Goal: Task Accomplishment & Management: Manage account settings

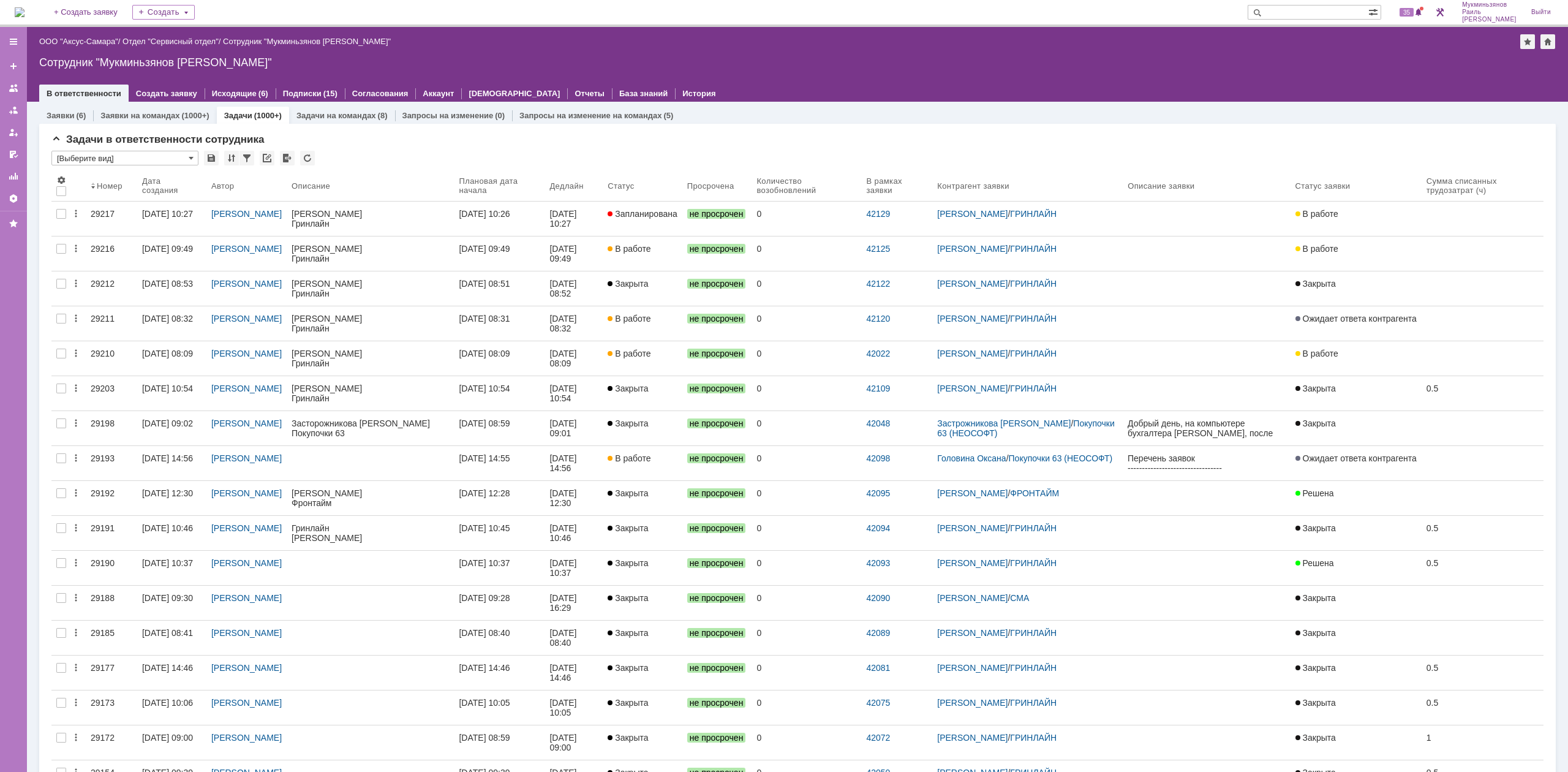
click at [490, 214] on div "[DATE] 10:26" at bounding box center [484, 214] width 51 height 10
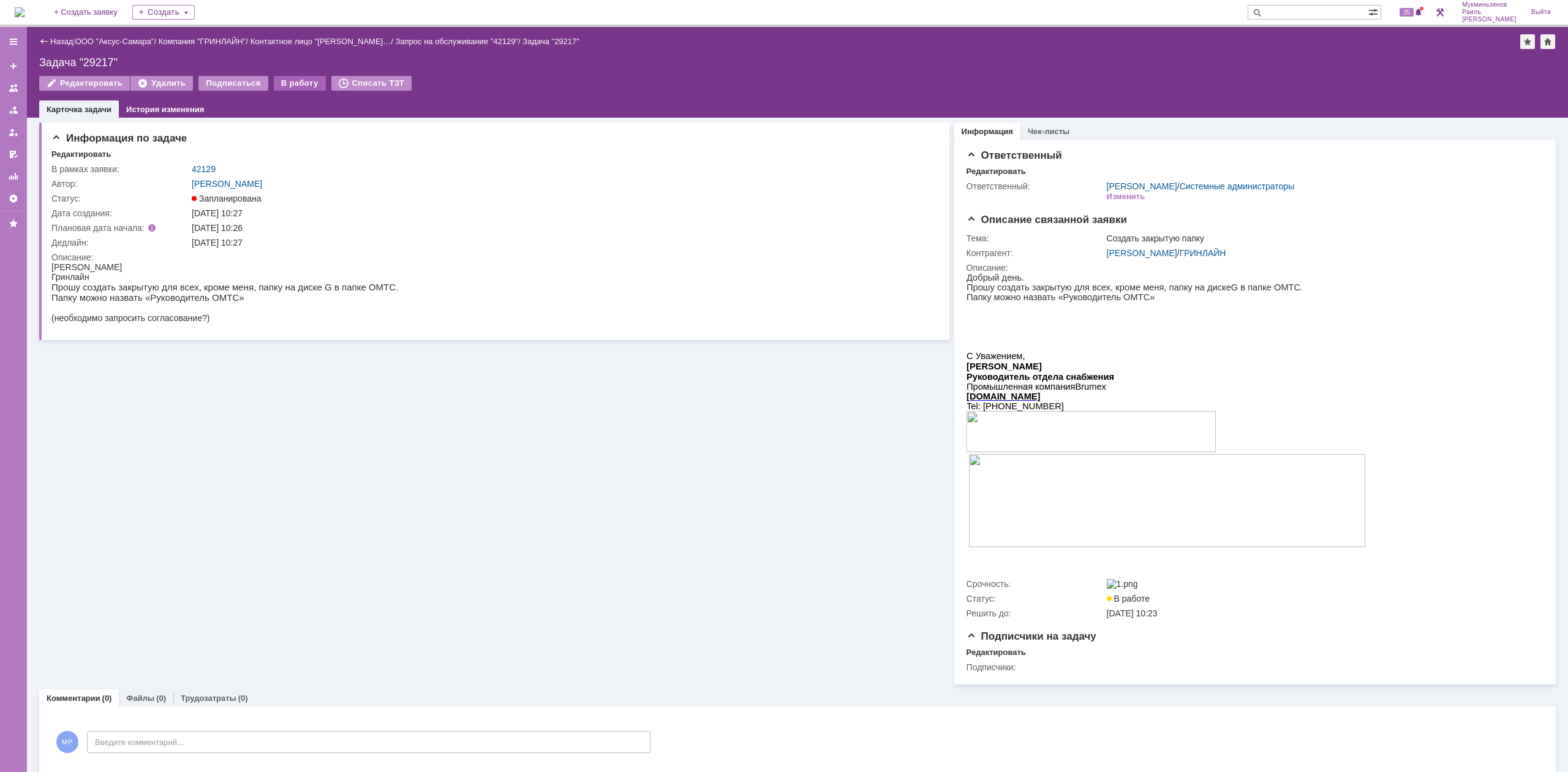
click at [294, 79] on div "В работу" at bounding box center [299, 83] width 52 height 15
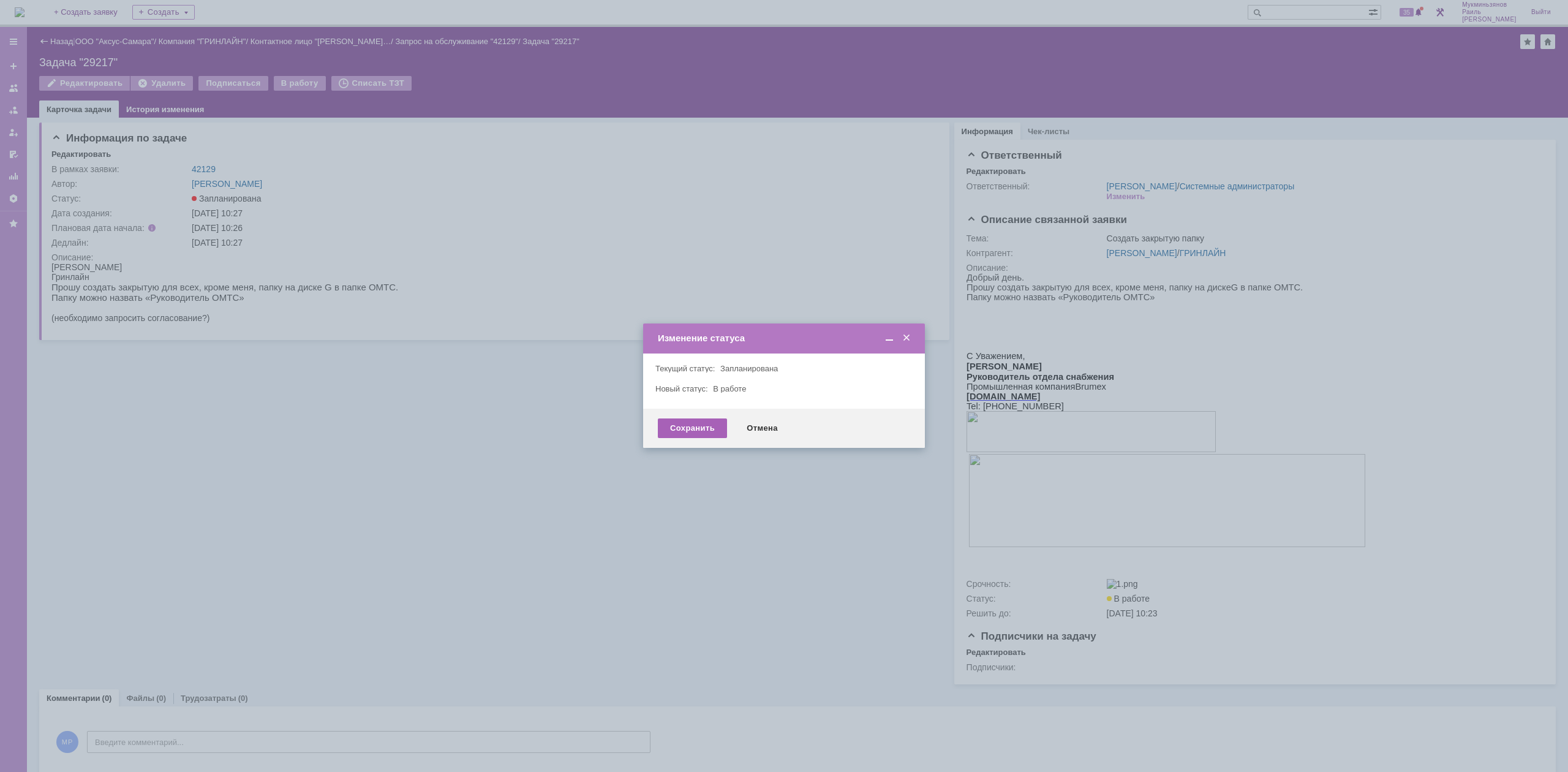
click at [707, 427] on div "Сохранить" at bounding box center [693, 428] width 69 height 19
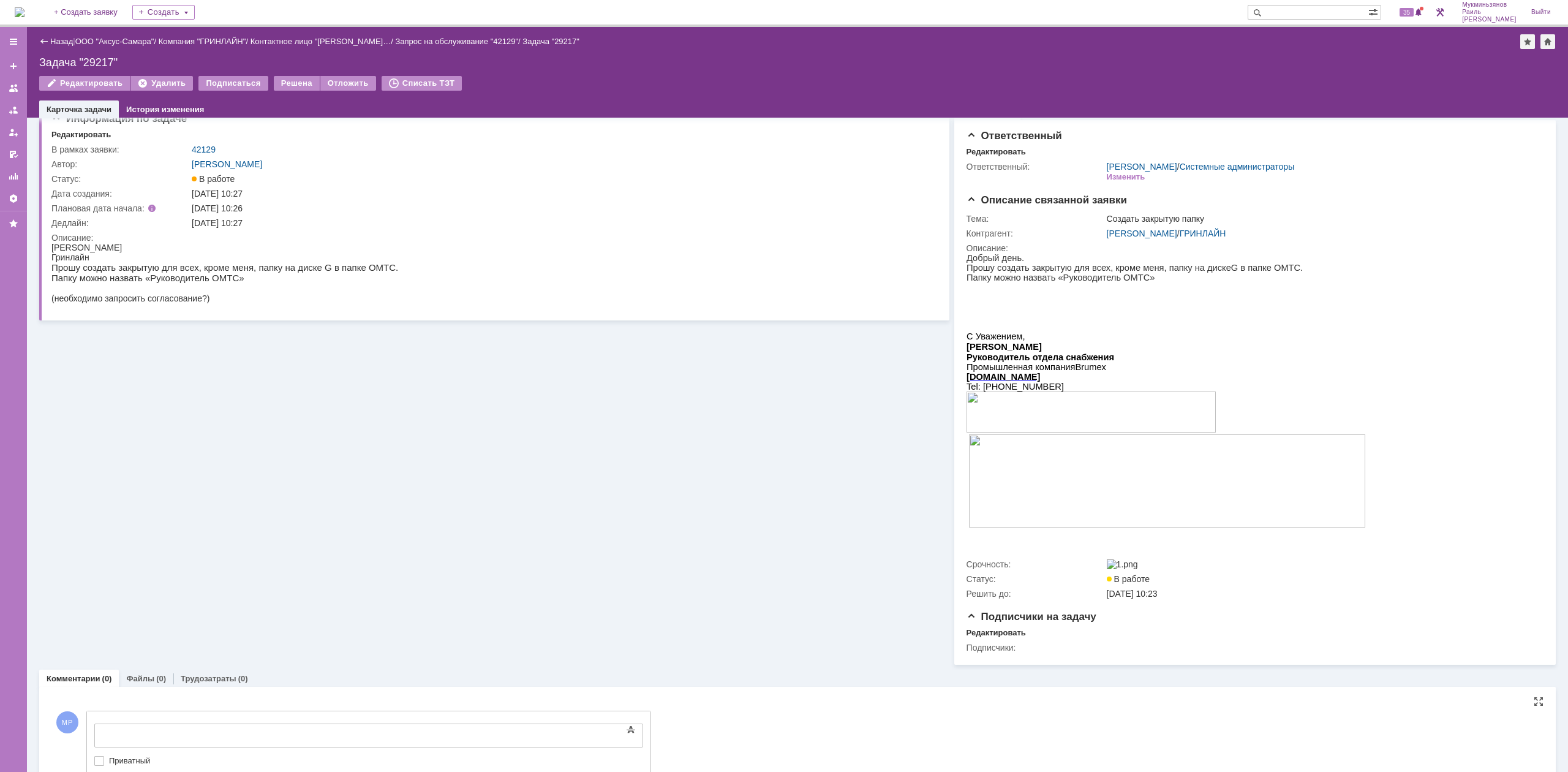
click at [278, 731] on div at bounding box center [193, 733] width 174 height 10
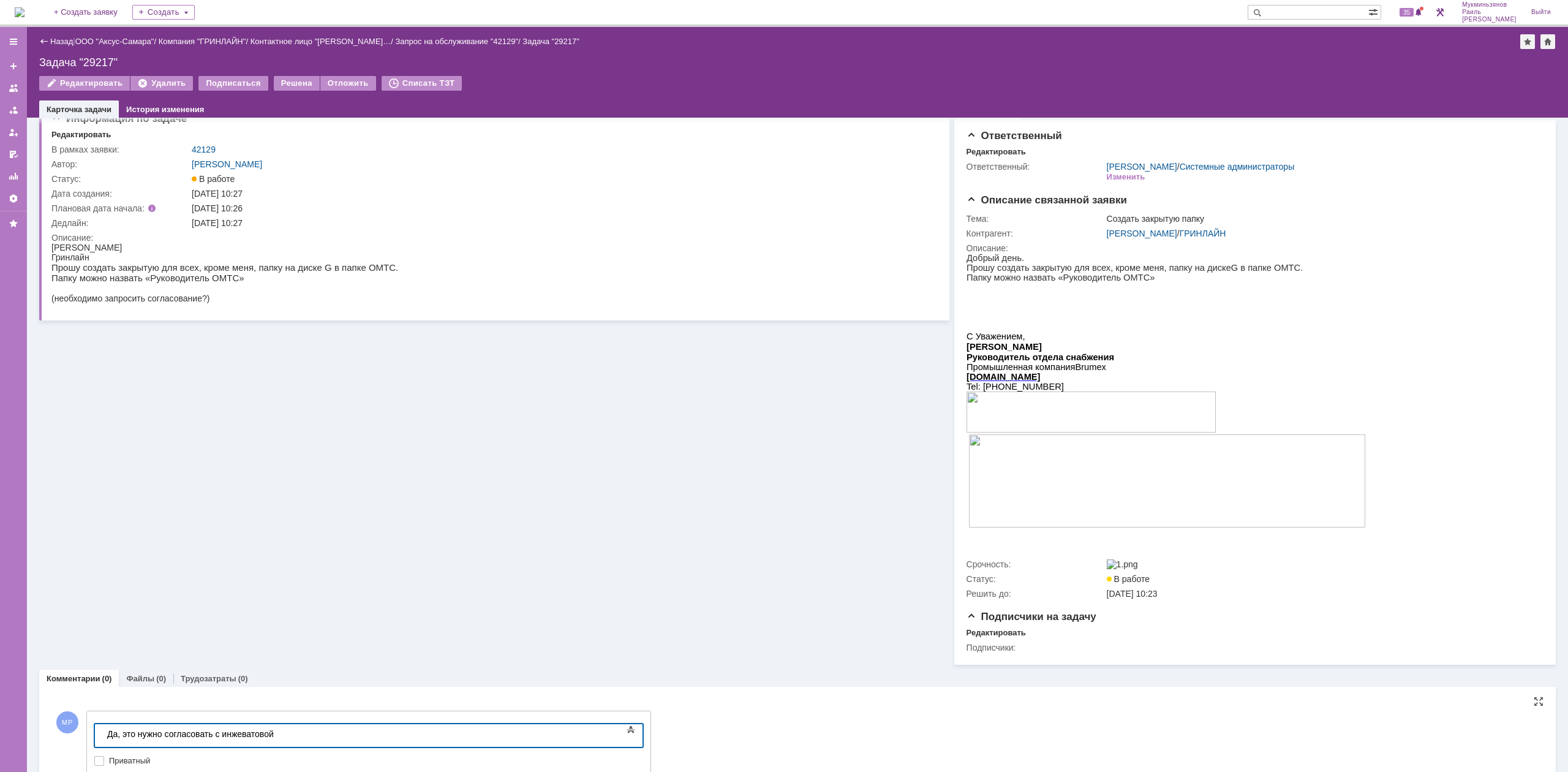
click at [227, 738] on div "Да, это нужно согласовать с инжеватовой" at bounding box center [193, 733] width 174 height 10
click at [286, 740] on body "Да, это нужно согласовать с Инжеватовой" at bounding box center [194, 734] width 184 height 21
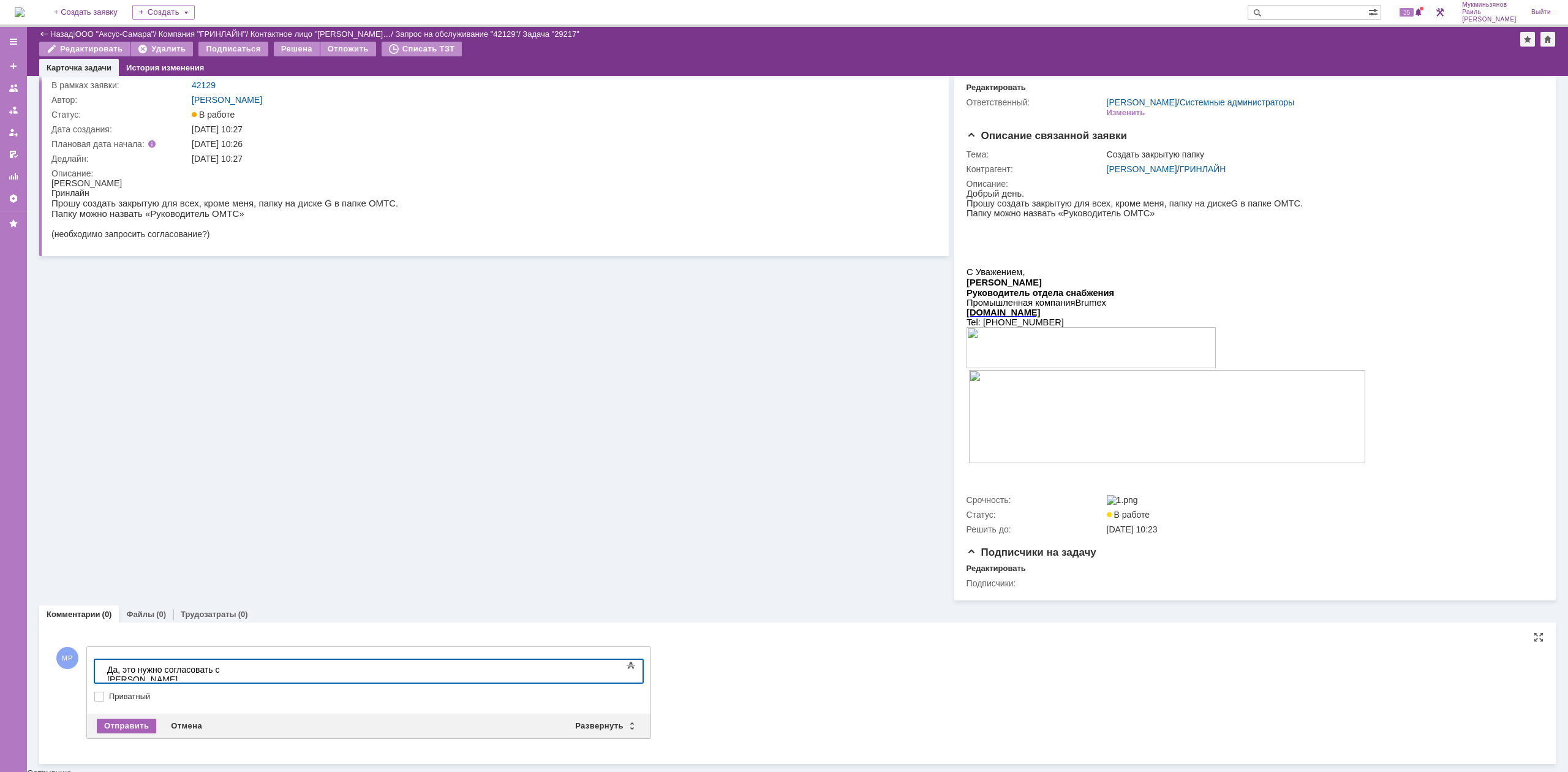
click at [130, 733] on div "Отправить" at bounding box center [127, 726] width 60 height 15
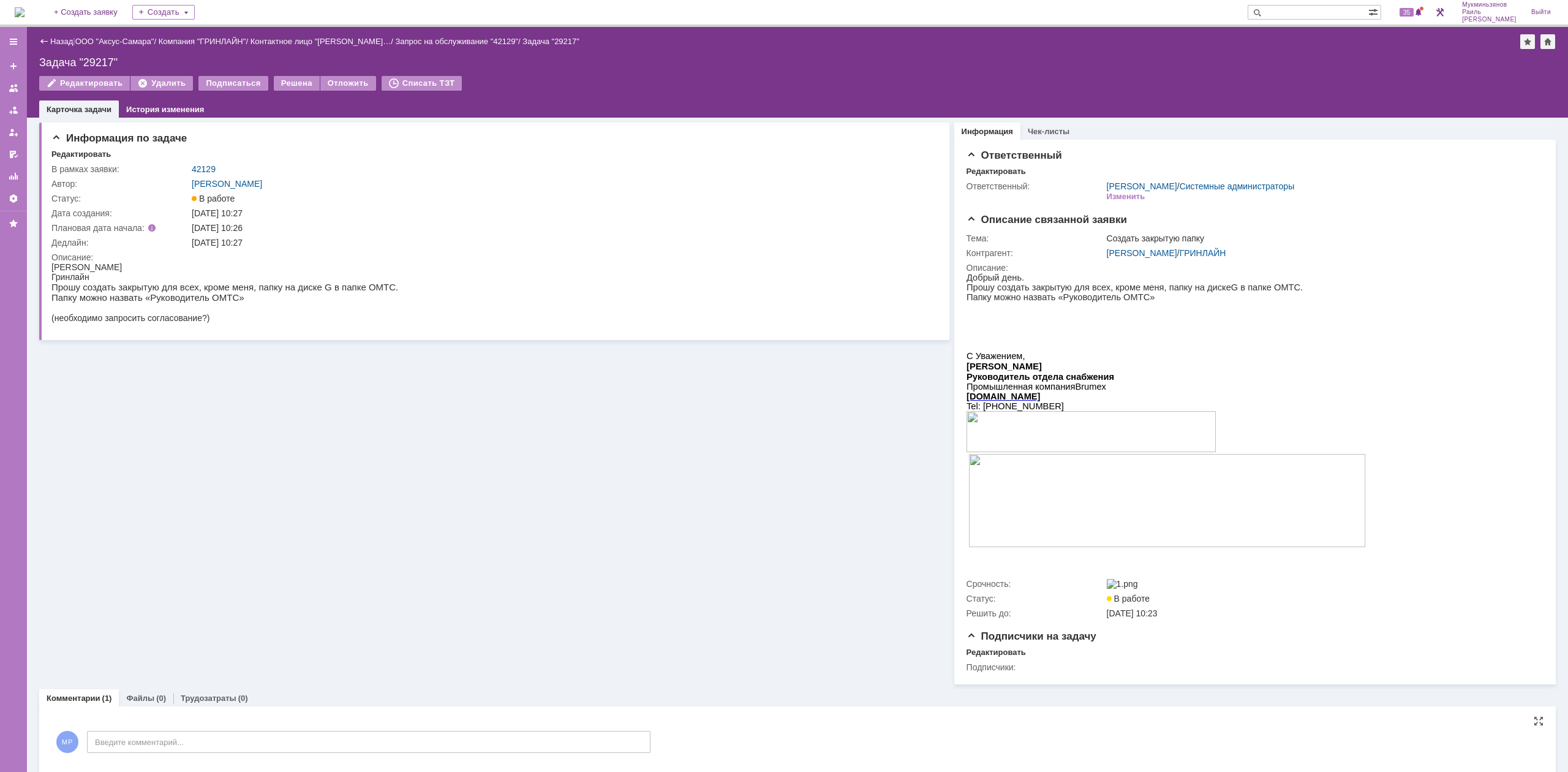
click at [18, 0] on div "На домашнюю" at bounding box center [19, 12] width 10 height 25
click at [25, 18] on img at bounding box center [19, 11] width 10 height 10
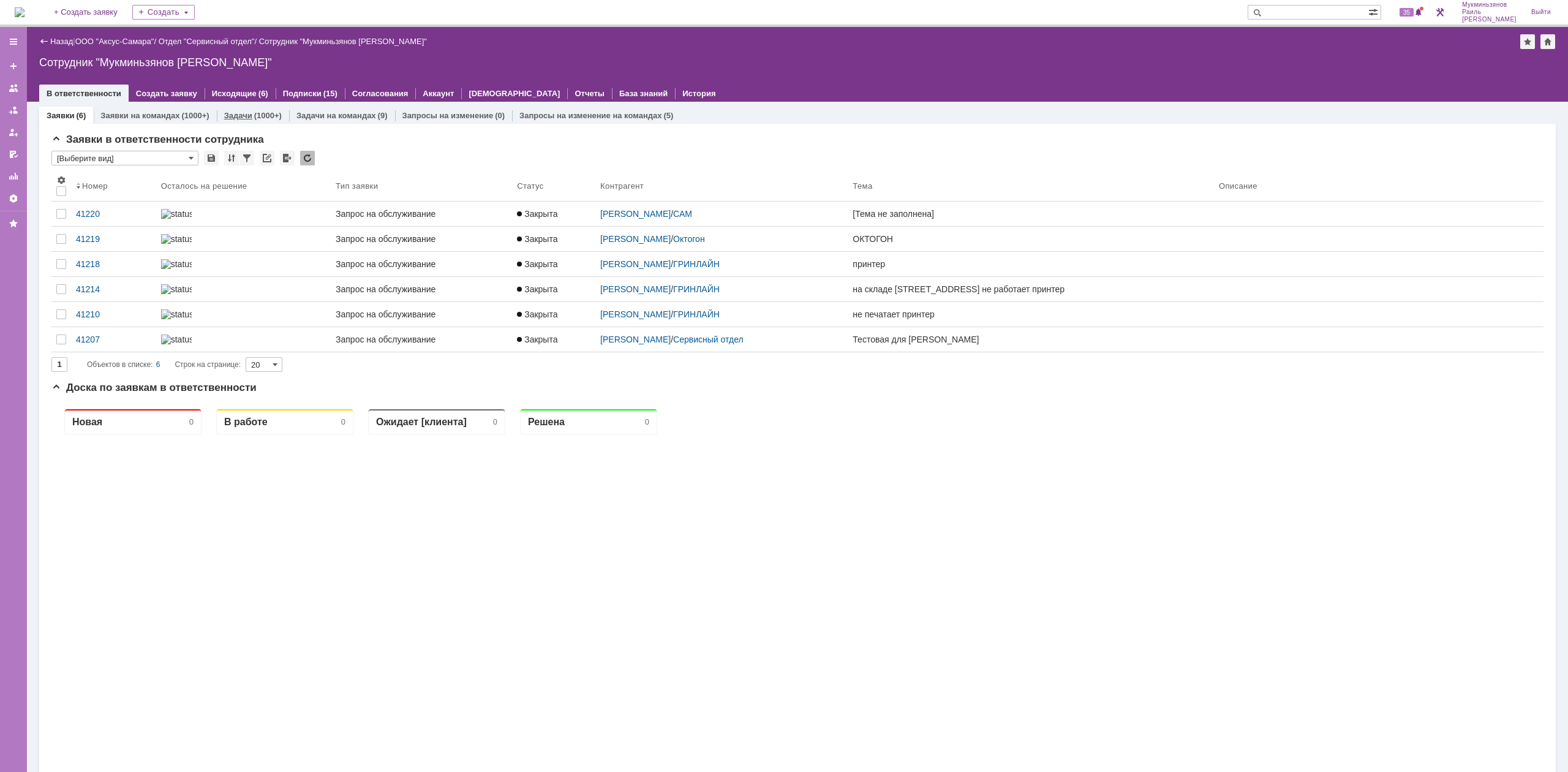
click at [254, 109] on div "Задачи (1000+)" at bounding box center [253, 116] width 73 height 18
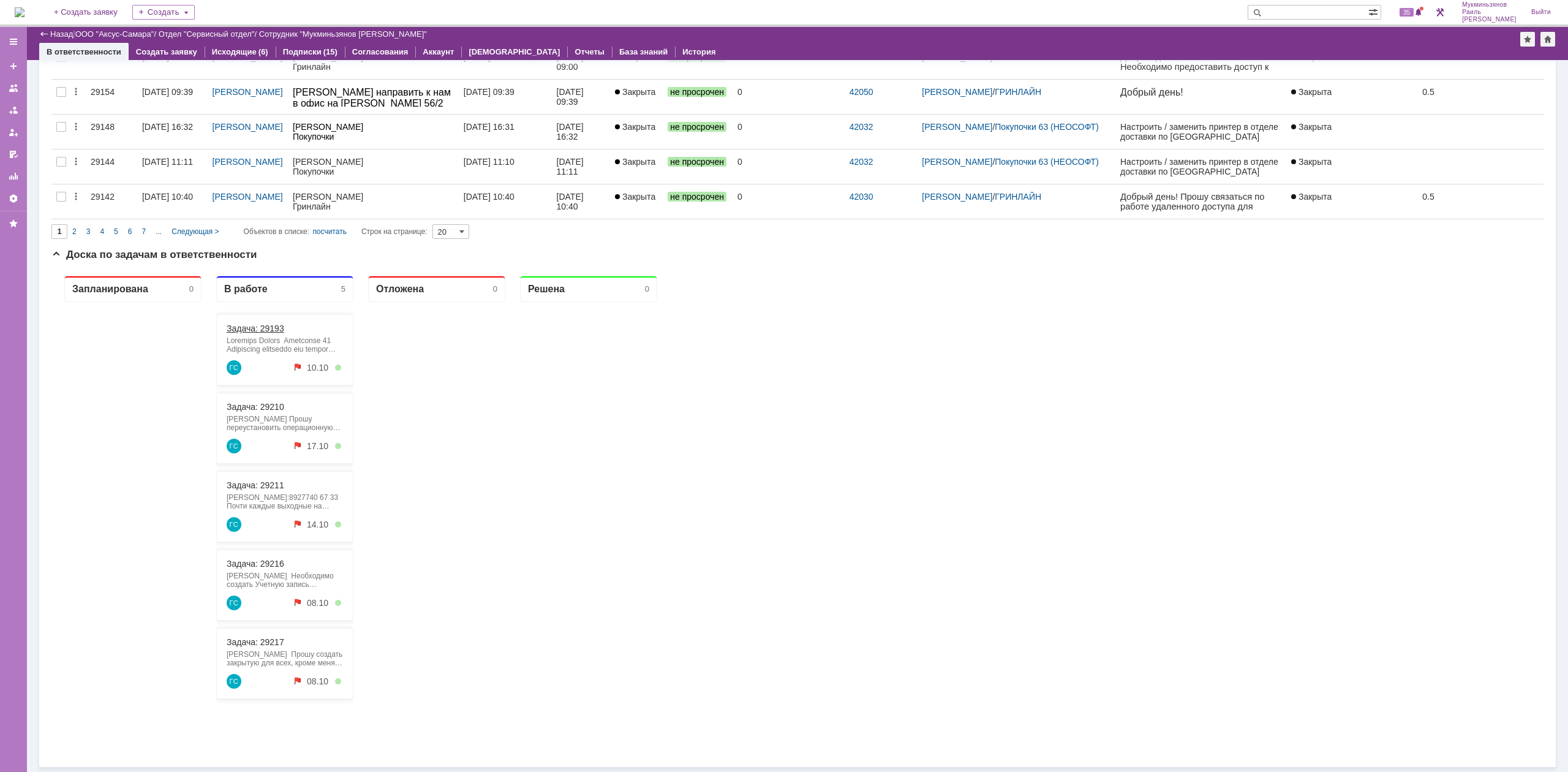
click at [264, 327] on link "Задача: 29193" at bounding box center [256, 327] width 58 height 10
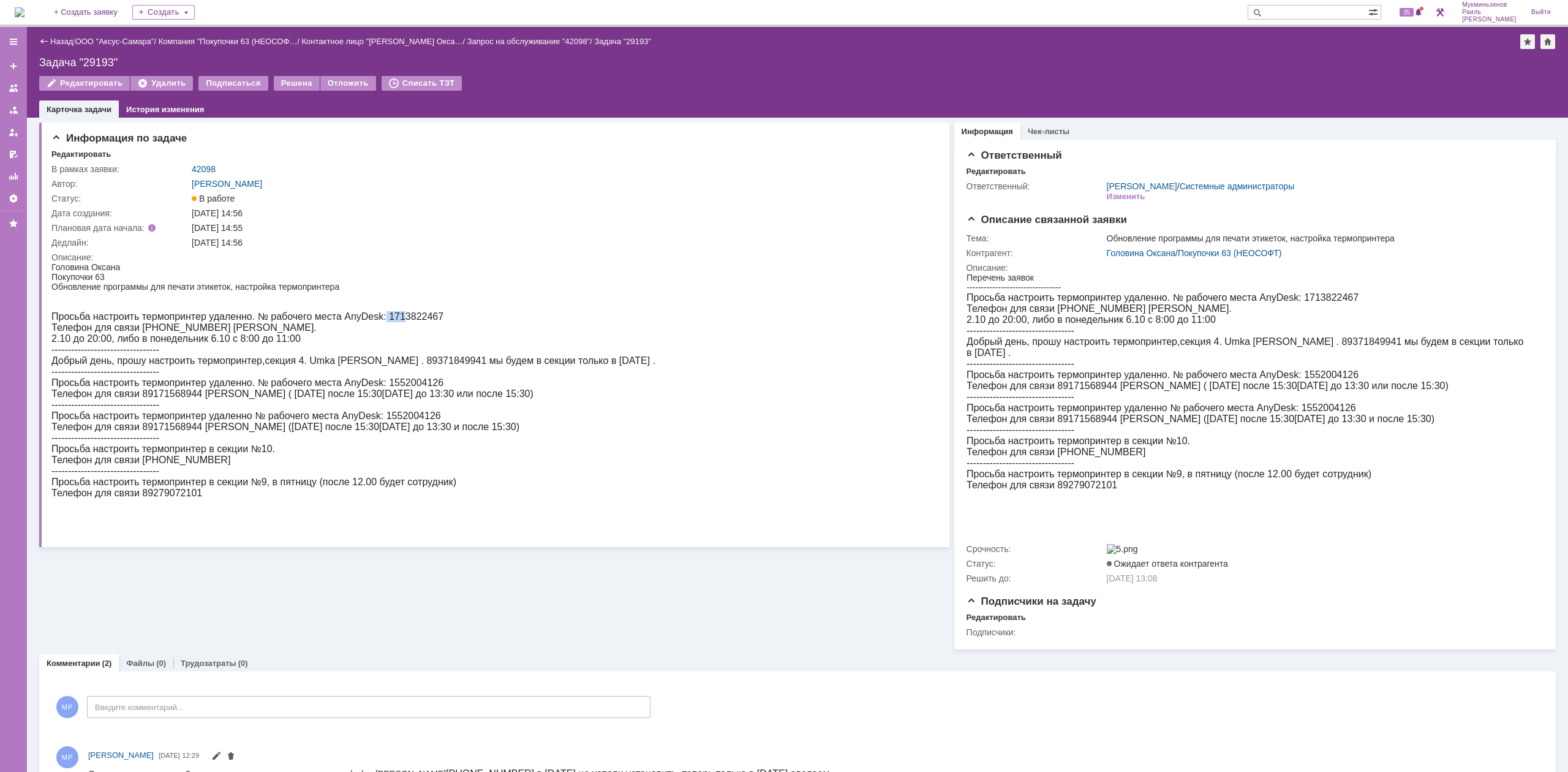
drag, startPoint x: 383, startPoint y: 319, endPoint x: 405, endPoint y: 319, distance: 22.0
click at [402, 319] on span "Просьба настроить термопринтер удаленно. № рабочего места AnyDesk: 1713822467" at bounding box center [248, 316] width 392 height 11
click at [405, 319] on span "Просьба настроить термопринтер удаленно. № рабочего места AnyDesk: 1713822467" at bounding box center [248, 316] width 392 height 11
drag, startPoint x: 438, startPoint y: 316, endPoint x: 384, endPoint y: 317, distance: 54.0
click at [384, 317] on div "Просьба настроить термопринтер удаленно. № рабочего места AnyDesk: 1713822467 Т…" at bounding box center [354, 404] width 604 height 187
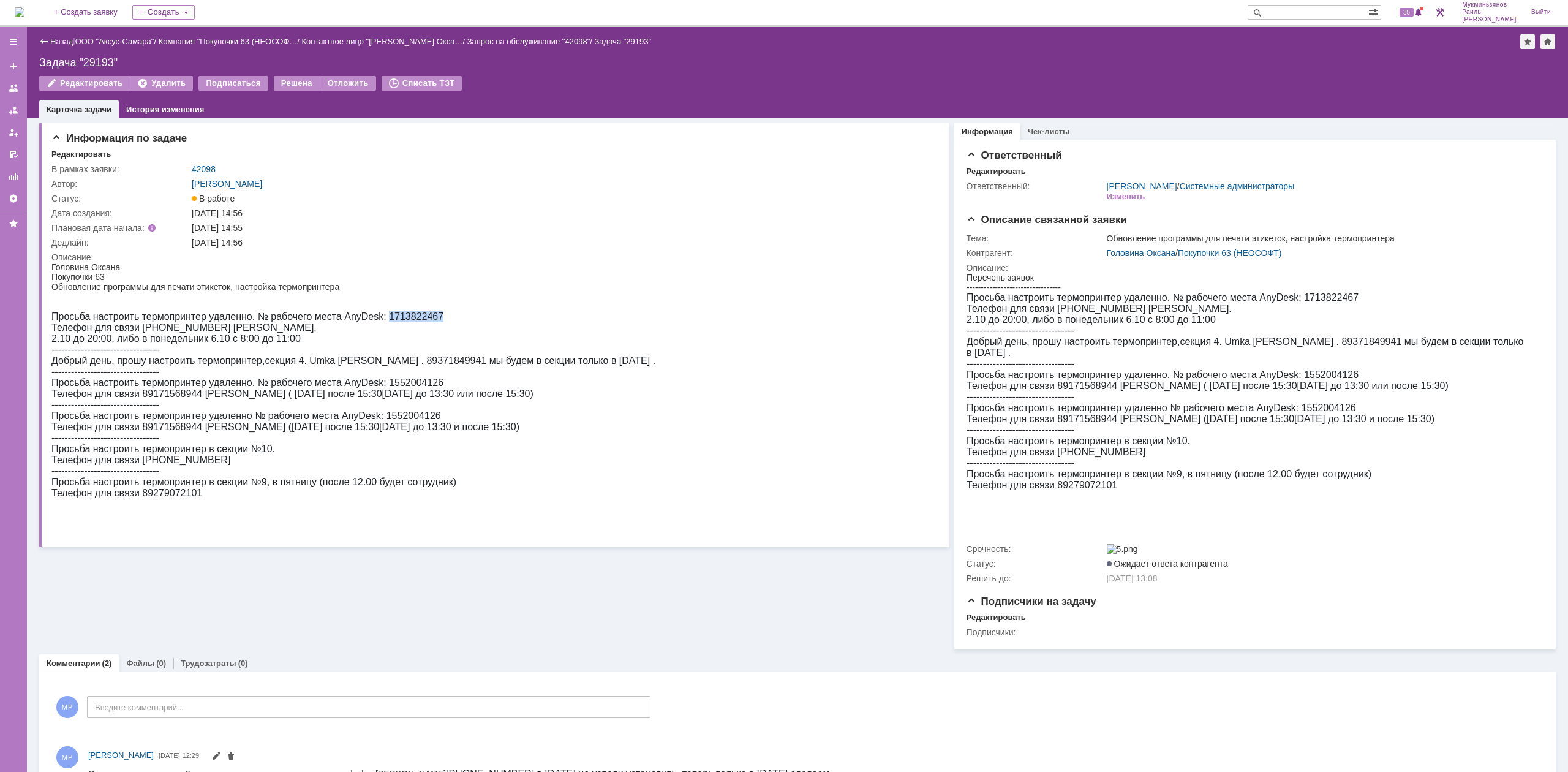
copy span "1713822467"
drag, startPoint x: 55, startPoint y: 315, endPoint x: 376, endPoint y: 314, distance: 321.0
click at [376, 314] on span "Просьба настроить термопринтер удаленно. № рабочего места AnyDesk: 1713822467" at bounding box center [248, 316] width 392 height 11
click at [332, 324] on div "Просьба настроить термопринтер удаленно. № рабочего места AnyDesk: 1713822467 Т…" at bounding box center [354, 404] width 604 height 187
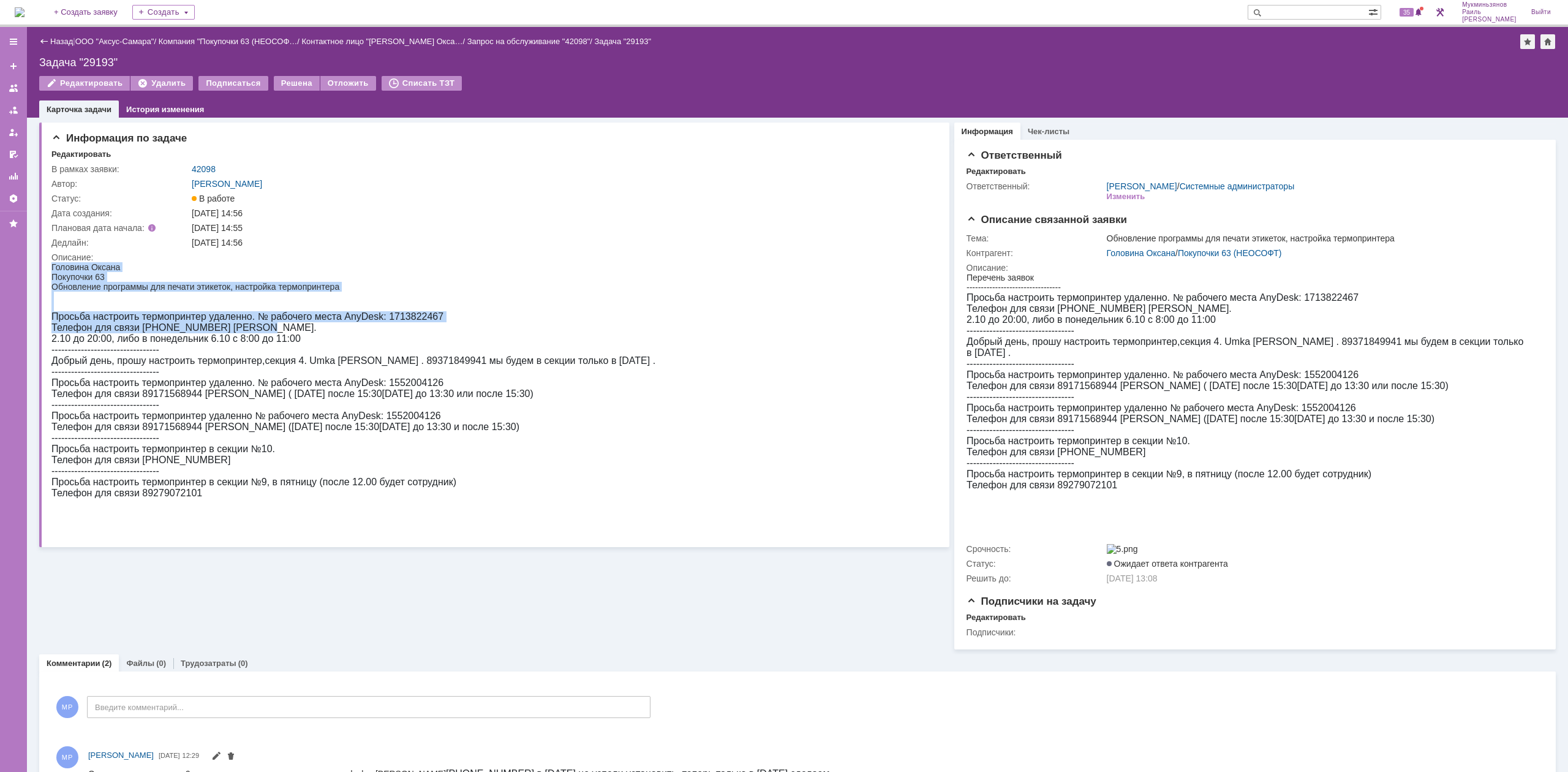
drag, startPoint x: 261, startPoint y: 329, endPoint x: 0, endPoint y: 324, distance: 261.0
click at [52, 324] on html "Головина Оксана Покупочки 63 Обновление программы для печати этикеток, настройк…" at bounding box center [490, 380] width 878 height 236
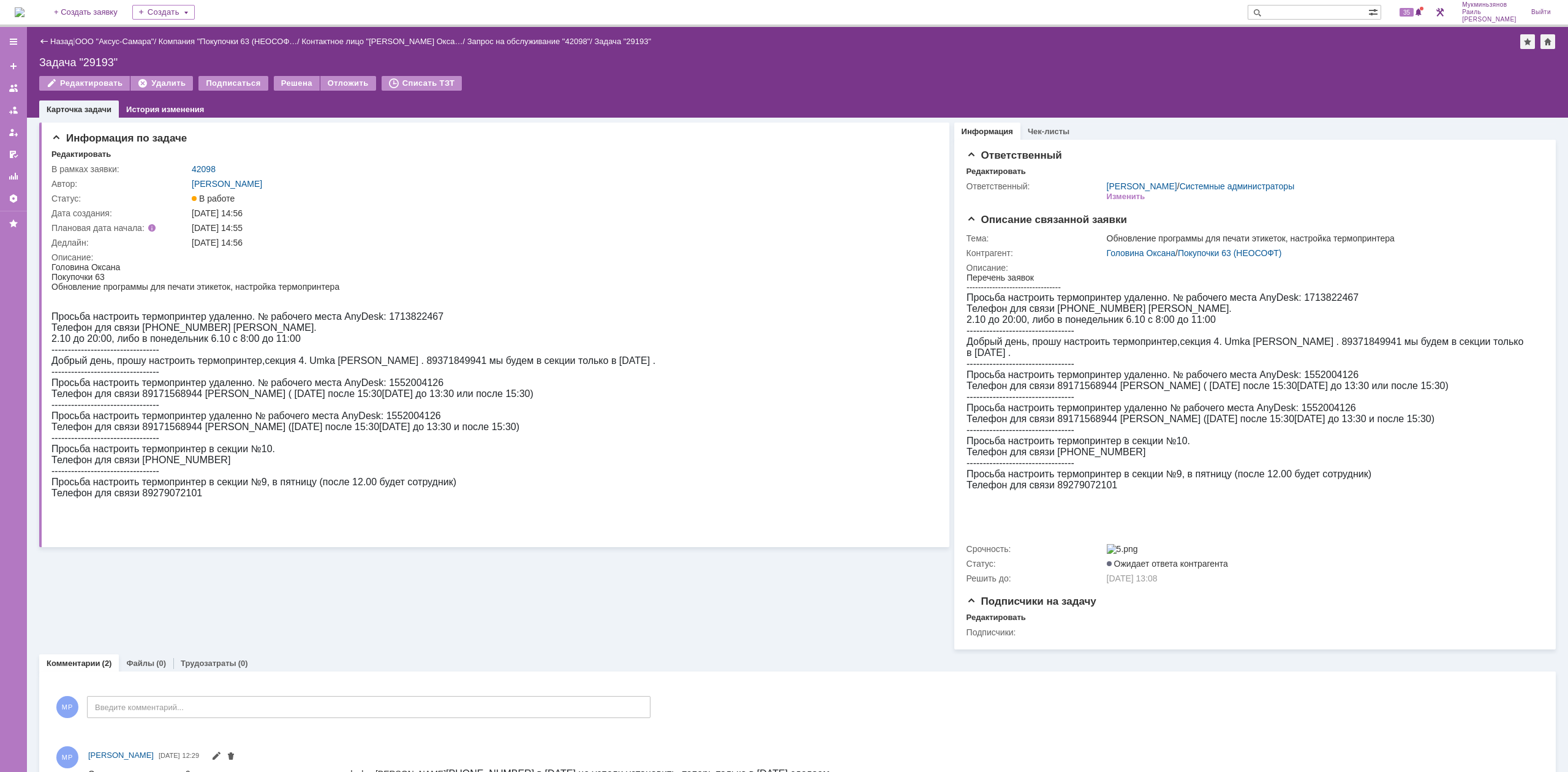
click at [341, 341] on div "Просьба настроить термопринтер удаленно. № рабочего места AnyDesk: 1713822467 Т…" at bounding box center [354, 404] width 604 height 187
drag, startPoint x: 384, startPoint y: 316, endPoint x: 463, endPoint y: 313, distance: 79.1
click at [463, 313] on div "Просьба настроить термопринтер удаленно. № рабочего места AnyDesk: 1713822467 Т…" at bounding box center [354, 404] width 604 height 187
click at [459, 317] on div "Просьба настроить термопринтер удаленно. № рабочего места AnyDesk: 1713822467 Т…" at bounding box center [354, 404] width 604 height 187
drag, startPoint x: 236, startPoint y: 346, endPoint x: 302, endPoint y: 340, distance: 66.3
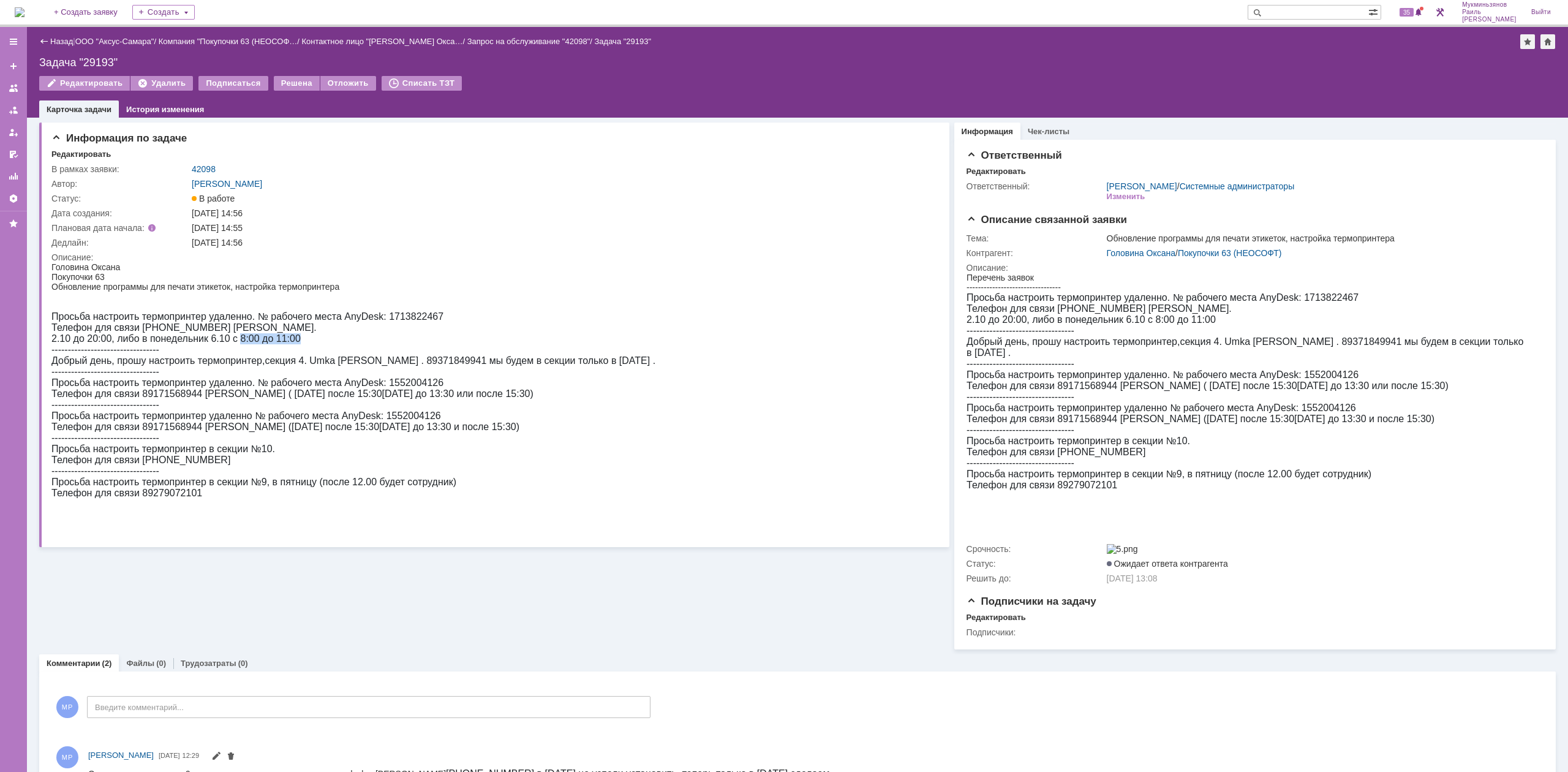
click at [302, 340] on div "Просьба настроить термопринтер удаленно. № рабочего места AnyDesk: 1713822467 Т…" at bounding box center [354, 404] width 604 height 187
click at [324, 348] on div "Просьба настроить термопринтер удаленно. № рабочего места AnyDesk: 1713822467 Т…" at bounding box center [354, 404] width 604 height 187
click at [8, 11] on div "На домашнюю + Создать заявку Создать 35 Мукминьзянов Раиль Рамильевич Выйти" at bounding box center [784, 13] width 1568 height 27
click at [25, 15] on img at bounding box center [19, 11] width 10 height 10
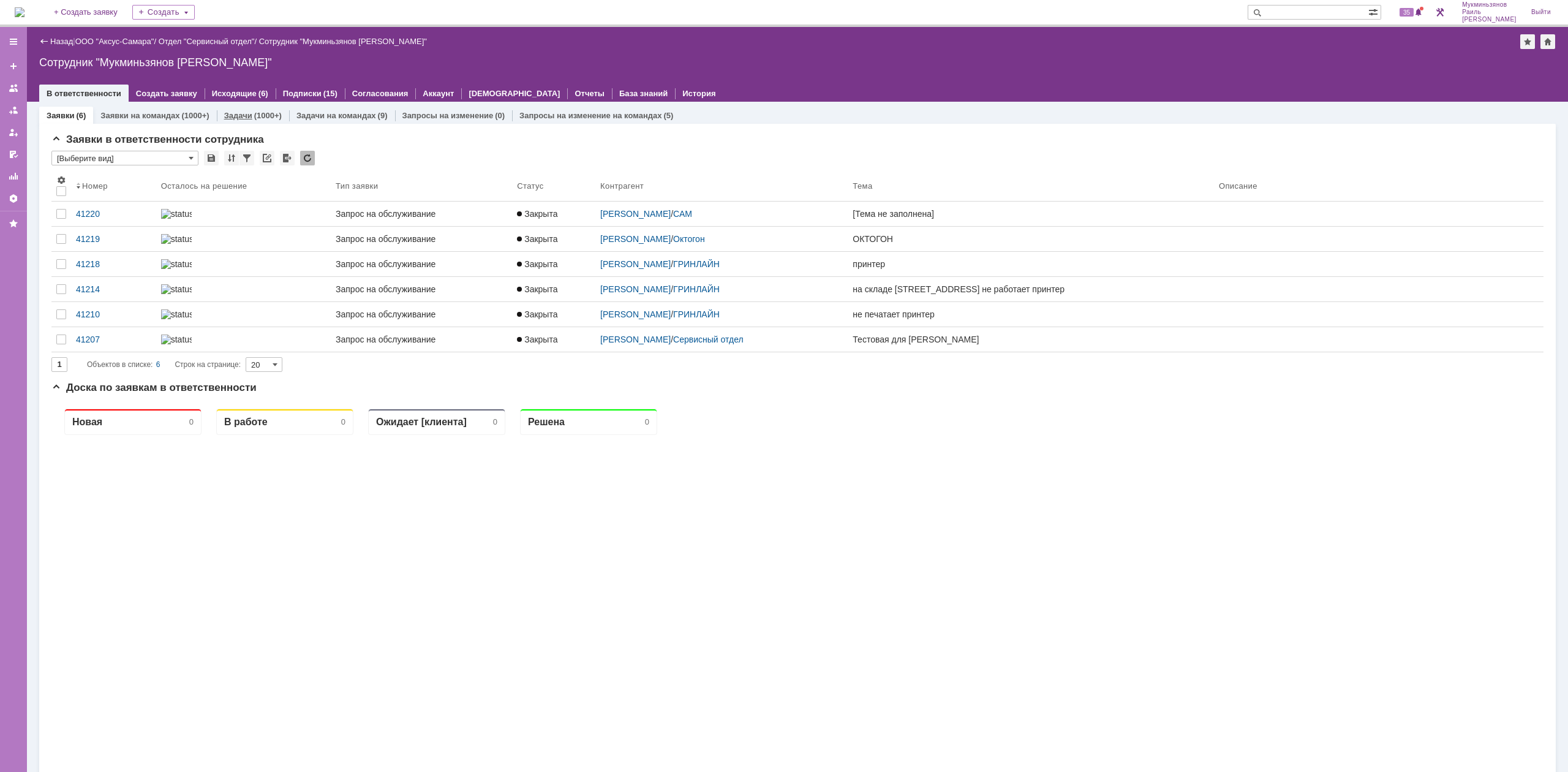
click at [261, 111] on div "(1000+)" at bounding box center [267, 116] width 27 height 9
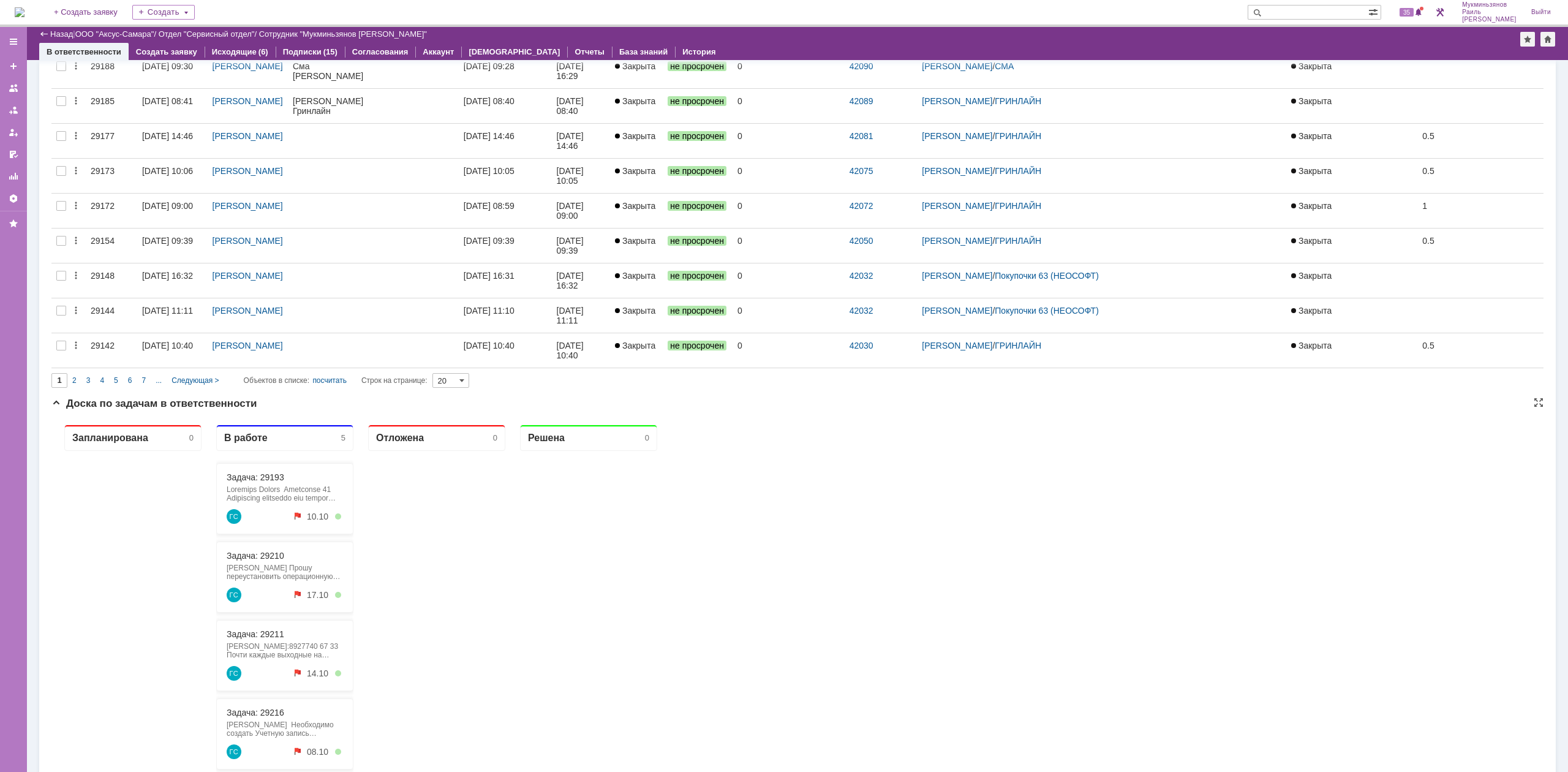
click at [245, 468] on div "Задача: 29193 ГС 10.10" at bounding box center [285, 498] width 137 height 71
click at [243, 477] on link "Задача: 29193" at bounding box center [256, 476] width 58 height 10
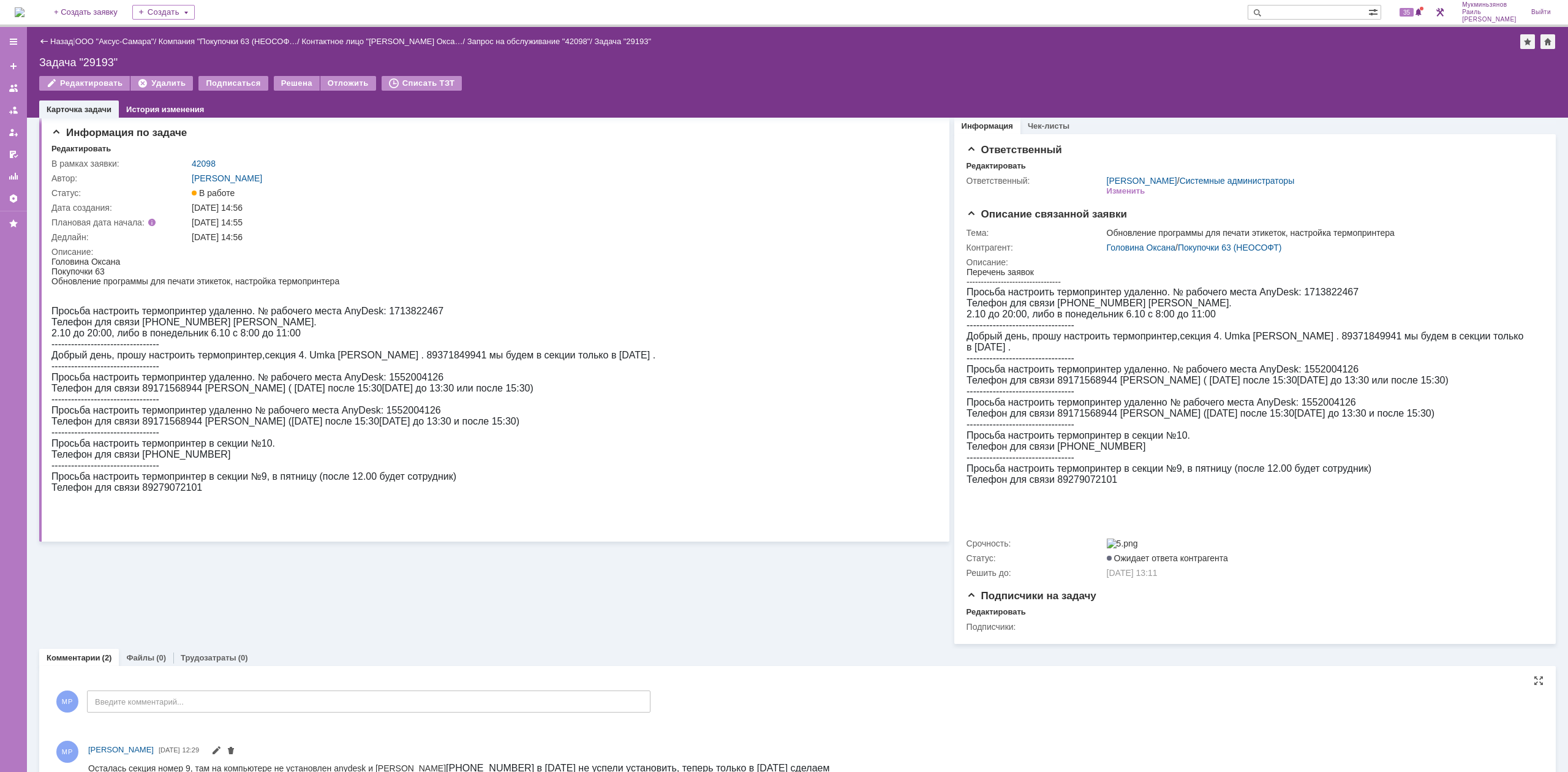
drag, startPoint x: 256, startPoint y: 719, endPoint x: 257, endPoint y: 709, distance: 10.0
click at [257, 712] on div "МР Введите комментарий..." at bounding box center [351, 702] width 599 height 57
click at [264, 706] on body at bounding box center [194, 713] width 184 height 21
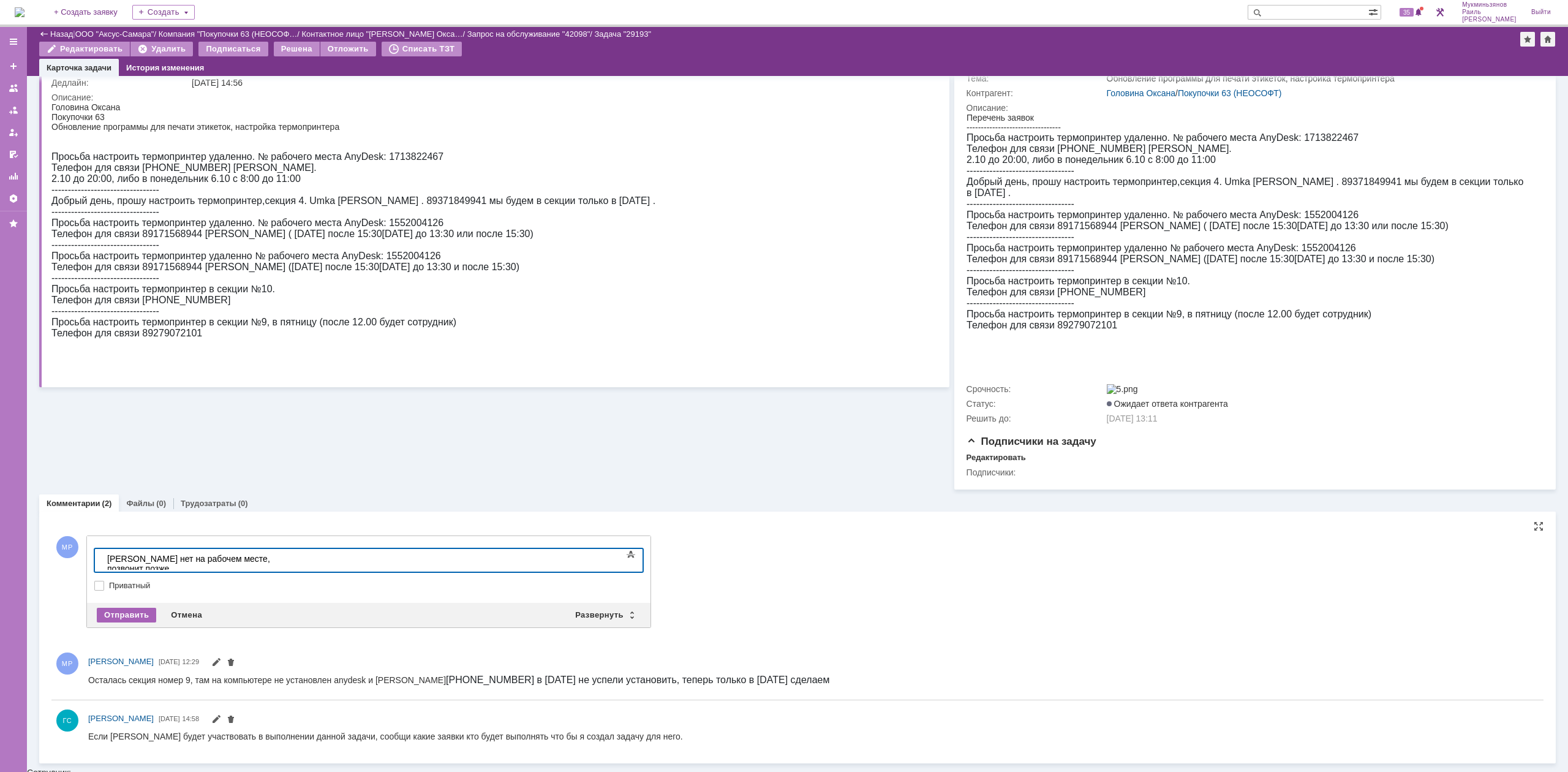
click at [140, 613] on div "Отправить" at bounding box center [127, 614] width 60 height 15
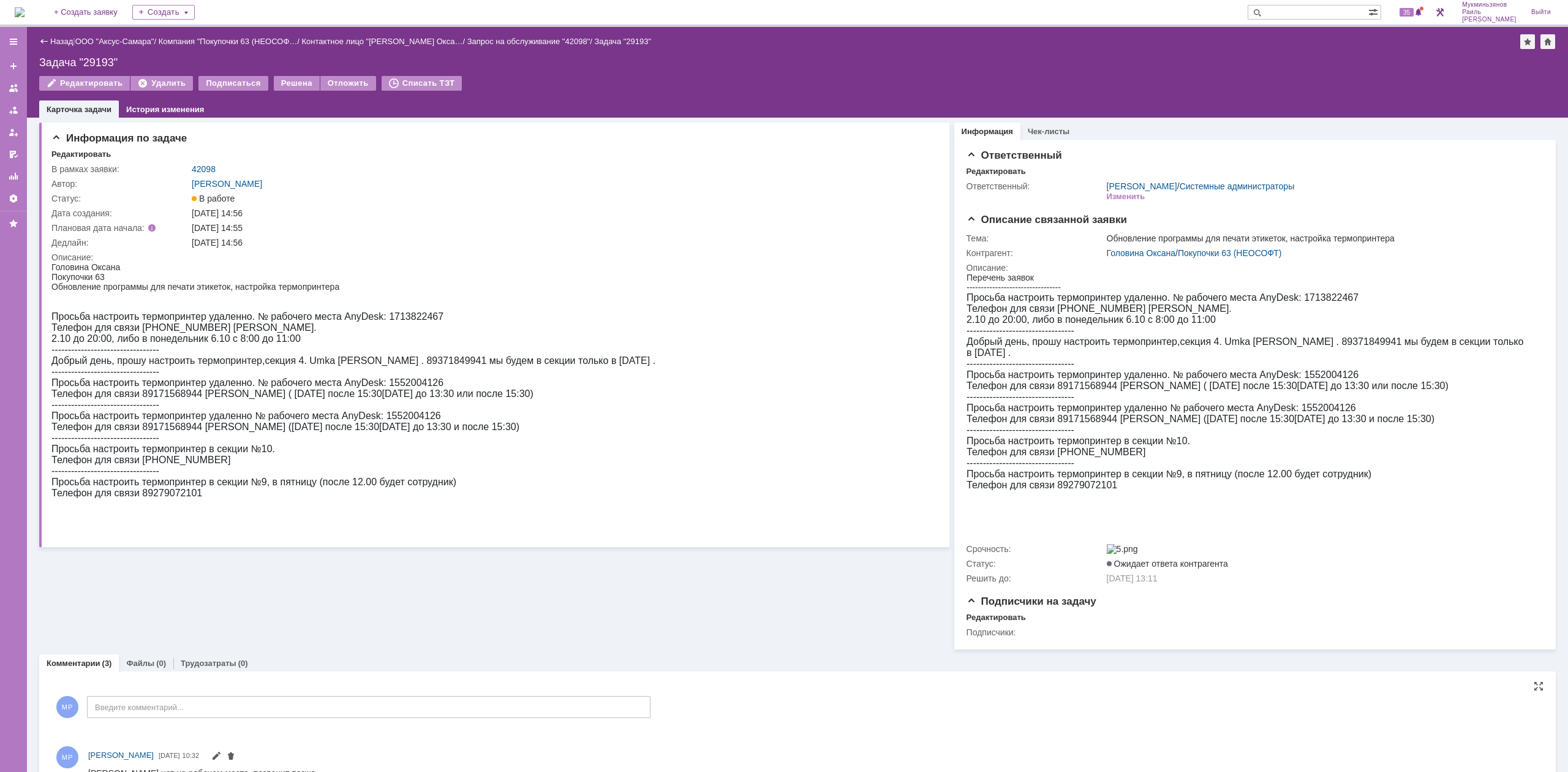
click at [25, 10] on img at bounding box center [19, 11] width 10 height 10
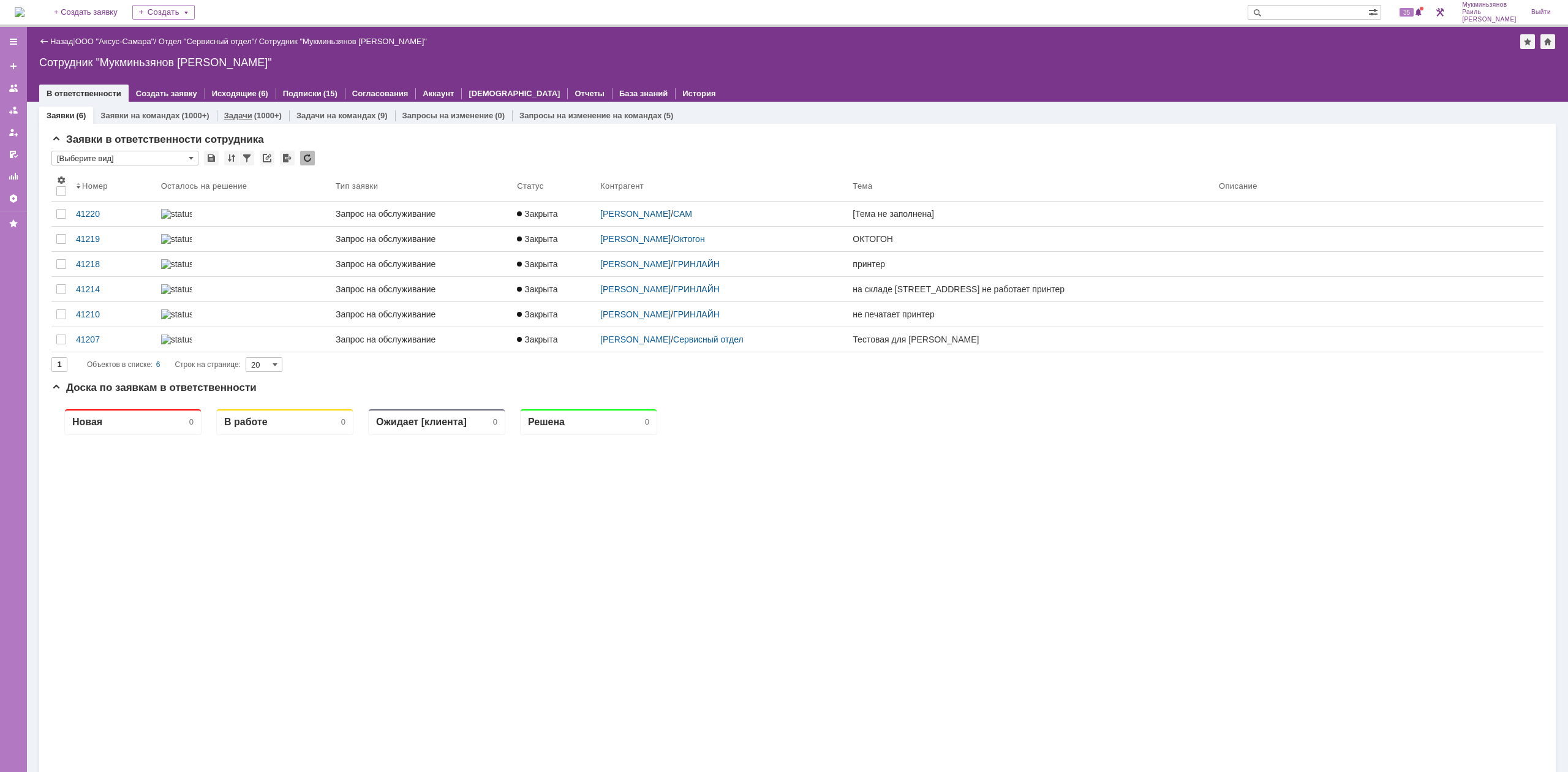
click at [261, 116] on div "(1000+)" at bounding box center [267, 116] width 27 height 9
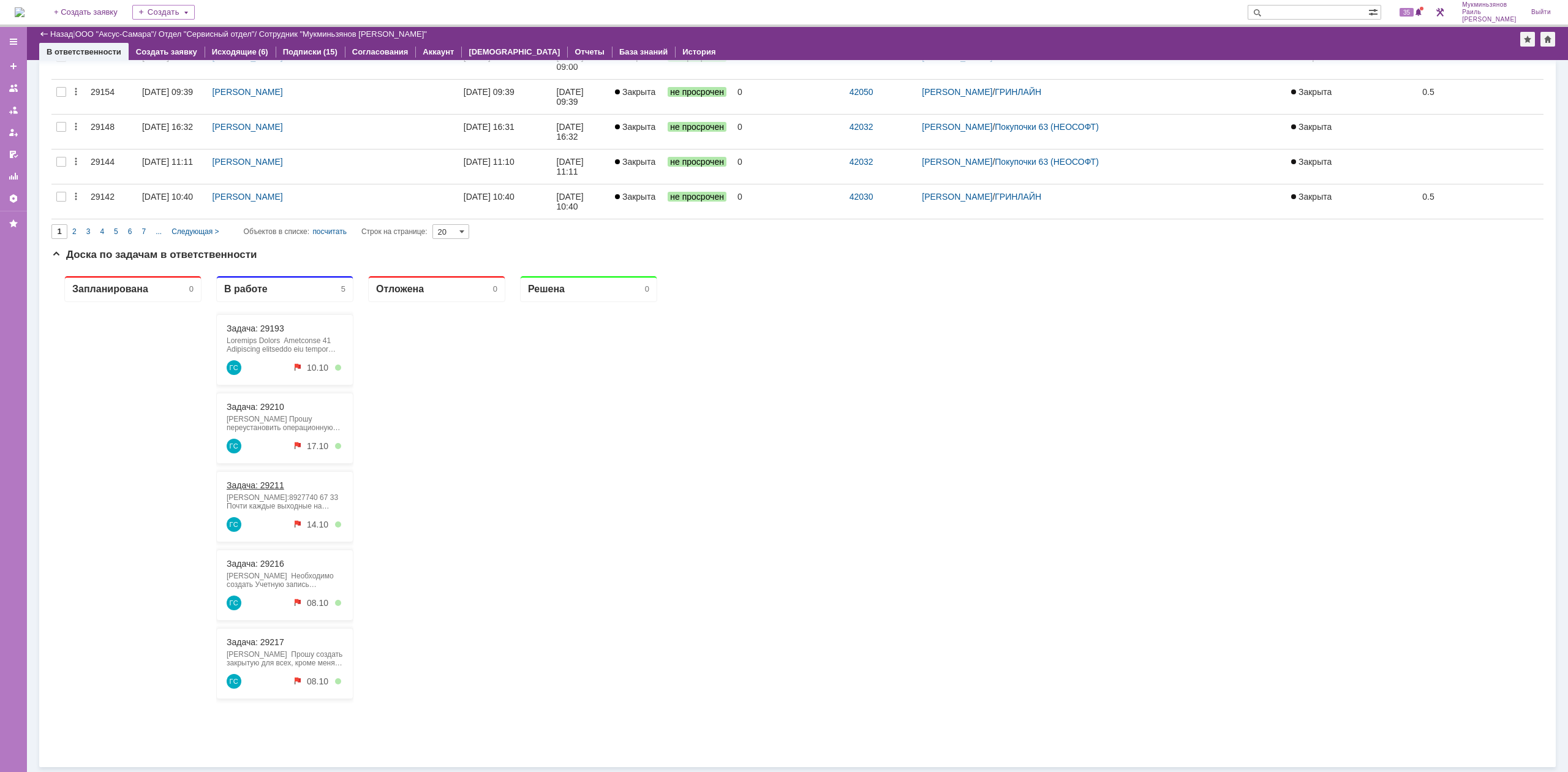
click at [248, 487] on link "Задача: 29211" at bounding box center [256, 485] width 58 height 10
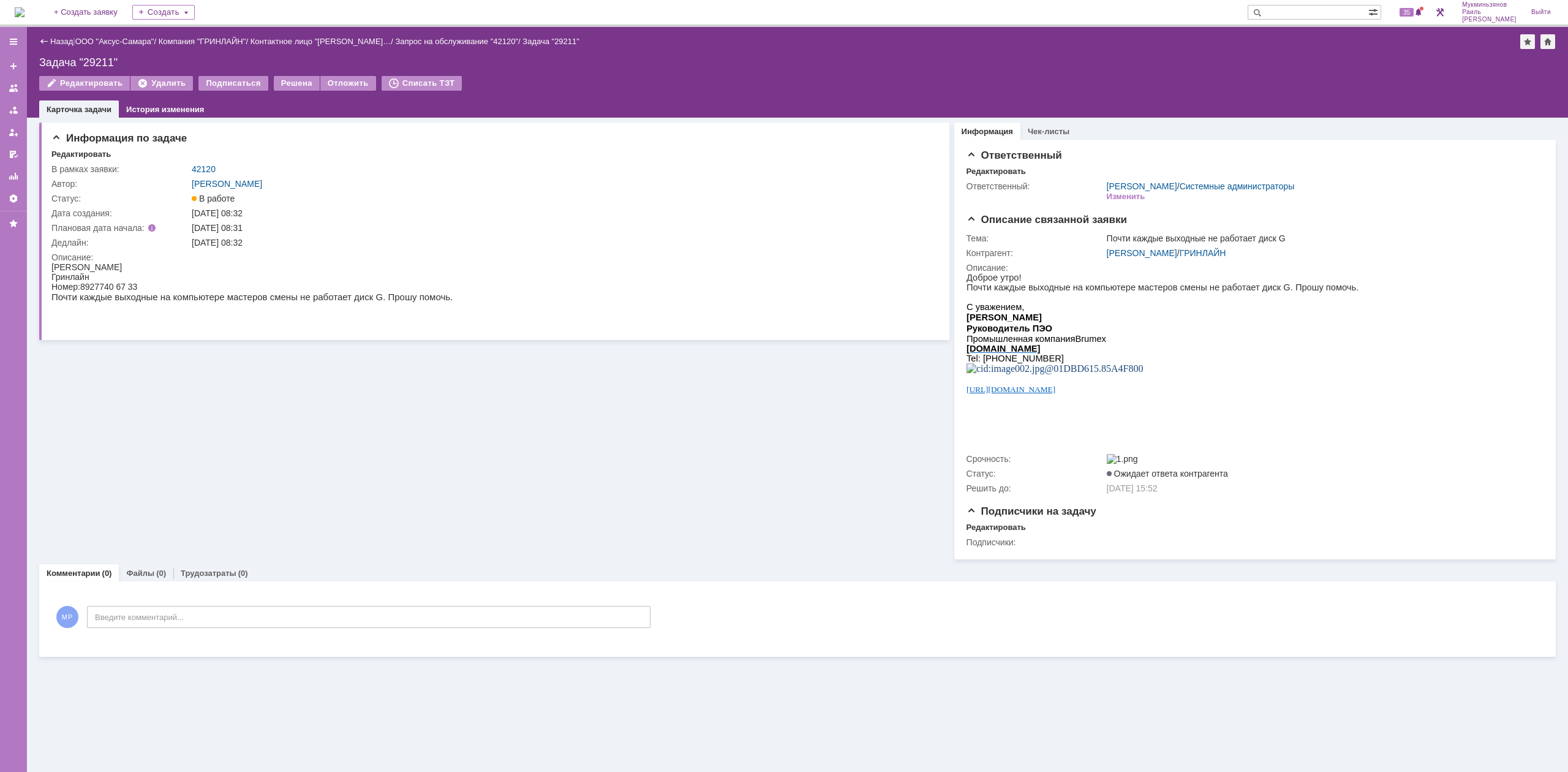
click at [25, 11] on img at bounding box center [19, 11] width 10 height 10
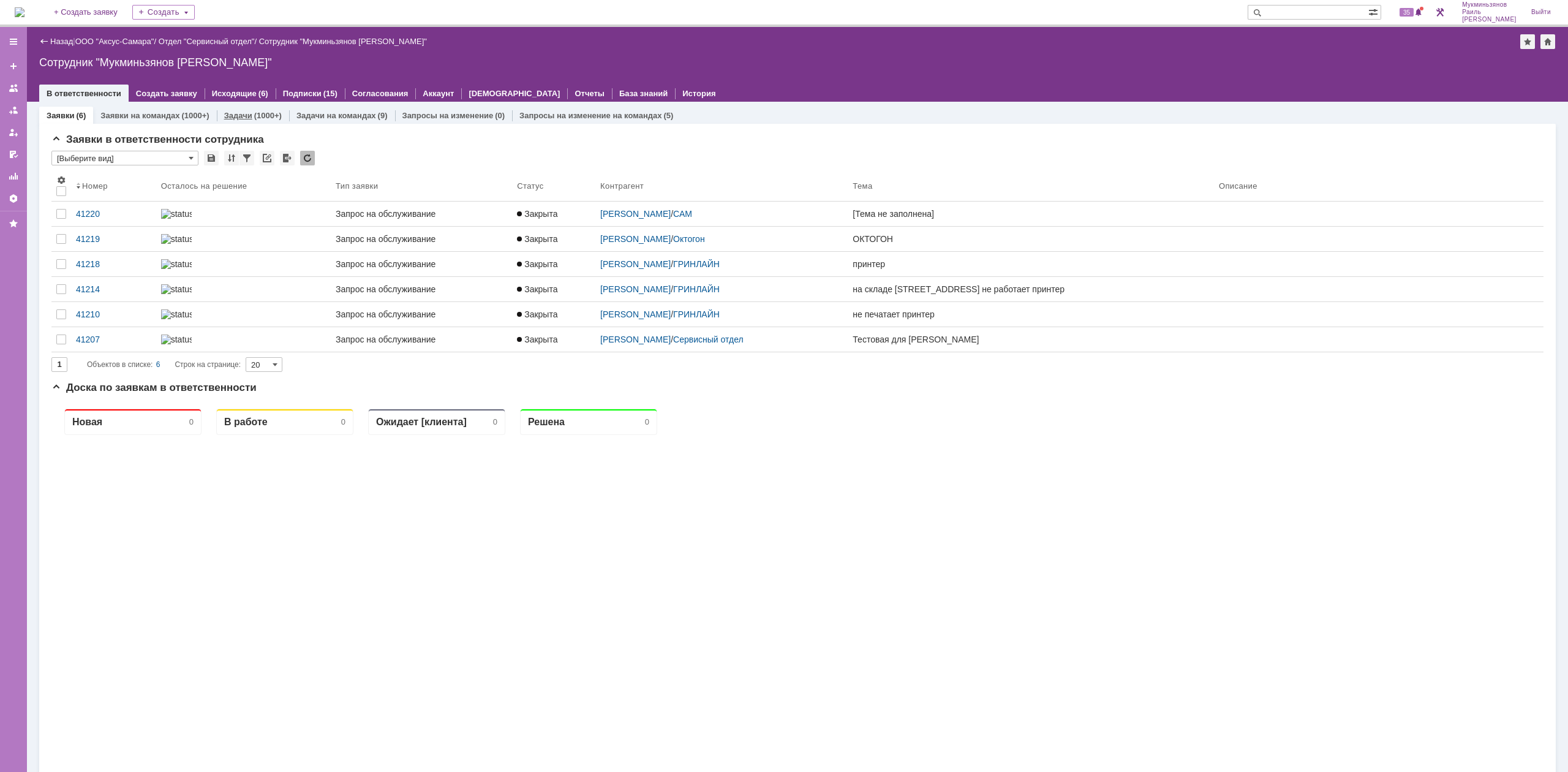
click at [272, 116] on div "(1000+)" at bounding box center [267, 116] width 27 height 9
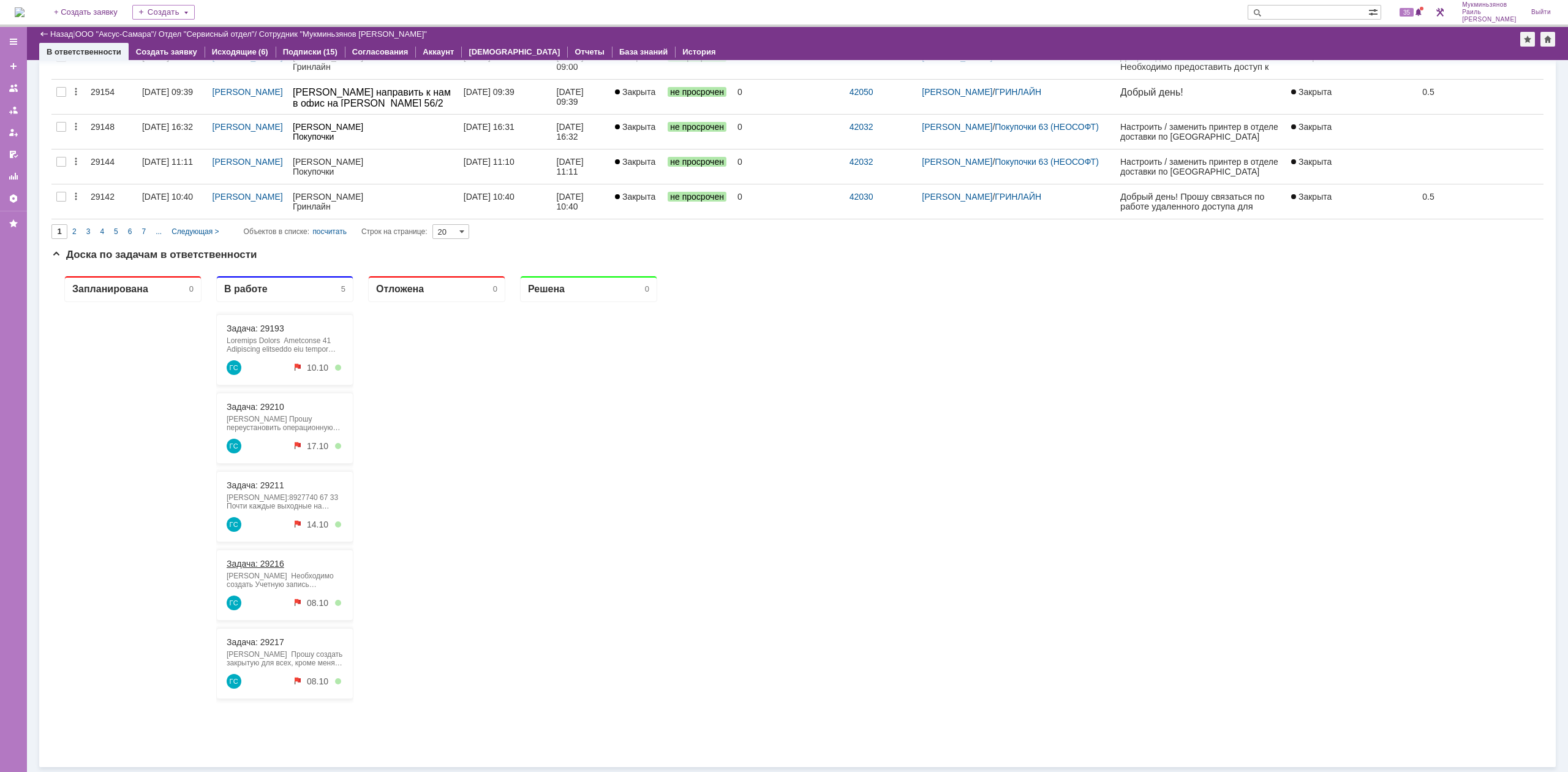
click at [258, 565] on link "Задача: 29216" at bounding box center [256, 563] width 58 height 10
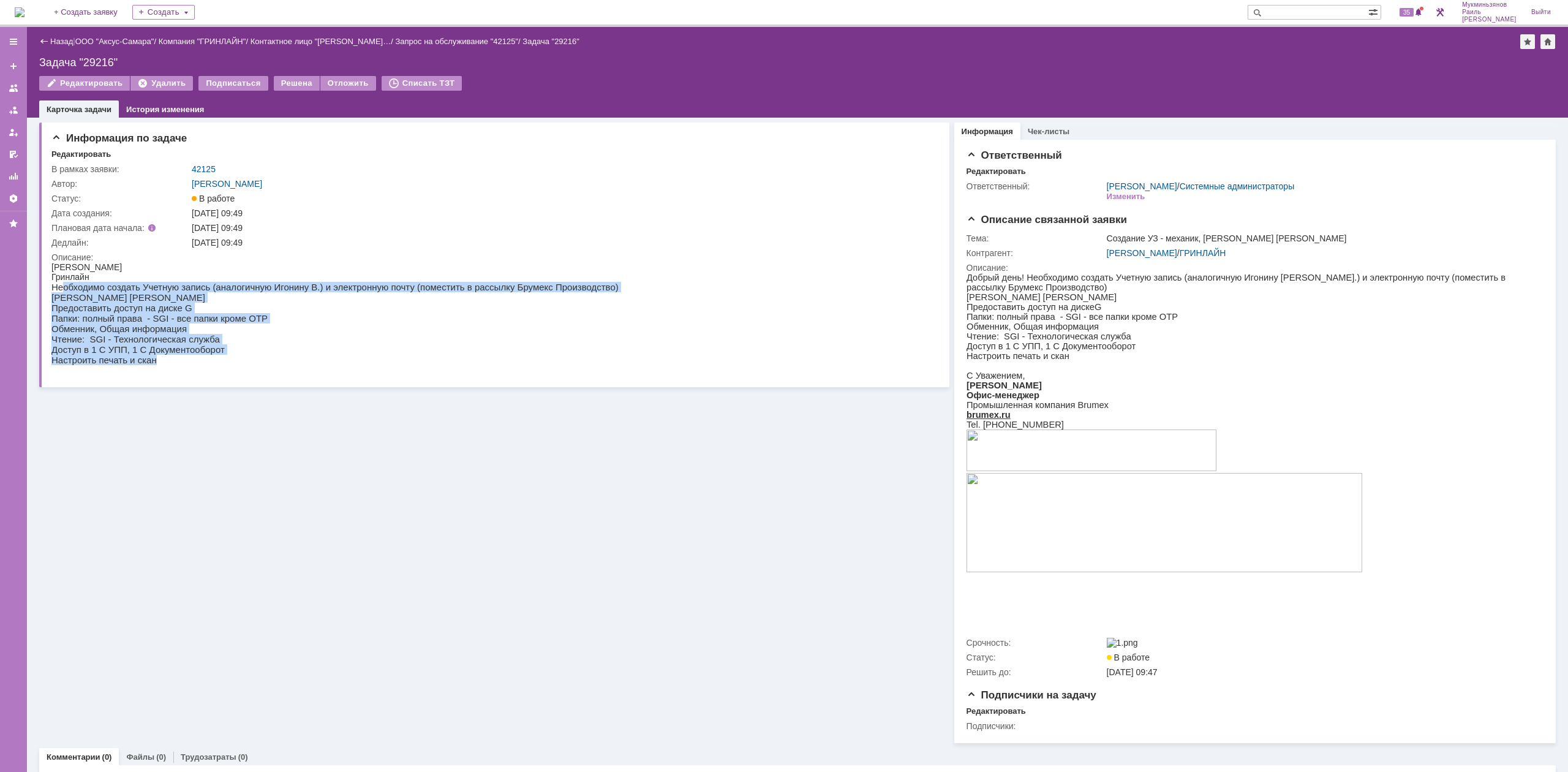
drag, startPoint x: 80, startPoint y: 286, endPoint x: 591, endPoint y: 286, distance: 511.0
click at [591, 286] on html "Инжеватова Марина Гринлайн Необходимо создать Учетную запись (аналогичную Игони…" at bounding box center [490, 313] width 878 height 103
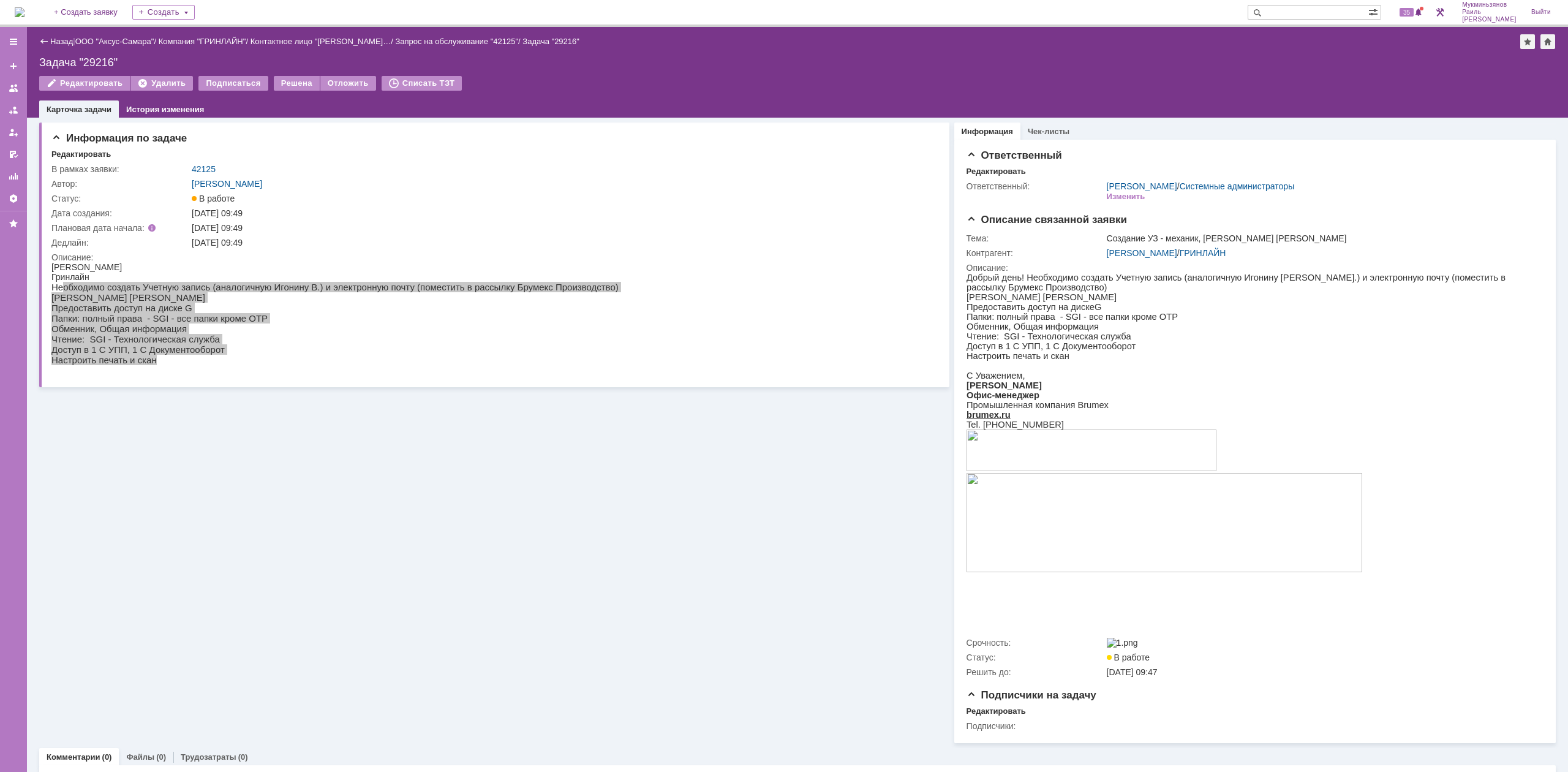
click at [43, 305] on div "Информация по задаче Редактировать В рамках заявки: 42125 Автор: Галстьян Степа…" at bounding box center [495, 255] width 911 height 264
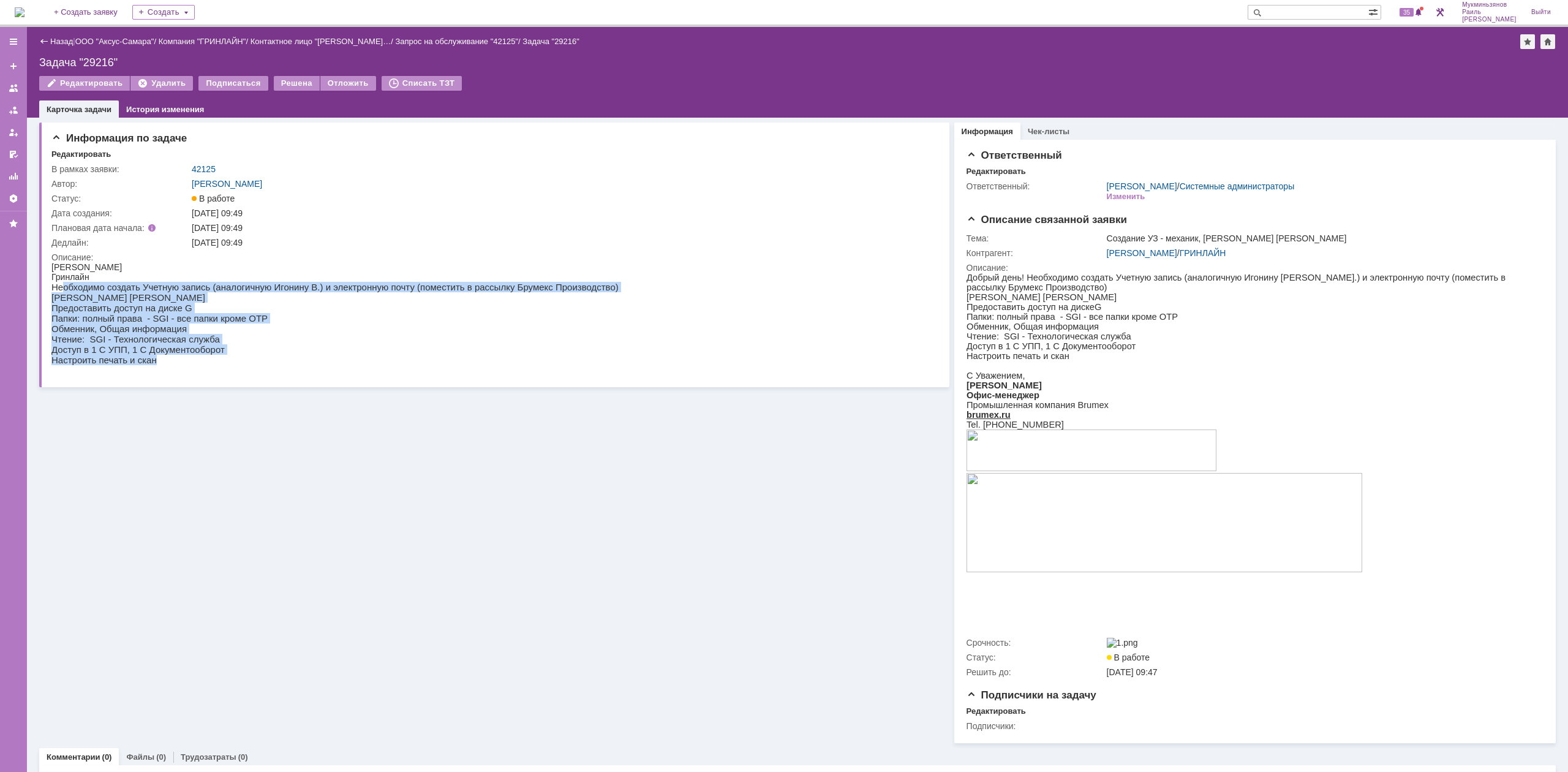
click at [54, 297] on p "[PERSON_NAME] [PERSON_NAME]" at bounding box center [335, 298] width 567 height 11
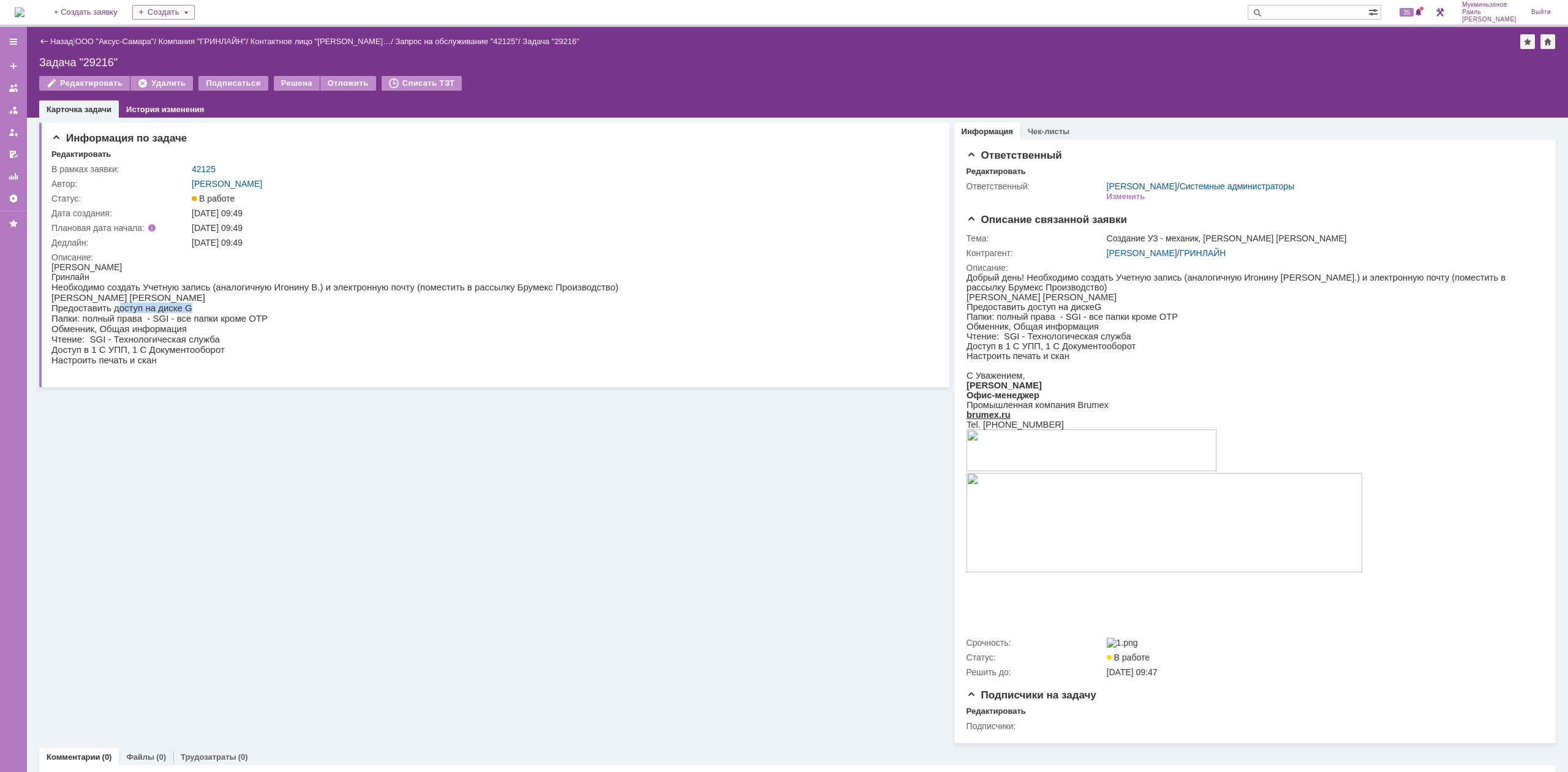
drag, startPoint x: 214, startPoint y: 307, endPoint x: 258, endPoint y: 305, distance: 44.0
click at [258, 305] on p "Предоставить доступ на диске G" at bounding box center [335, 308] width 567 height 11
drag, startPoint x: 97, startPoint y: 584, endPoint x: 221, endPoint y: 321, distance: 290.8
click at [166, 323] on p "Папки: полный права - SGI - все папки кроме ОТР" at bounding box center [335, 319] width 567 height 11
drag, startPoint x: 101, startPoint y: 547, endPoint x: 248, endPoint y: 344, distance: 250.6
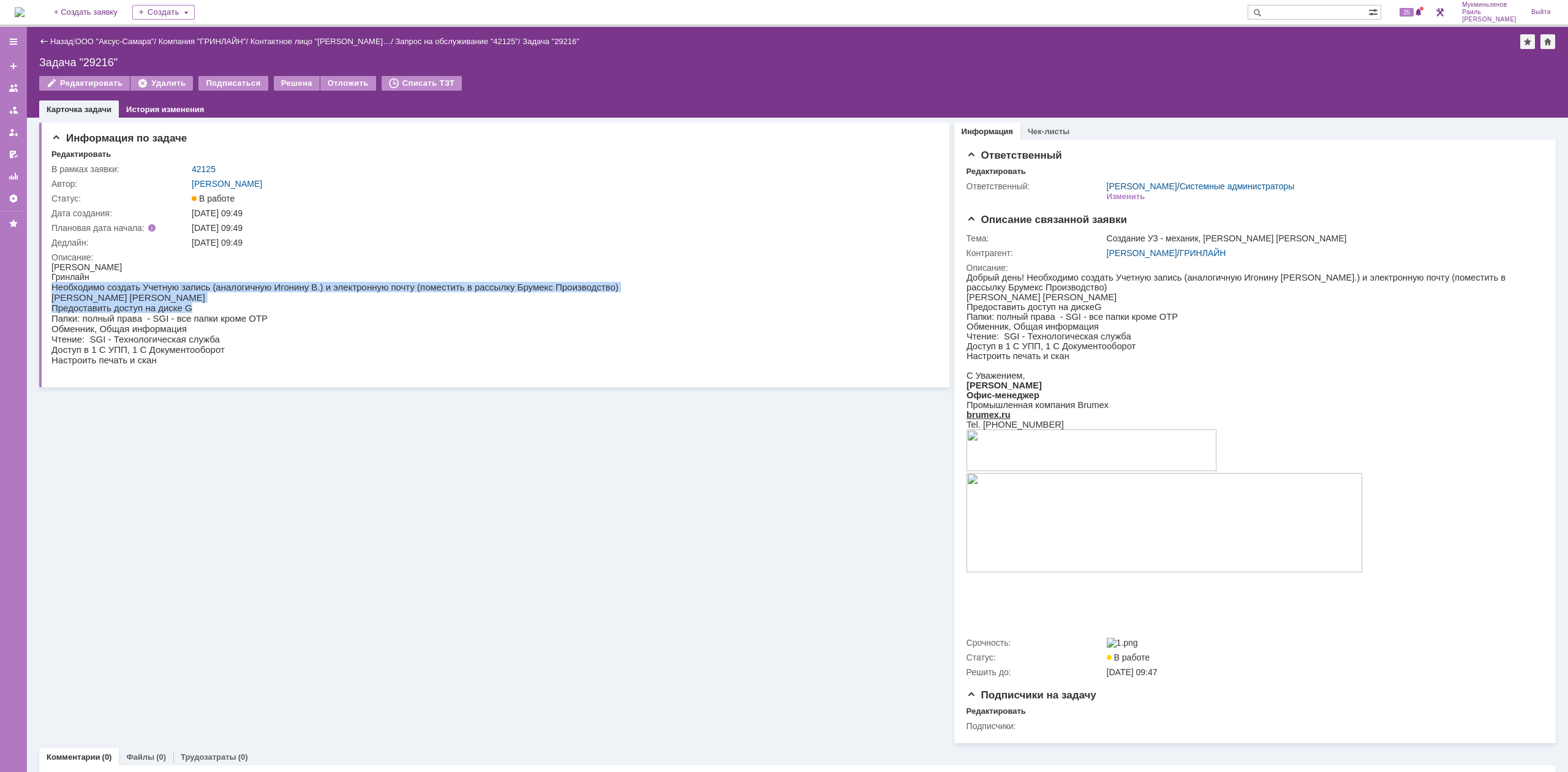
drag, startPoint x: 52, startPoint y: 290, endPoint x: 383, endPoint y: 307, distance: 331.4
click at [383, 307] on body "Инжеватова Марина Гринлайн Необходимо создать Учетную запись (аналогичную Игони…" at bounding box center [335, 313] width 567 height 103
drag, startPoint x: 53, startPoint y: 321, endPoint x: 231, endPoint y: 317, distance: 178.0
click at [231, 317] on p "Папки: полный права - SGI - все папки кроме ОТР" at bounding box center [335, 319] width 567 height 11
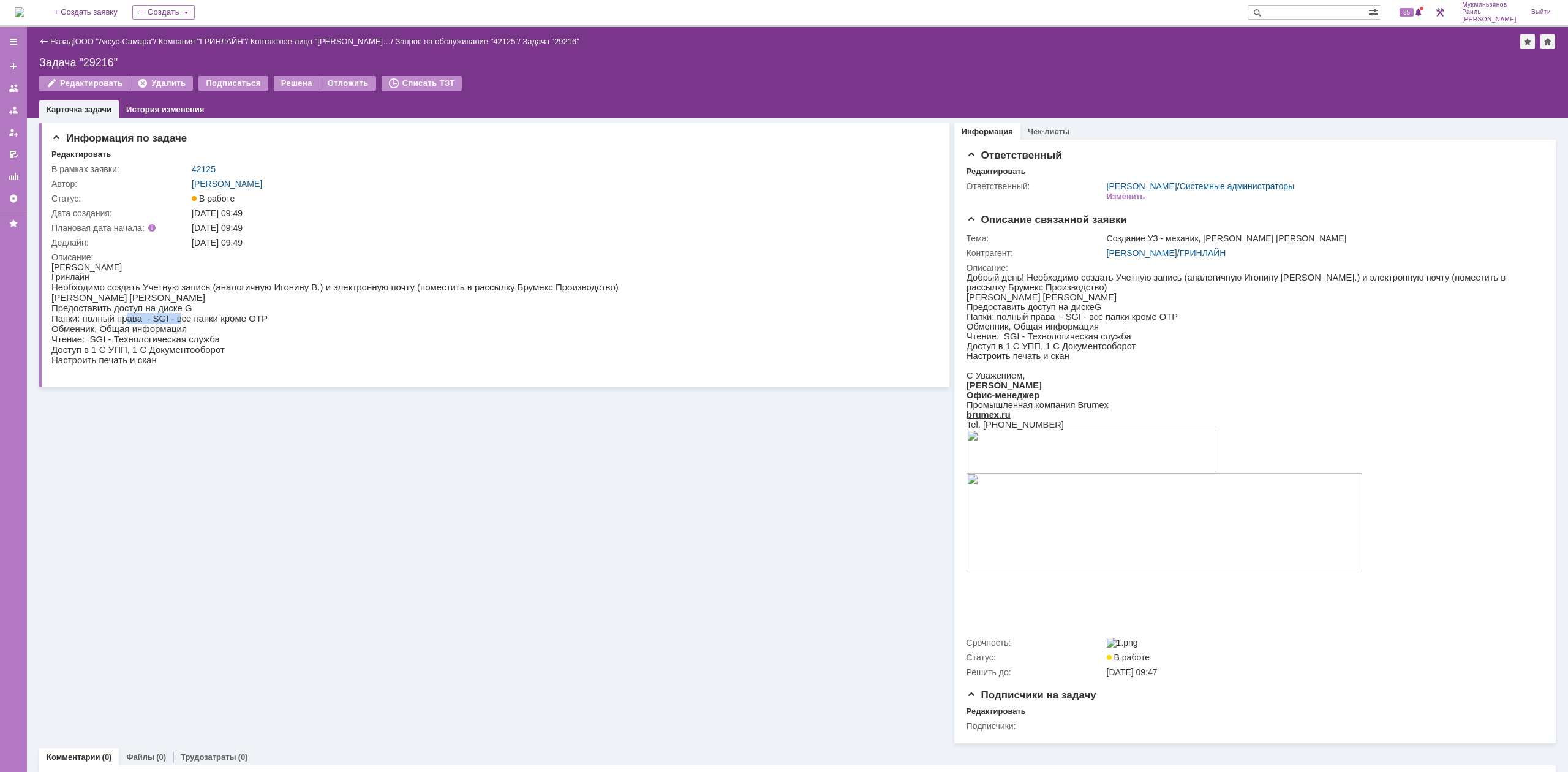
drag, startPoint x: 123, startPoint y: 319, endPoint x: 167, endPoint y: 319, distance: 44.0
click at [167, 319] on p "Папки: полный права - SGI - все папки кроме ОТР" at bounding box center [335, 319] width 567 height 11
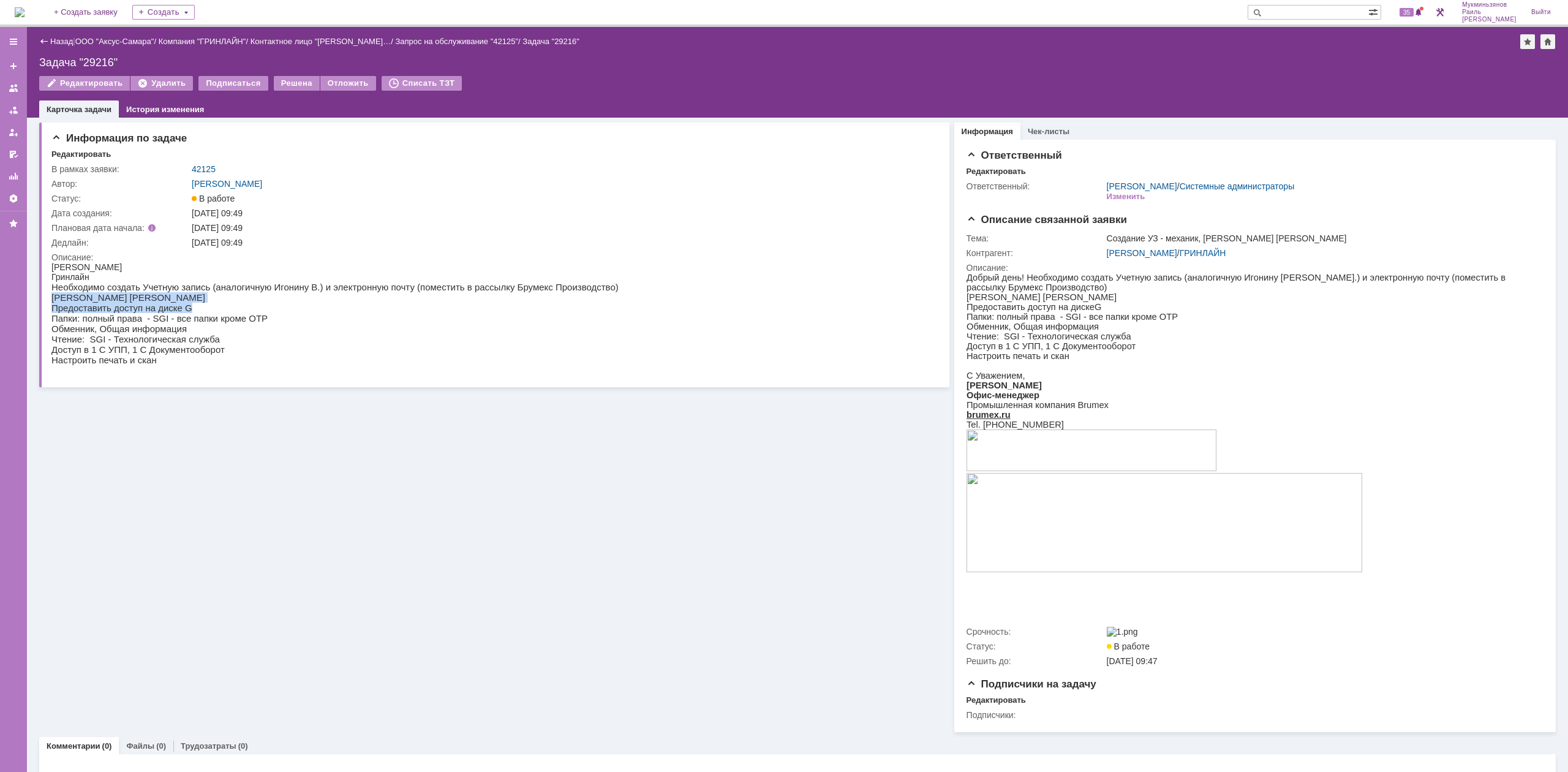
drag, startPoint x: 52, startPoint y: 303, endPoint x: 231, endPoint y: 305, distance: 179.0
click at [231, 305] on body "Инжеватова Марина Гринлайн Необходимо создать Учетную запись (аналогичную Игони…" at bounding box center [335, 313] width 567 height 103
click at [231, 305] on p "Предоставить доступ на диске G" at bounding box center [335, 308] width 567 height 11
drag, startPoint x: 76, startPoint y: 322, endPoint x: 294, endPoint y: 307, distance: 218.5
click at [294, 307] on body "Инжеватова Марина Гринлайн Необходимо создать Учетную запись (аналогичную Игони…" at bounding box center [335, 313] width 567 height 103
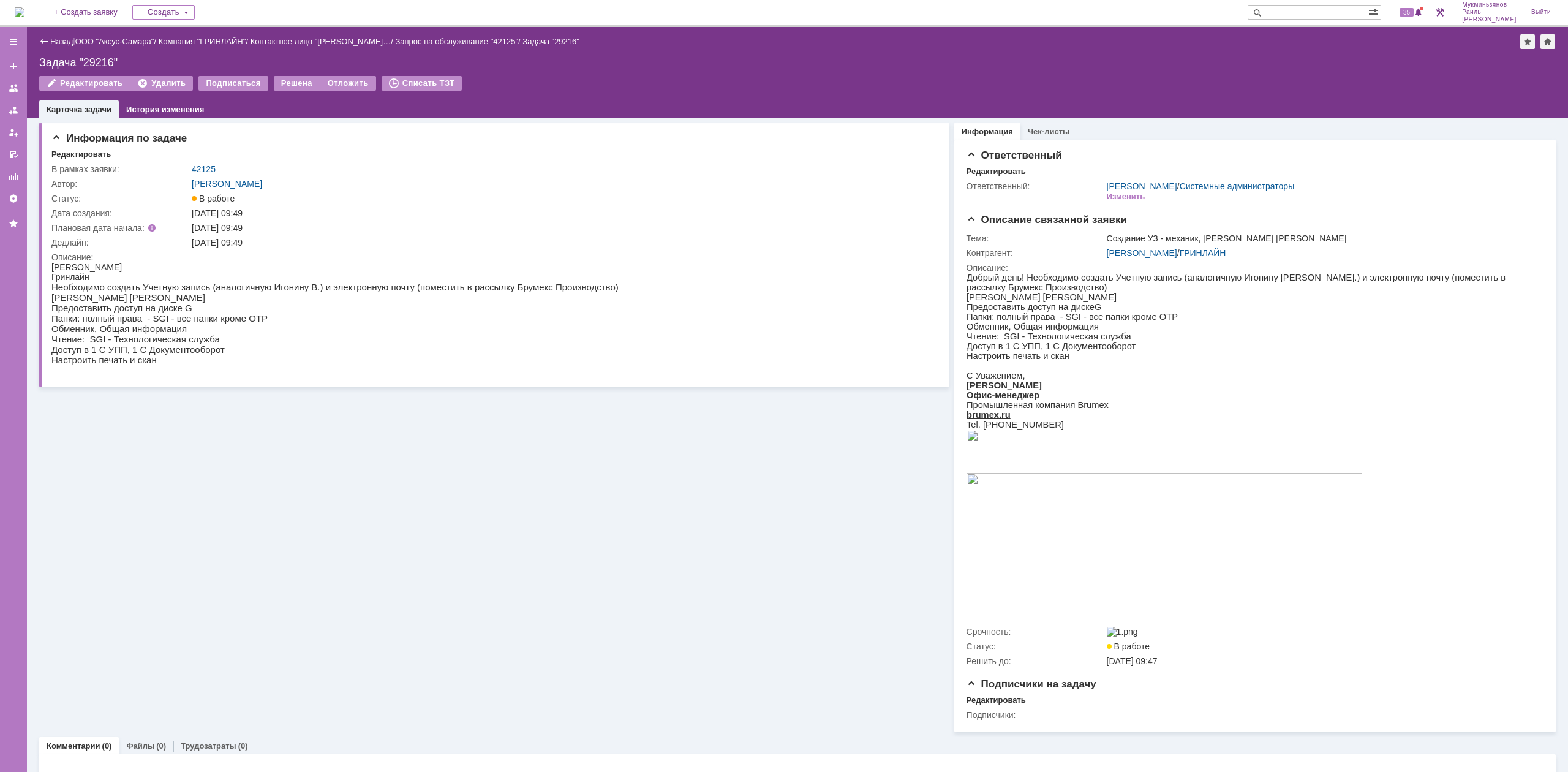
click at [249, 319] on p "Папки: полный права - SGI - все папки кроме ОТР" at bounding box center [335, 319] width 567 height 11
drag, startPoint x: 202, startPoint y: 319, endPoint x: 155, endPoint y: 326, distance: 47.5
click at [155, 319] on p "Папки: полный права - SGI - все папки кроме ОТР" at bounding box center [335, 319] width 567 height 11
drag, startPoint x: 120, startPoint y: 332, endPoint x: 67, endPoint y: 331, distance: 53.0
click at [67, 331] on p "Обменник, Общая информация" at bounding box center [335, 328] width 567 height 11
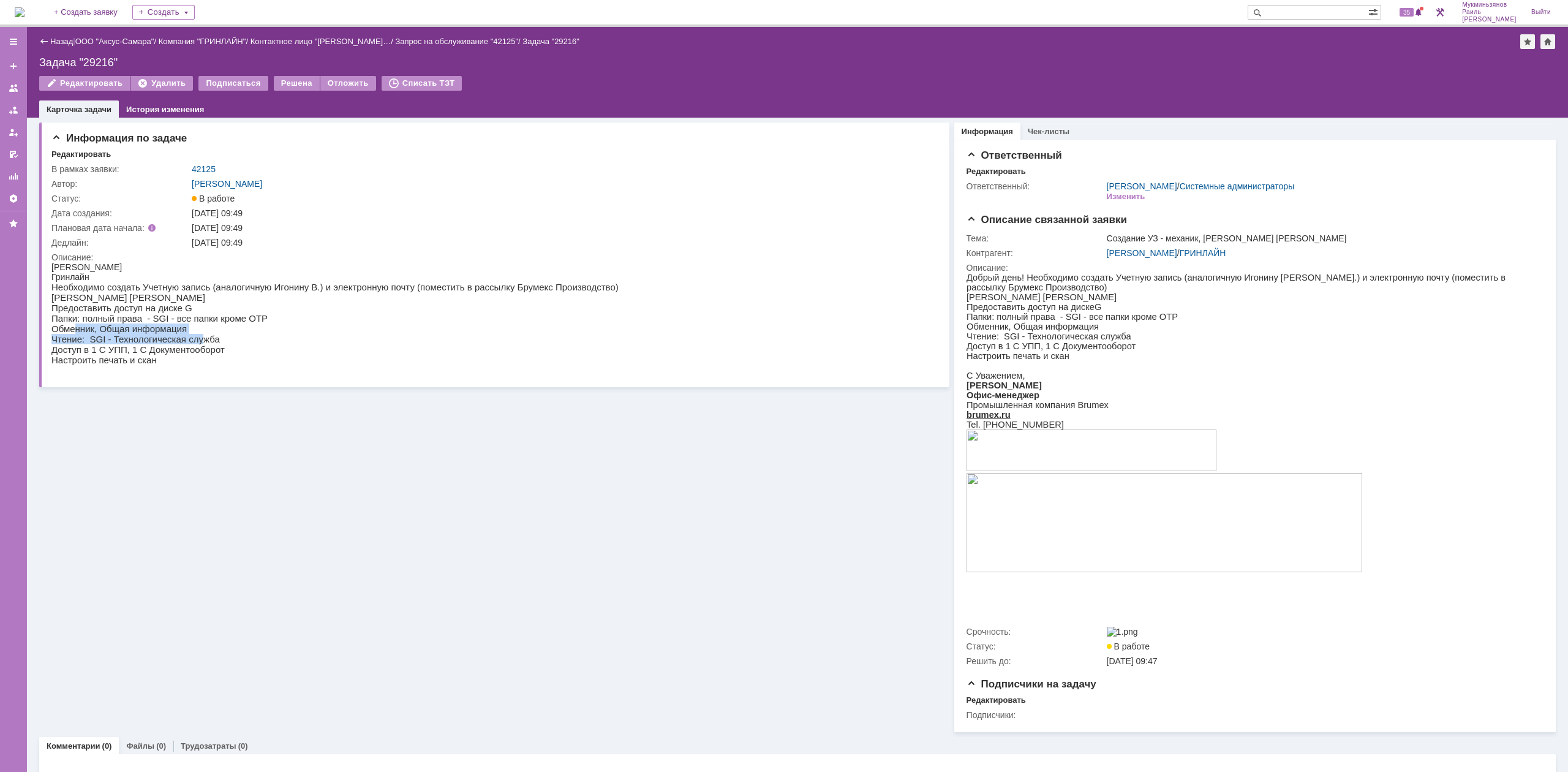
drag, startPoint x: 186, startPoint y: 341, endPoint x: 107, endPoint y: 354, distance: 80.1
click at [74, 340] on p "Чтение: SGI - Технологическая служба" at bounding box center [335, 339] width 567 height 11
drag, startPoint x: 125, startPoint y: 356, endPoint x: 67, endPoint y: 358, distance: 58.0
click at [60, 354] on p "Доступ в 1 С УПП, 1 С Документооборот" at bounding box center [335, 349] width 567 height 11
drag, startPoint x: 114, startPoint y: 368, endPoint x: 74, endPoint y: 366, distance: 40.0
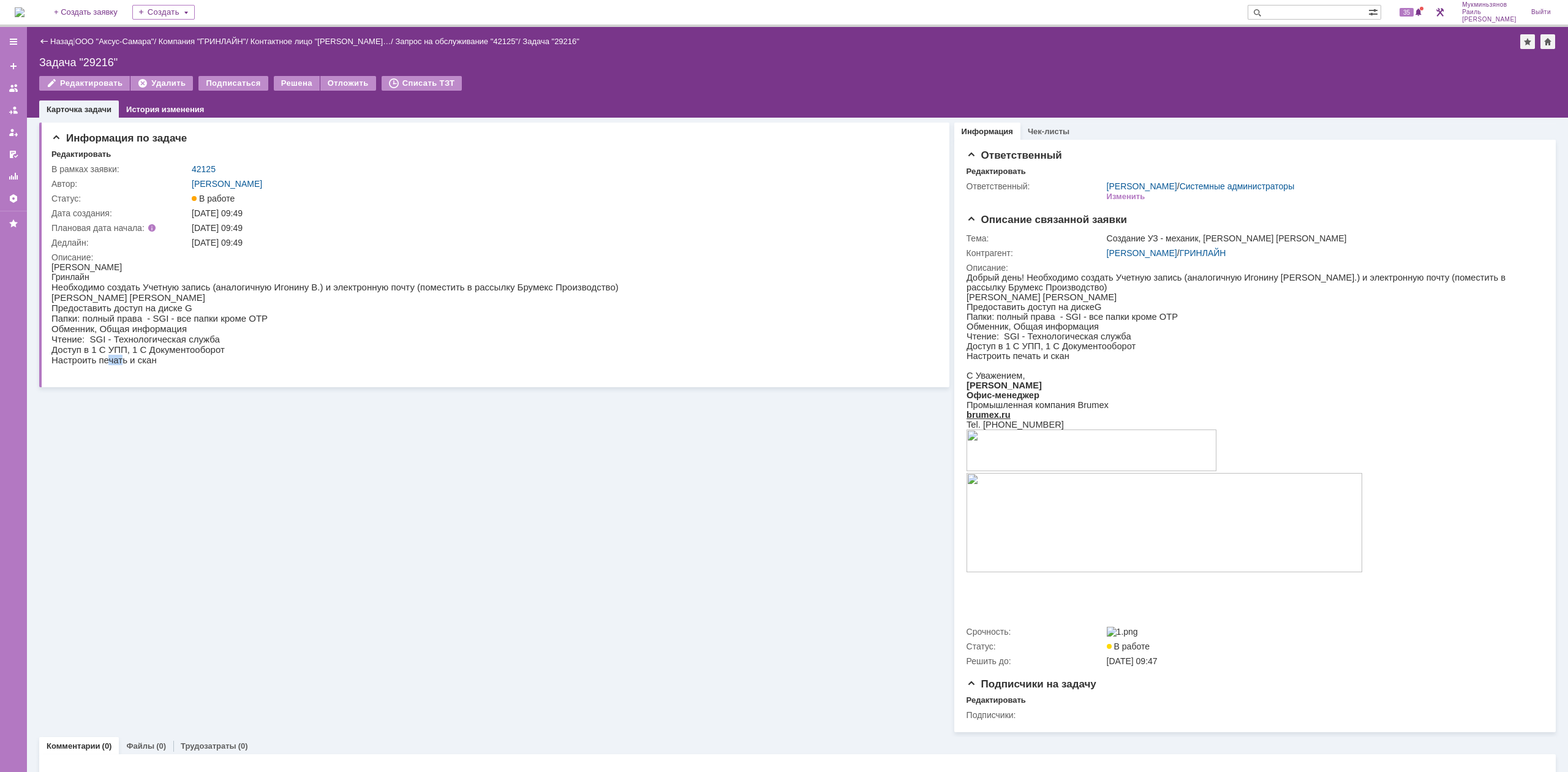
click at [74, 365] on p "Настроить печать и скан" at bounding box center [335, 360] width 567 height 11
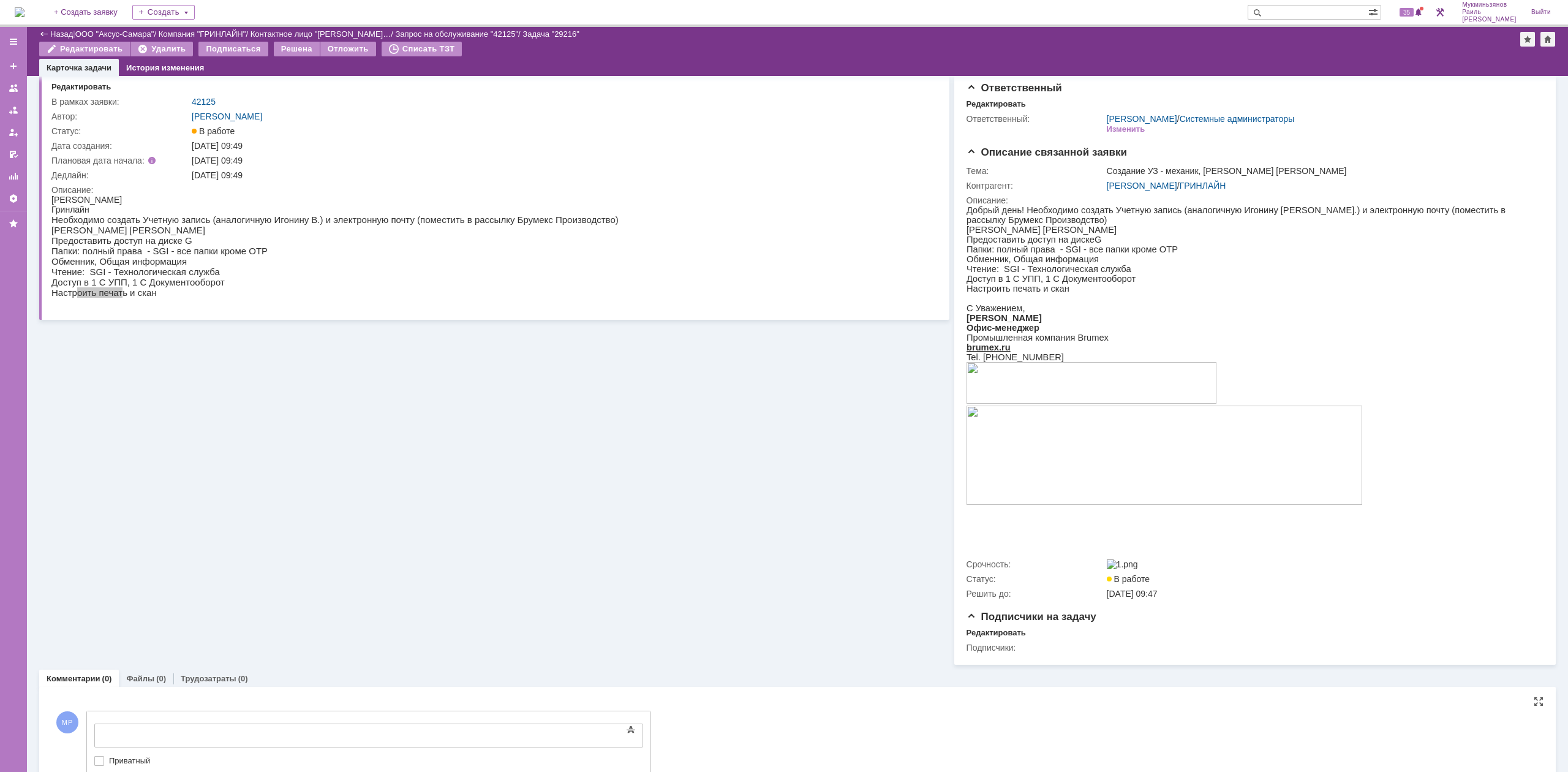
drag, startPoint x: 282, startPoint y: 1459, endPoint x: 193, endPoint y: 727, distance: 737.4
click at [193, 727] on body at bounding box center [194, 734] width 184 height 21
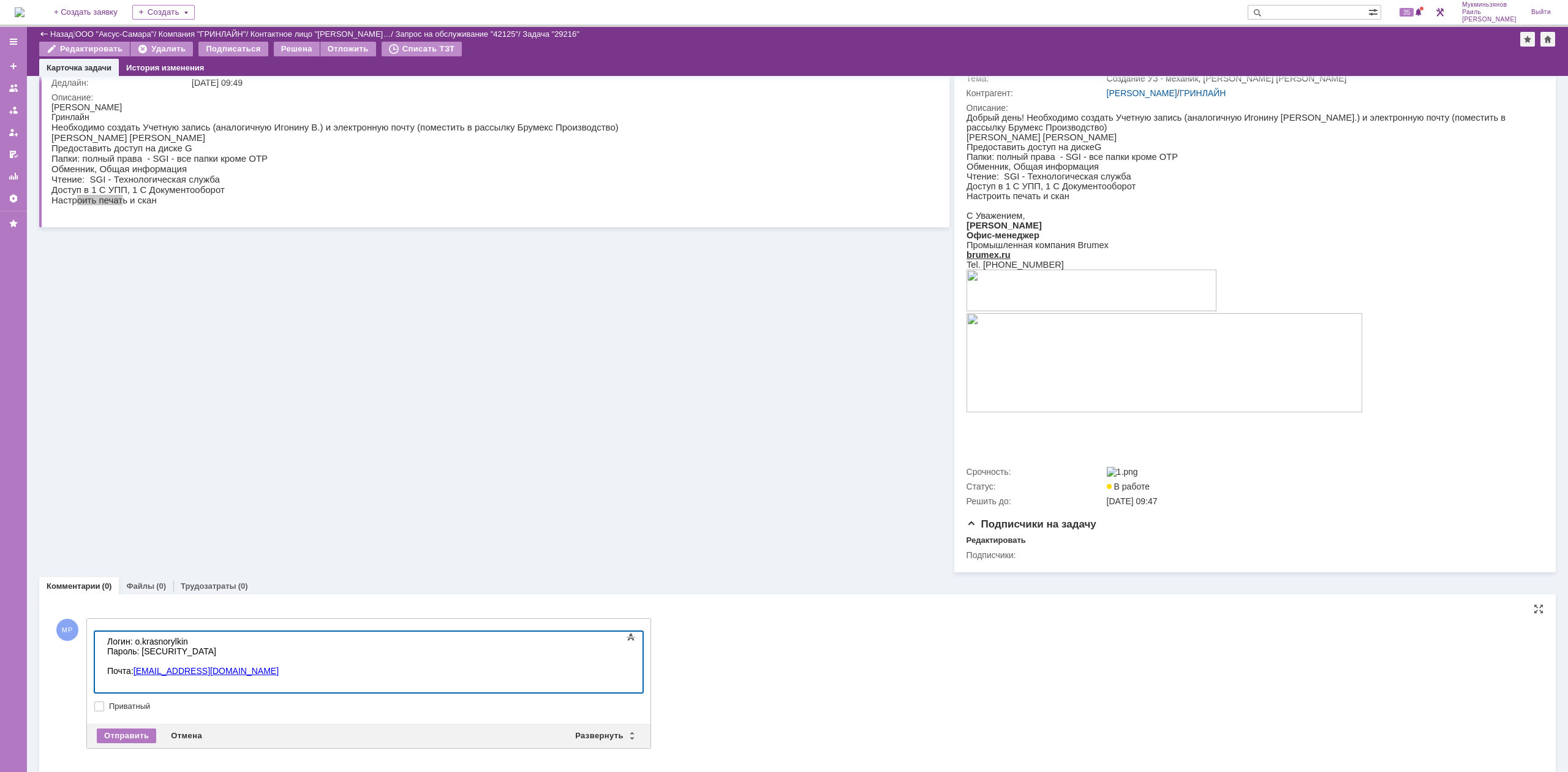
scroll to position [837, 3]
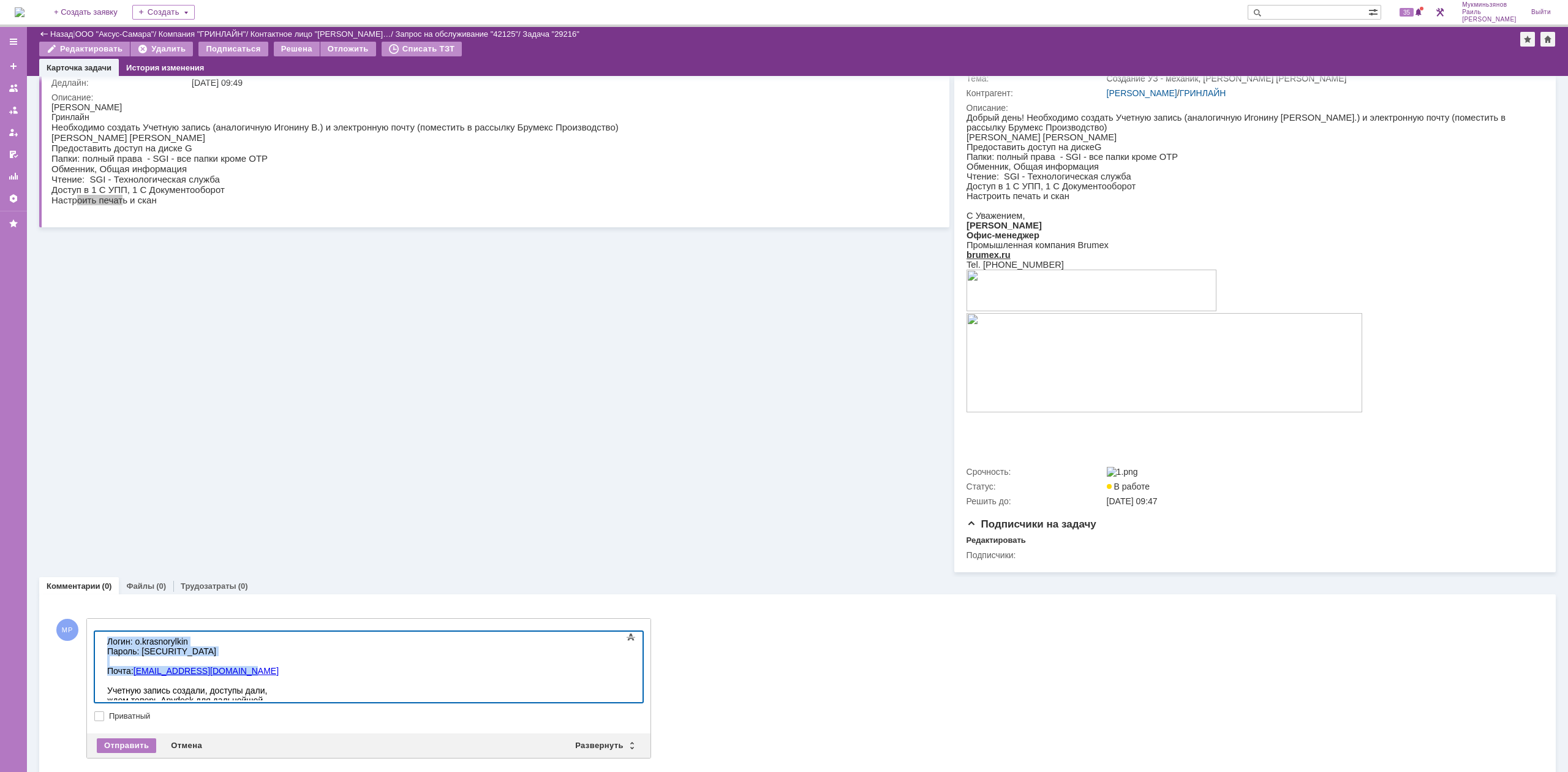
drag, startPoint x: 246, startPoint y: 670, endPoint x: 62, endPoint y: 629, distance: 188.5
click at [102, 631] on html "Логин: o.krasnorylkin Пароль: 1EzJkf#F Почта: o.krasnorylkin@brumex.ru Учетную …" at bounding box center [194, 675] width 184 height 88
copy body "Логин: o.krasnorylkin Пароль: 1EzJkf#F Почта: o.krasnorylkin@brumex.ru"
click at [141, 747] on div "Отправить" at bounding box center [127, 745] width 60 height 15
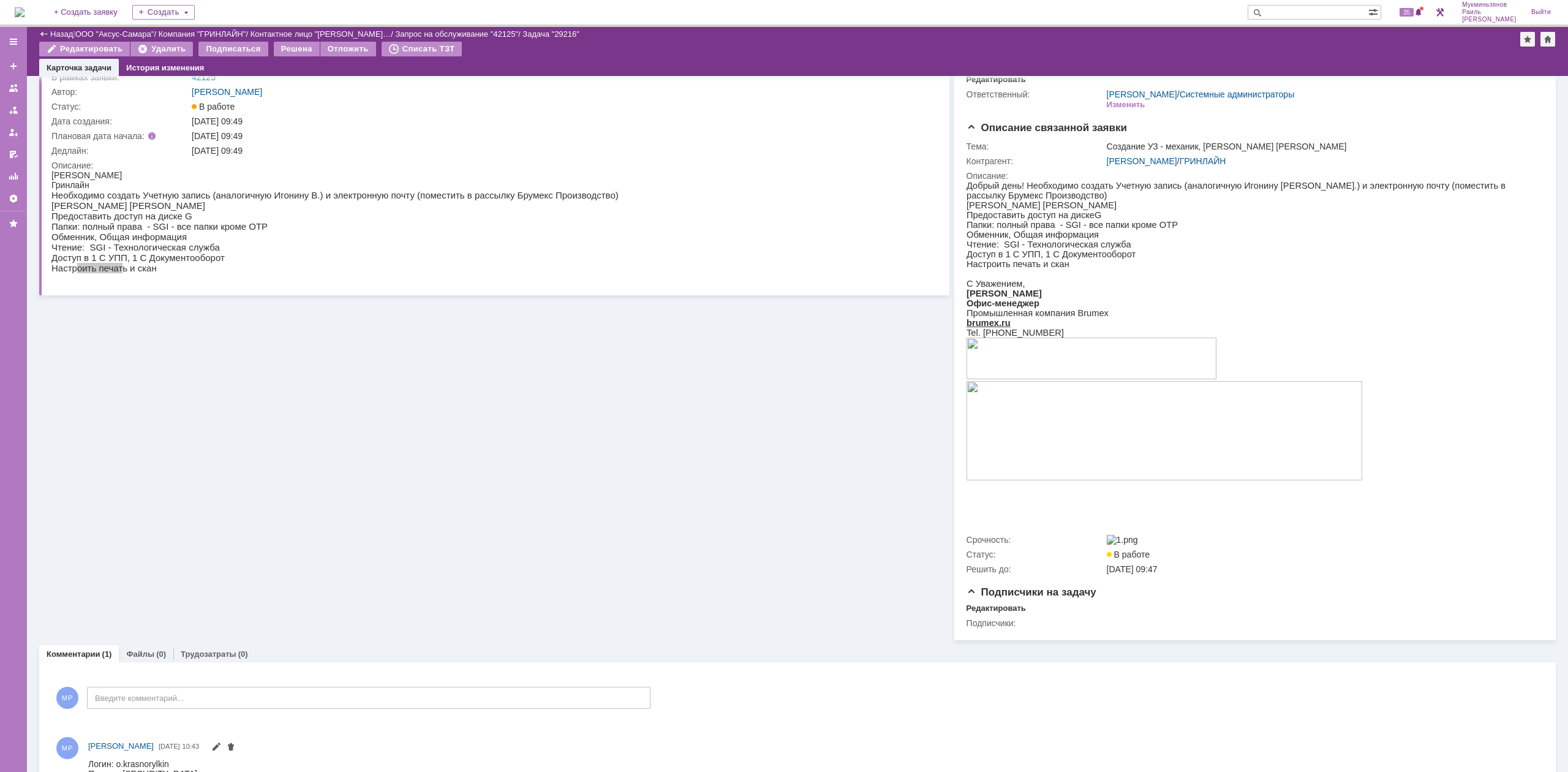
scroll to position [0, 0]
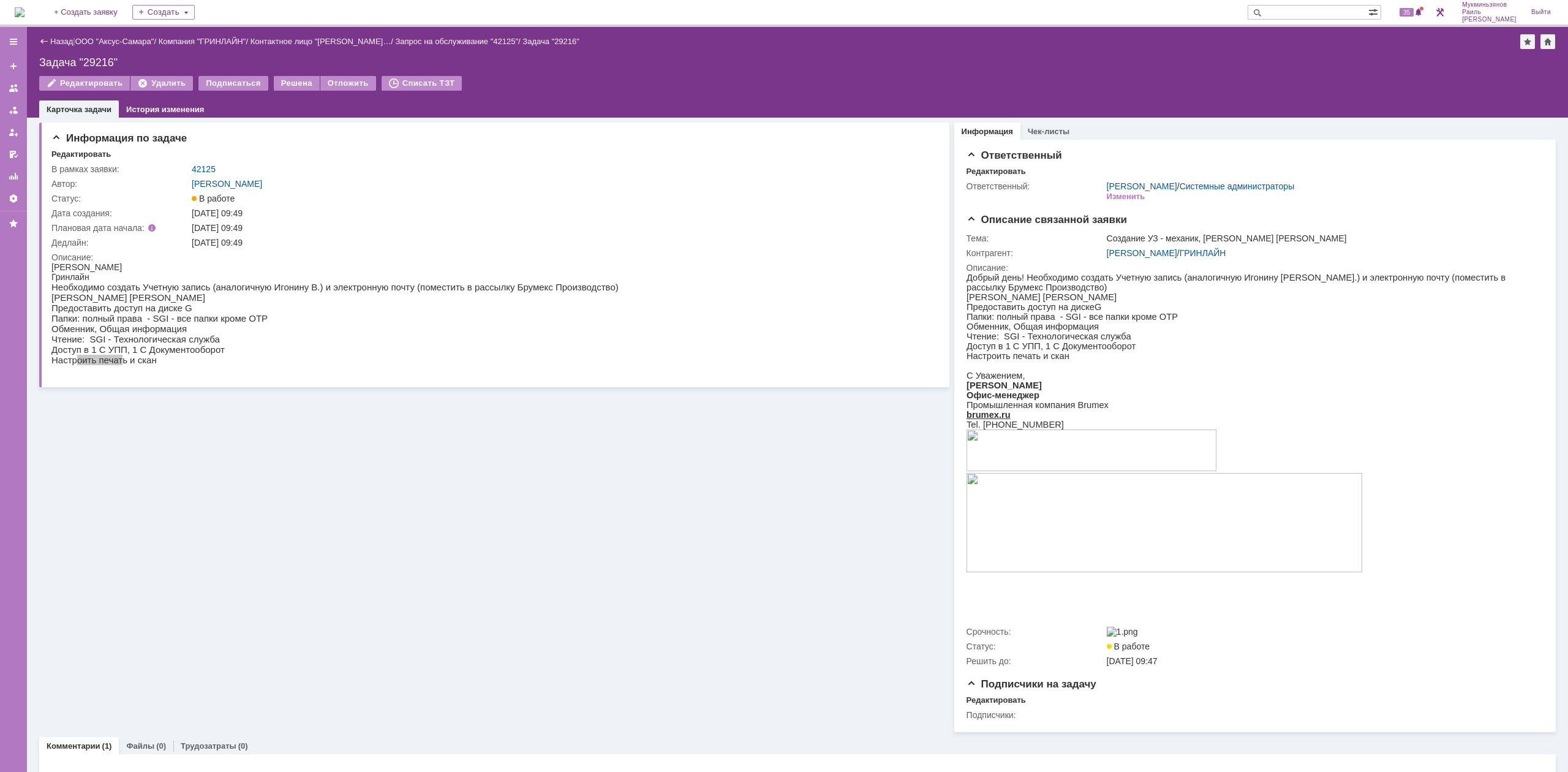
click at [25, 7] on img at bounding box center [19, 11] width 10 height 10
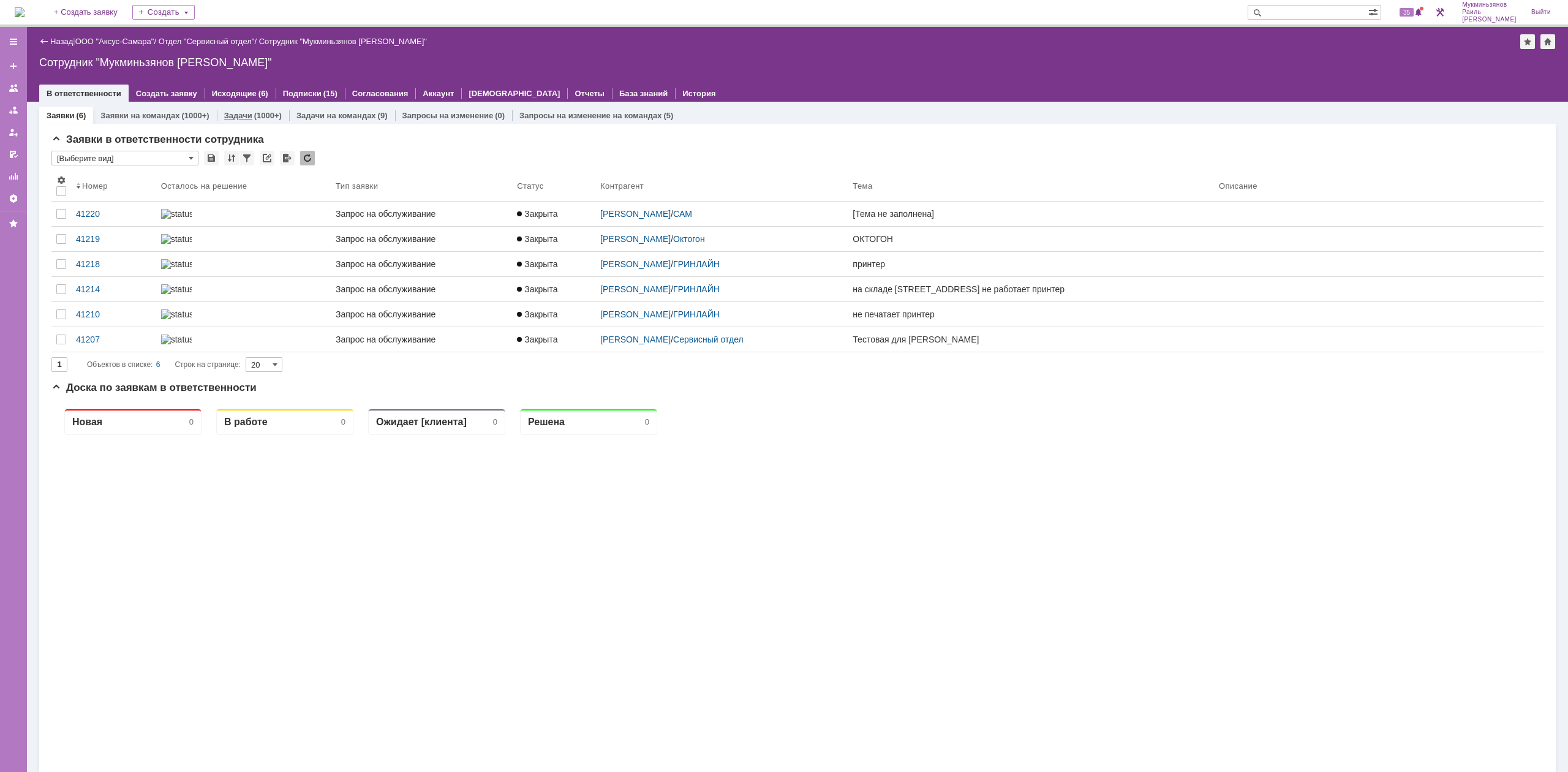
click at [257, 122] on div "Задачи (1000+)" at bounding box center [253, 116] width 73 height 18
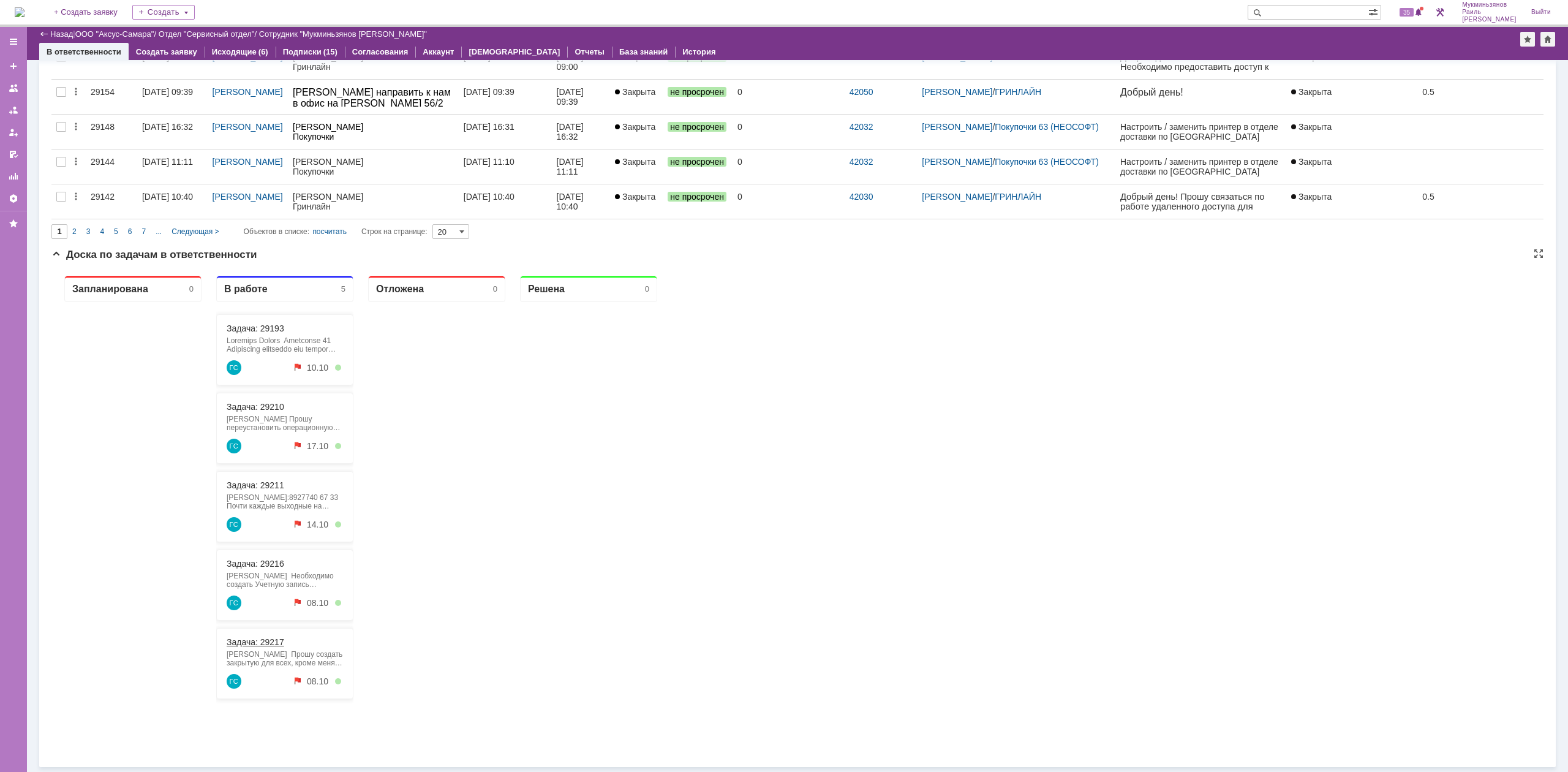
click at [271, 642] on link "Задача: 29217" at bounding box center [256, 642] width 58 height 10
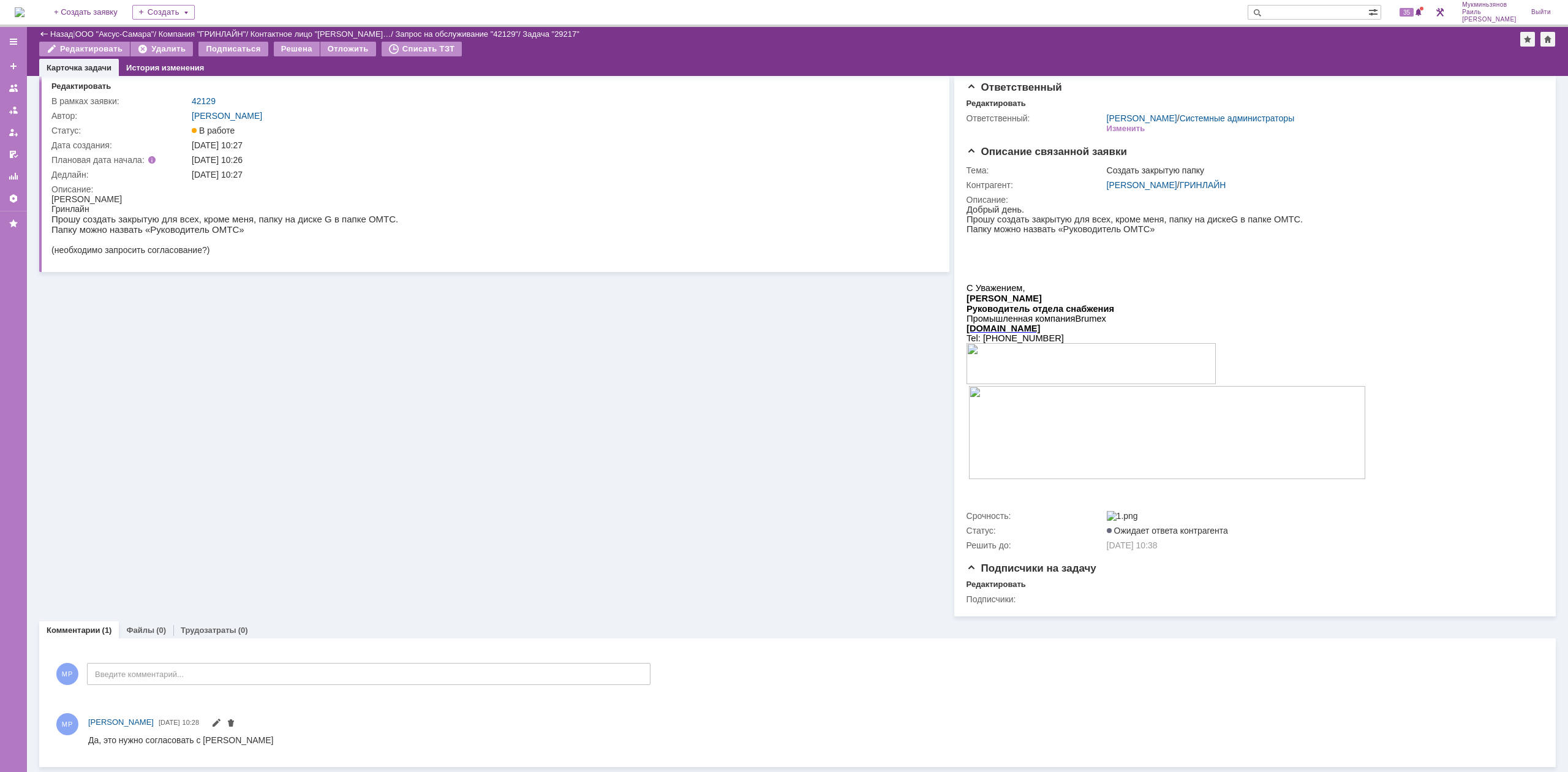
click at [25, 7] on img at bounding box center [19, 11] width 10 height 10
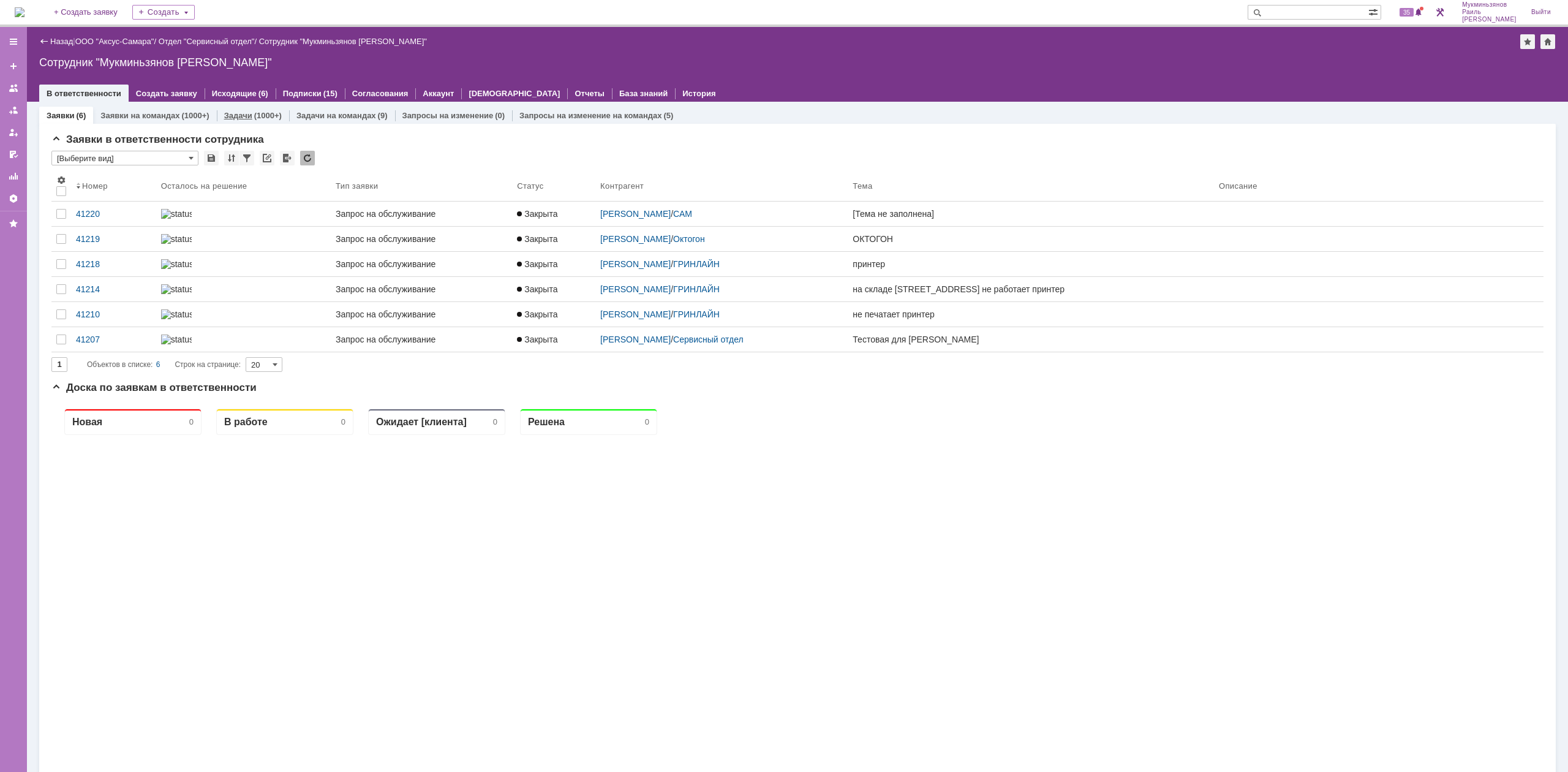
click at [234, 111] on link "Задачи" at bounding box center [238, 116] width 28 height 9
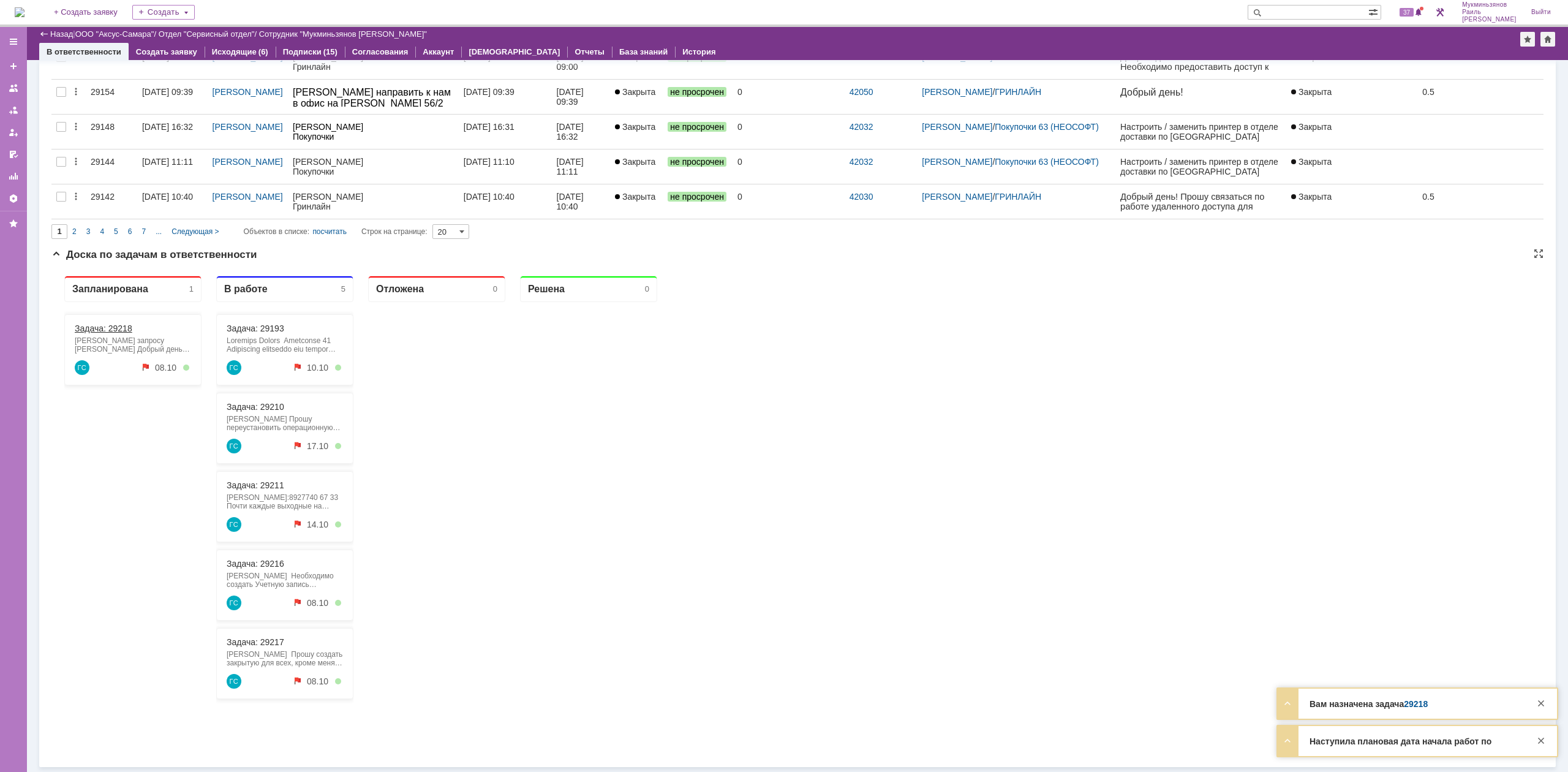
click at [144, 327] on div "Задача: 29218" at bounding box center [132, 327] width 116 height 10
click at [104, 331] on link "Задача: 29218" at bounding box center [103, 327] width 58 height 10
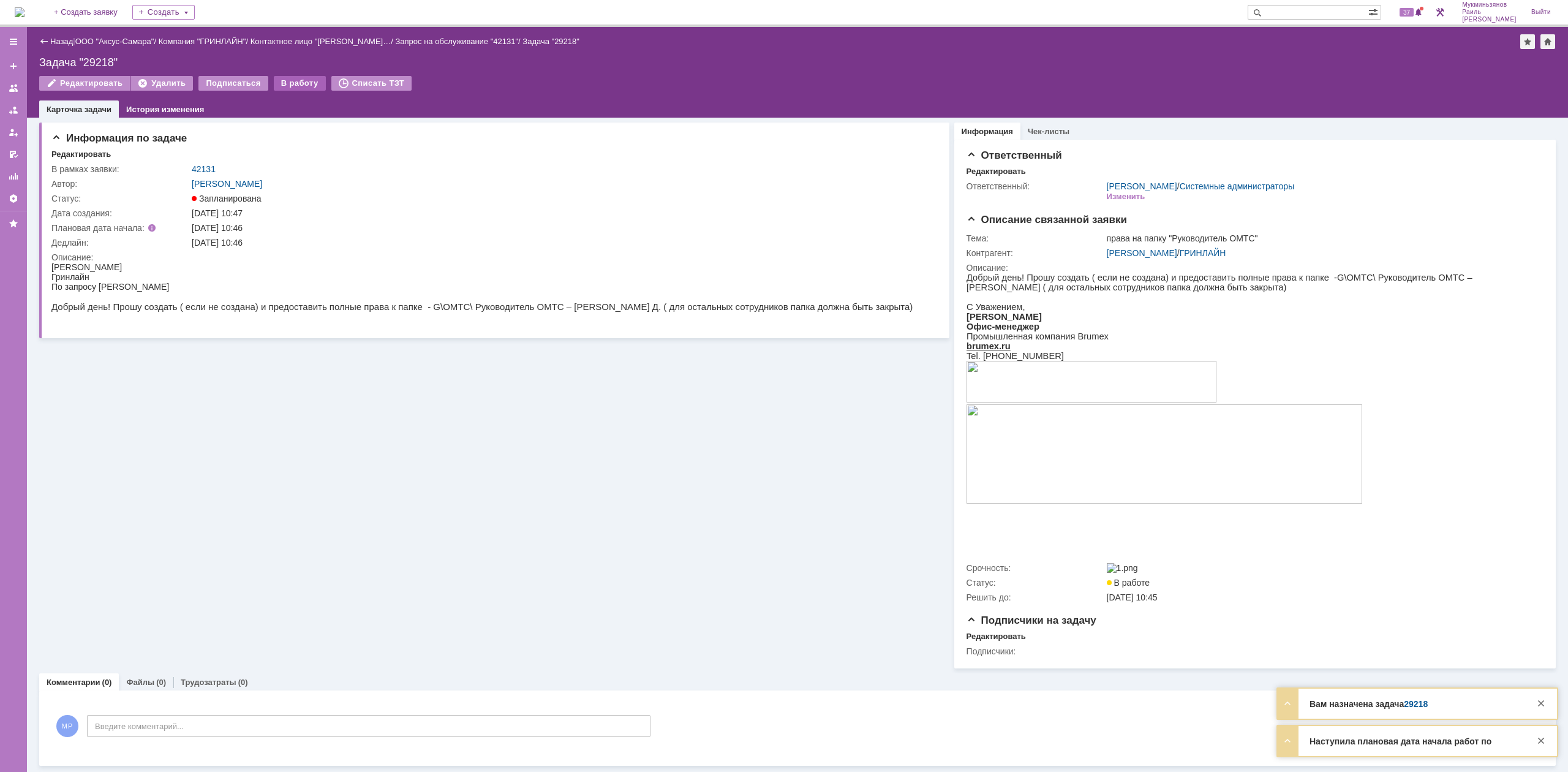
click at [303, 80] on div "В работу" at bounding box center [299, 83] width 52 height 15
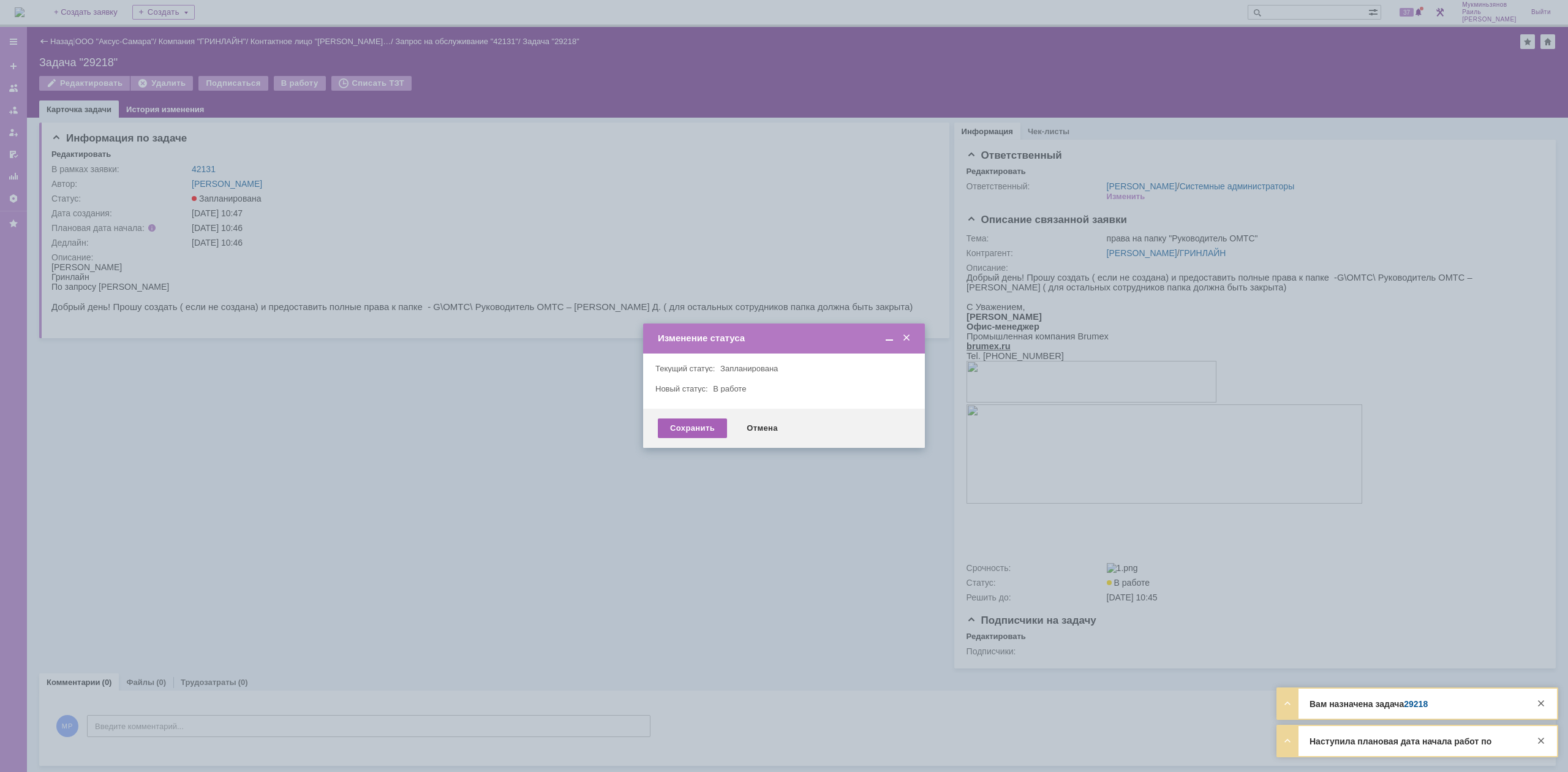
click at [682, 425] on div "Сохранить" at bounding box center [693, 428] width 69 height 19
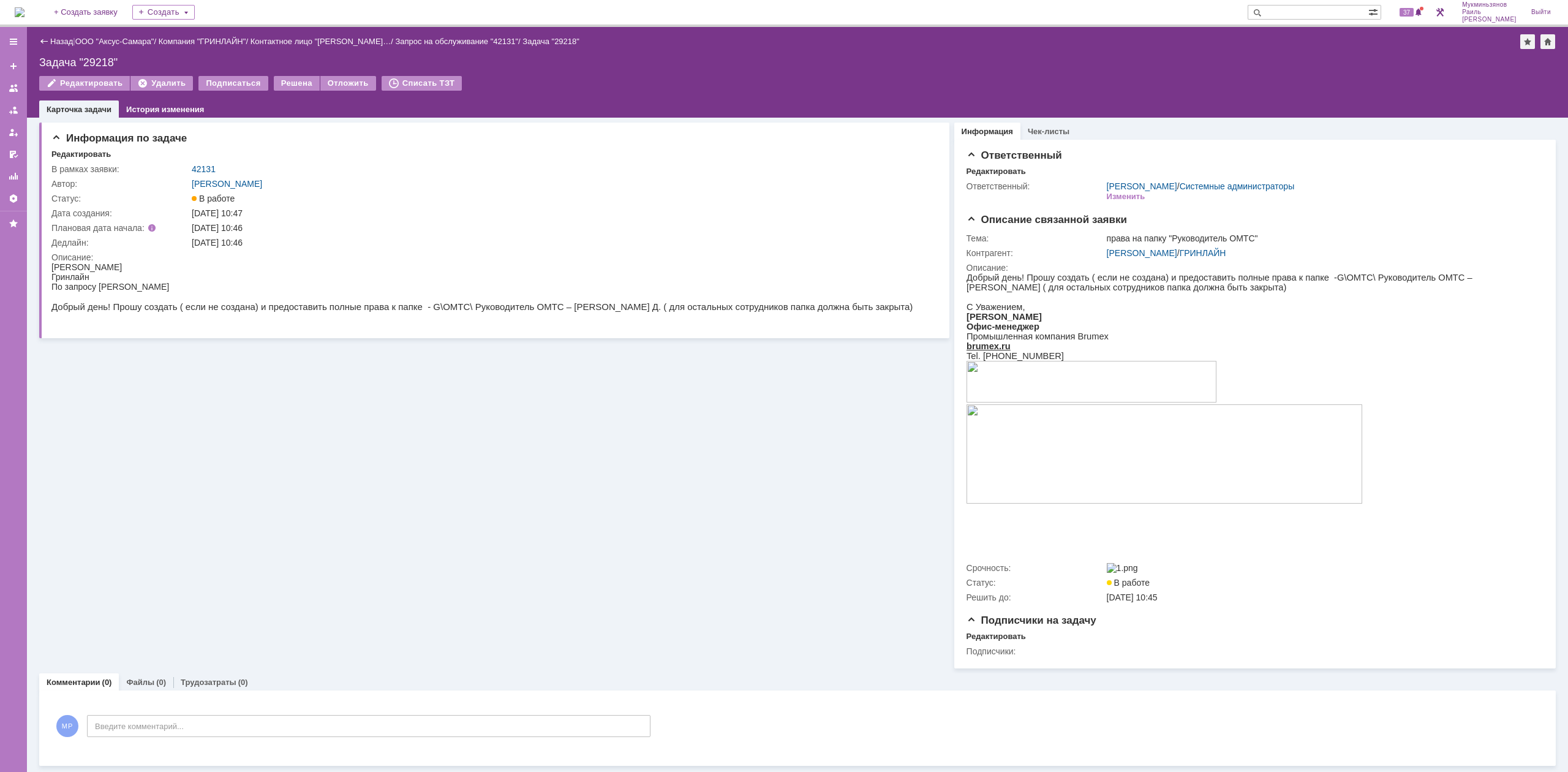
click at [25, 11] on img at bounding box center [19, 11] width 10 height 10
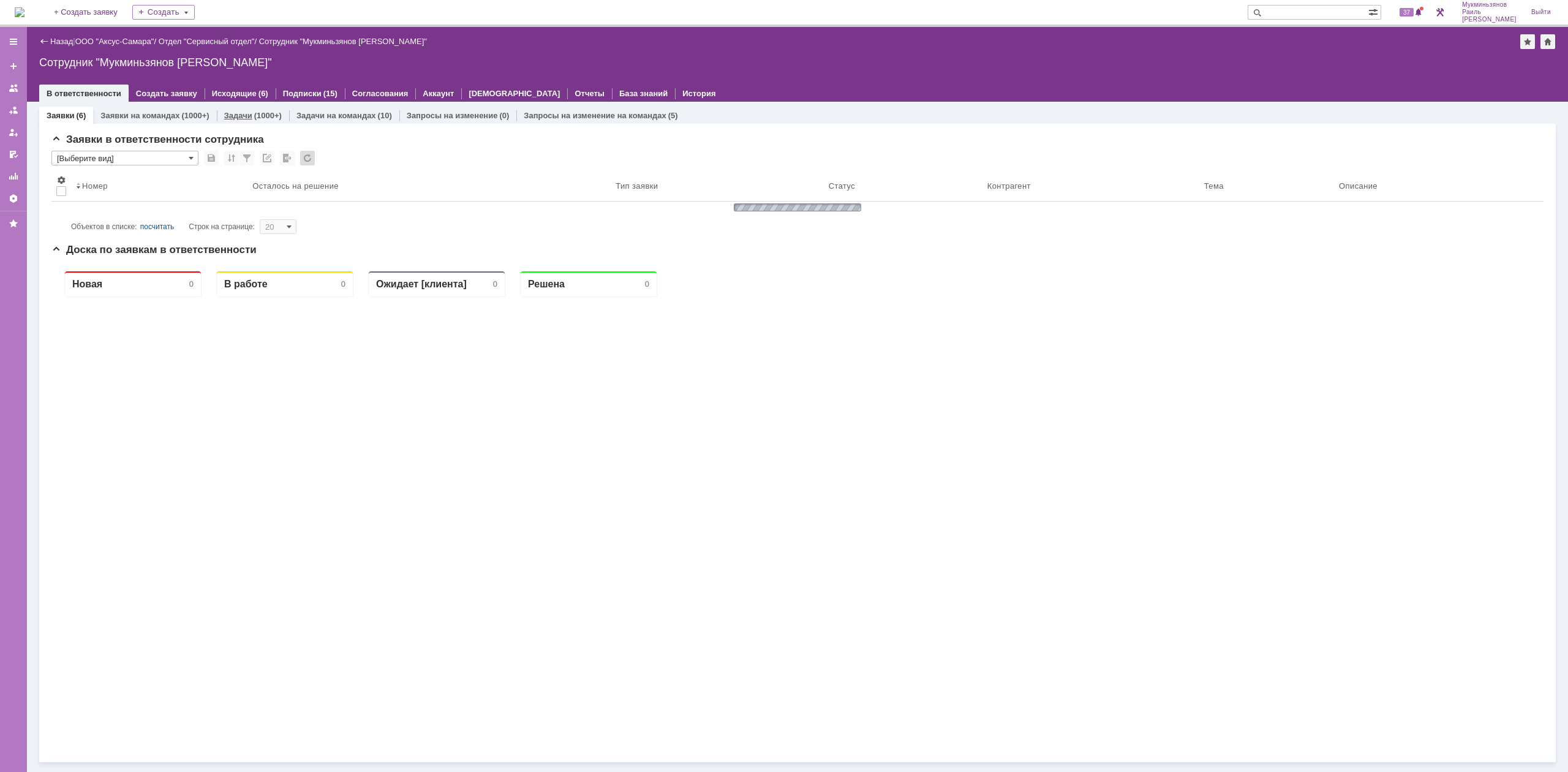
click at [231, 113] on link "Задачи" at bounding box center [238, 116] width 28 height 9
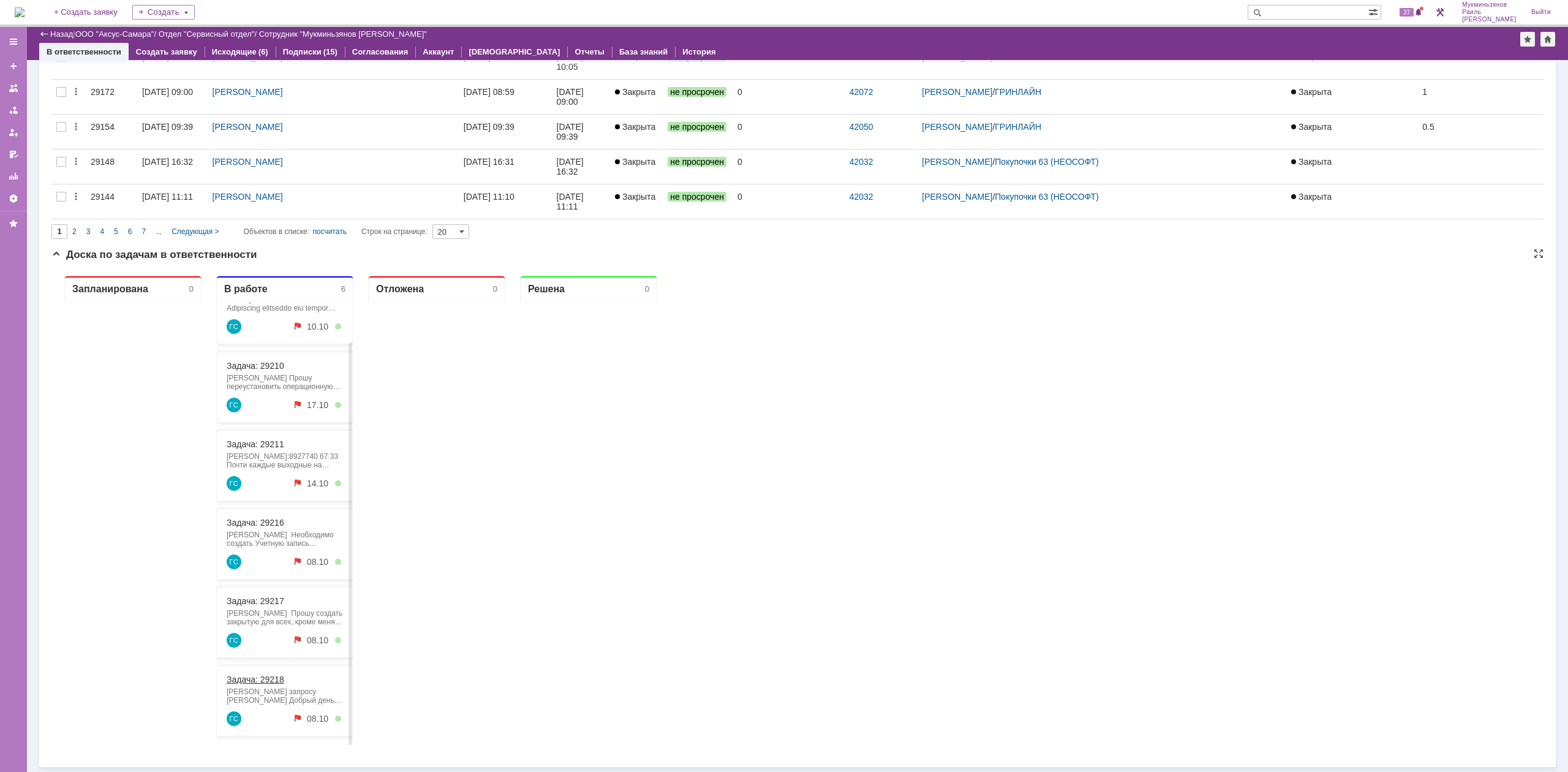
click at [258, 678] on link "Задача: 29218" at bounding box center [256, 678] width 58 height 10
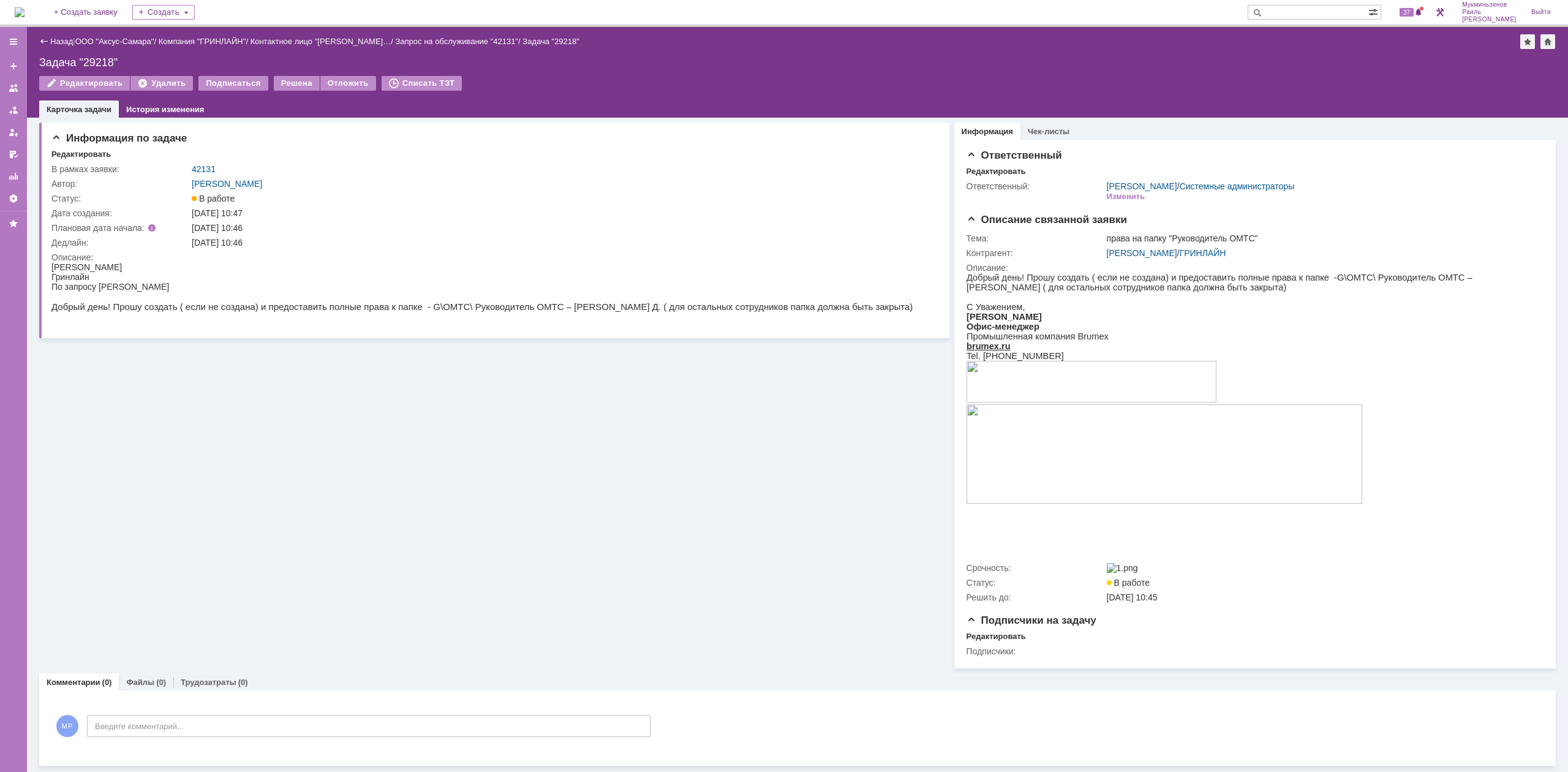
click at [25, 12] on img at bounding box center [19, 11] width 10 height 10
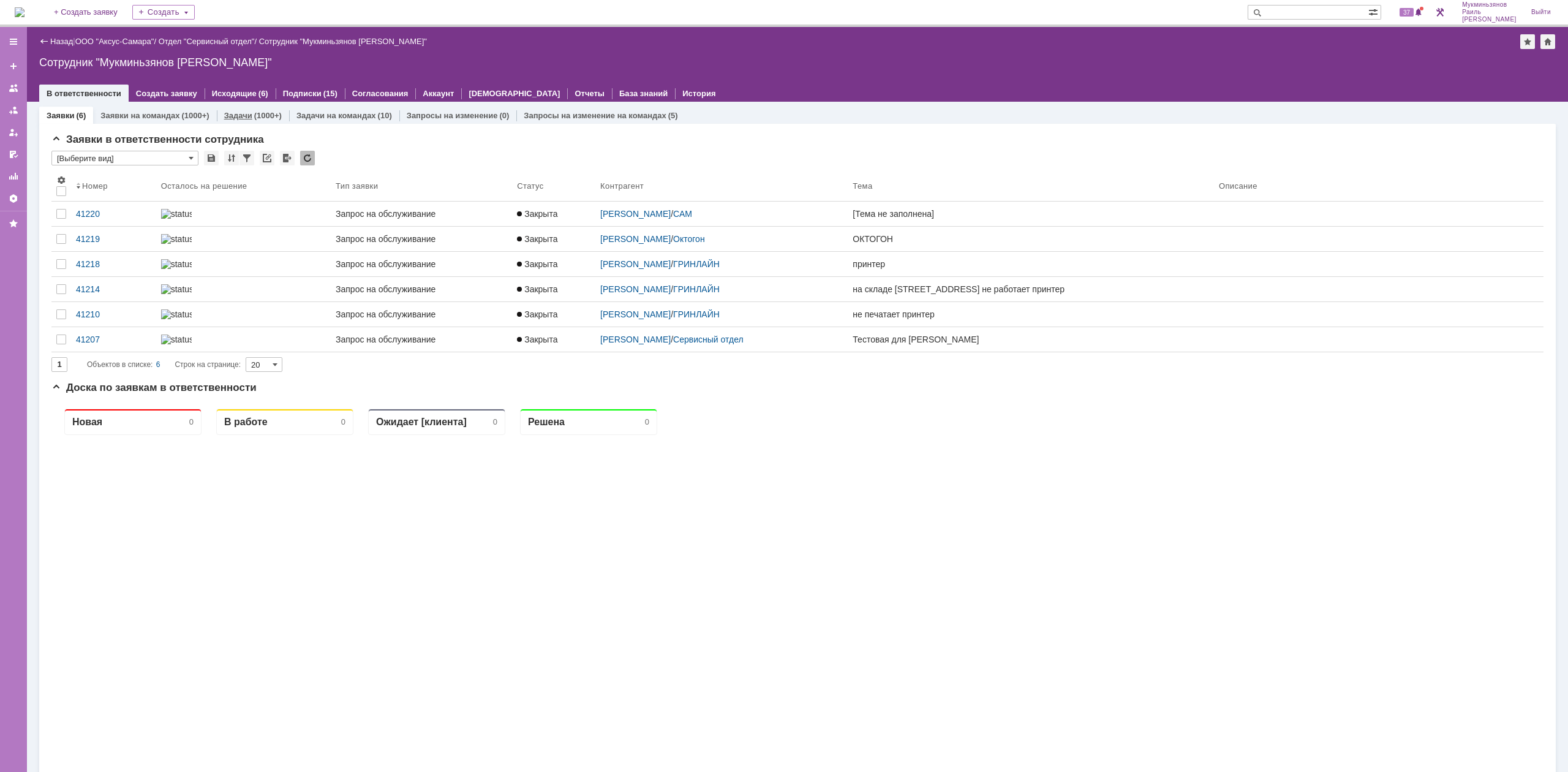
click at [234, 116] on link "Задачи" at bounding box center [238, 116] width 28 height 9
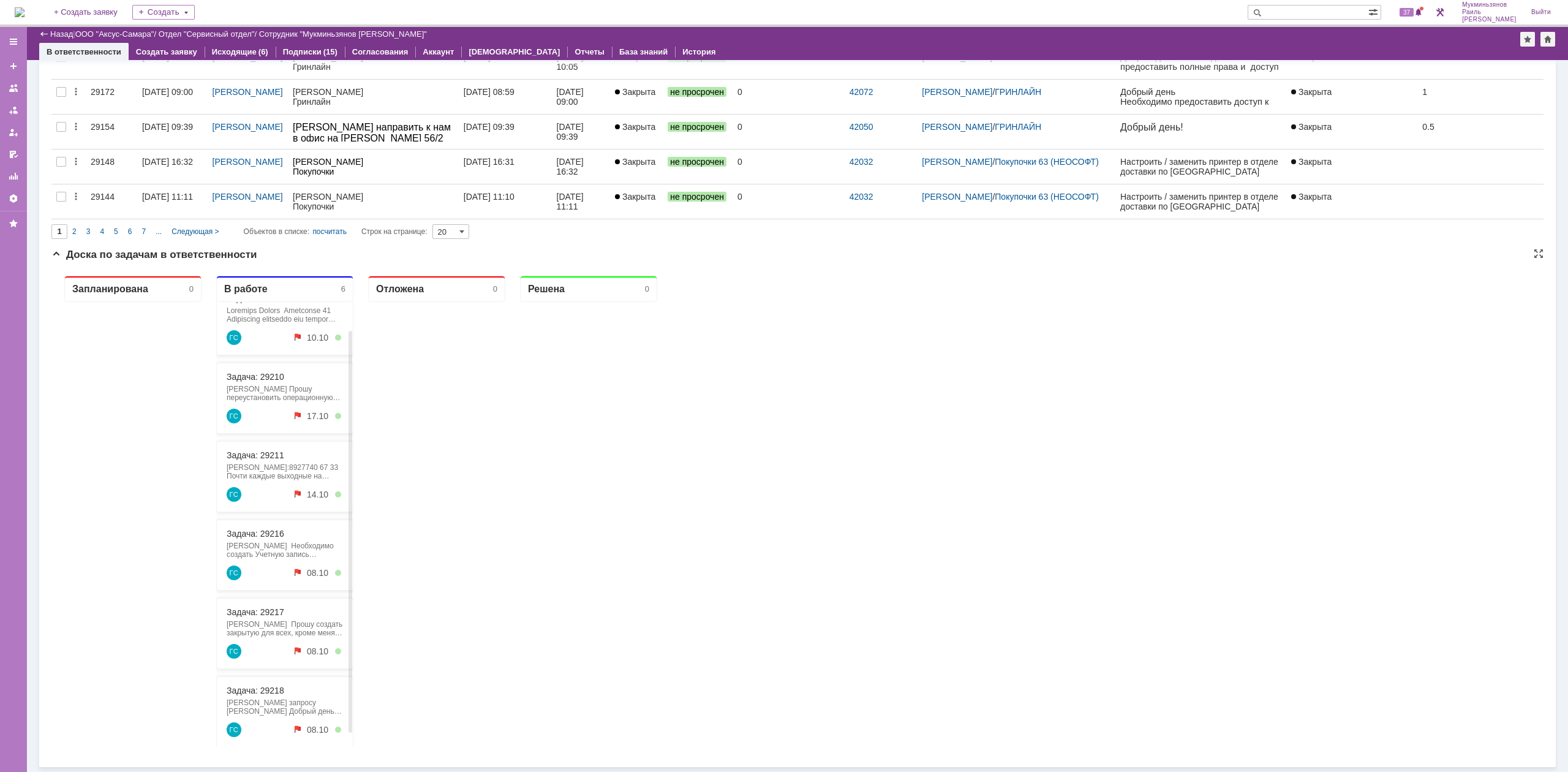
scroll to position [43, 0]
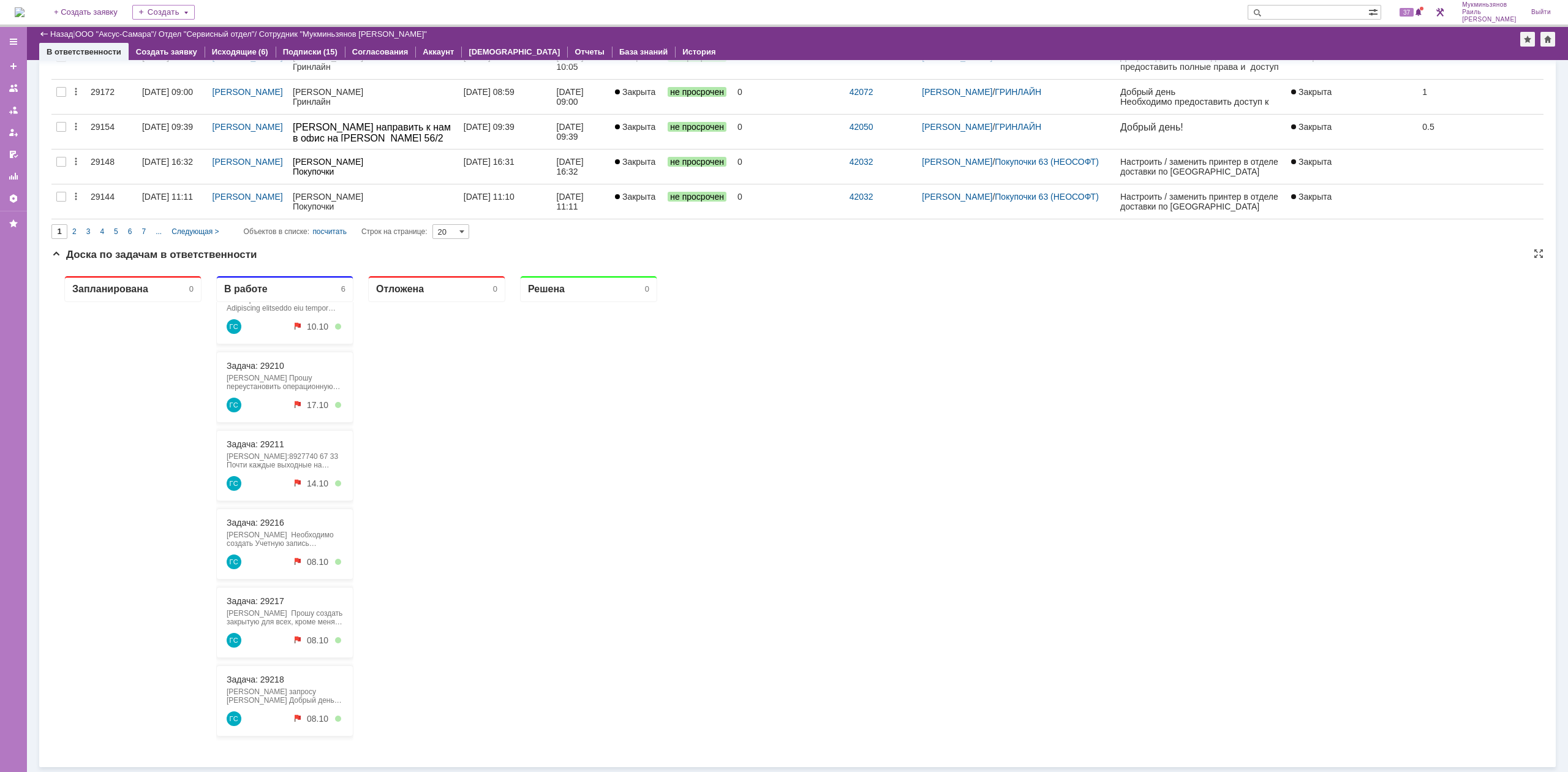
drag, startPoint x: 580, startPoint y: 617, endPoint x: 585, endPoint y: 607, distance: 11.2
click at [580, 616] on div at bounding box center [588, 523] width 137 height 444
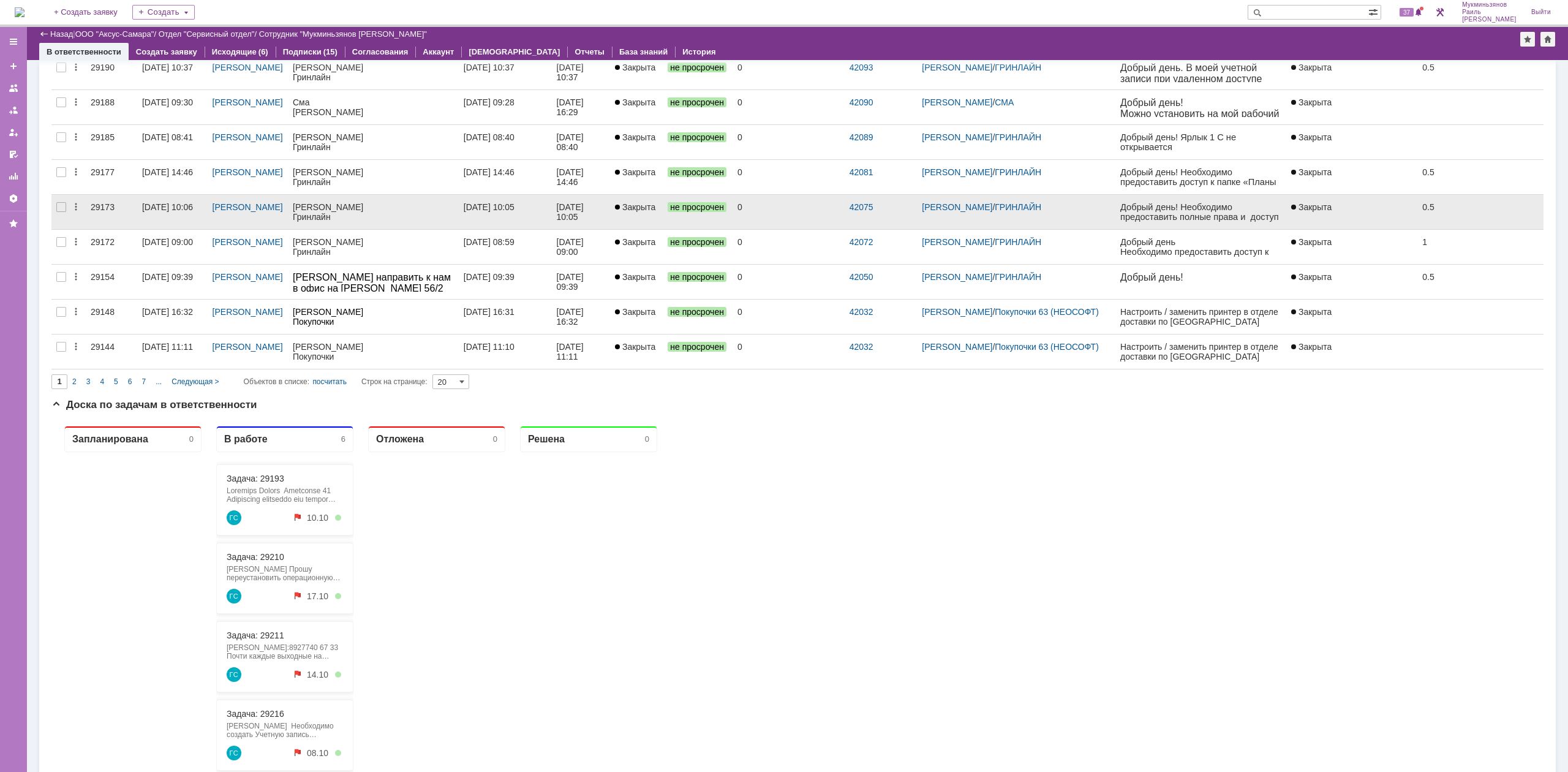
scroll to position [643, 0]
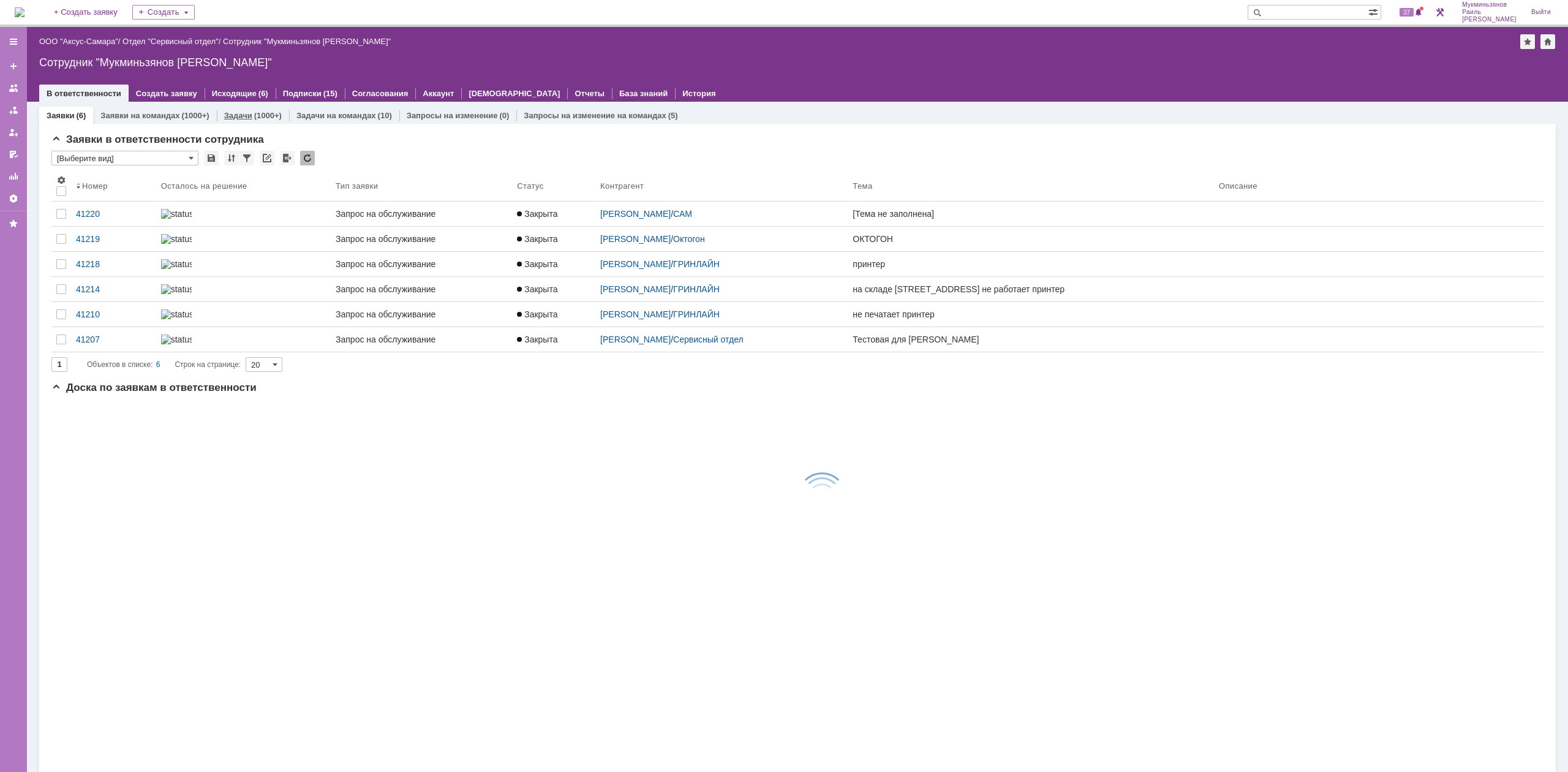
click at [264, 117] on div "(1000+)" at bounding box center [267, 116] width 27 height 9
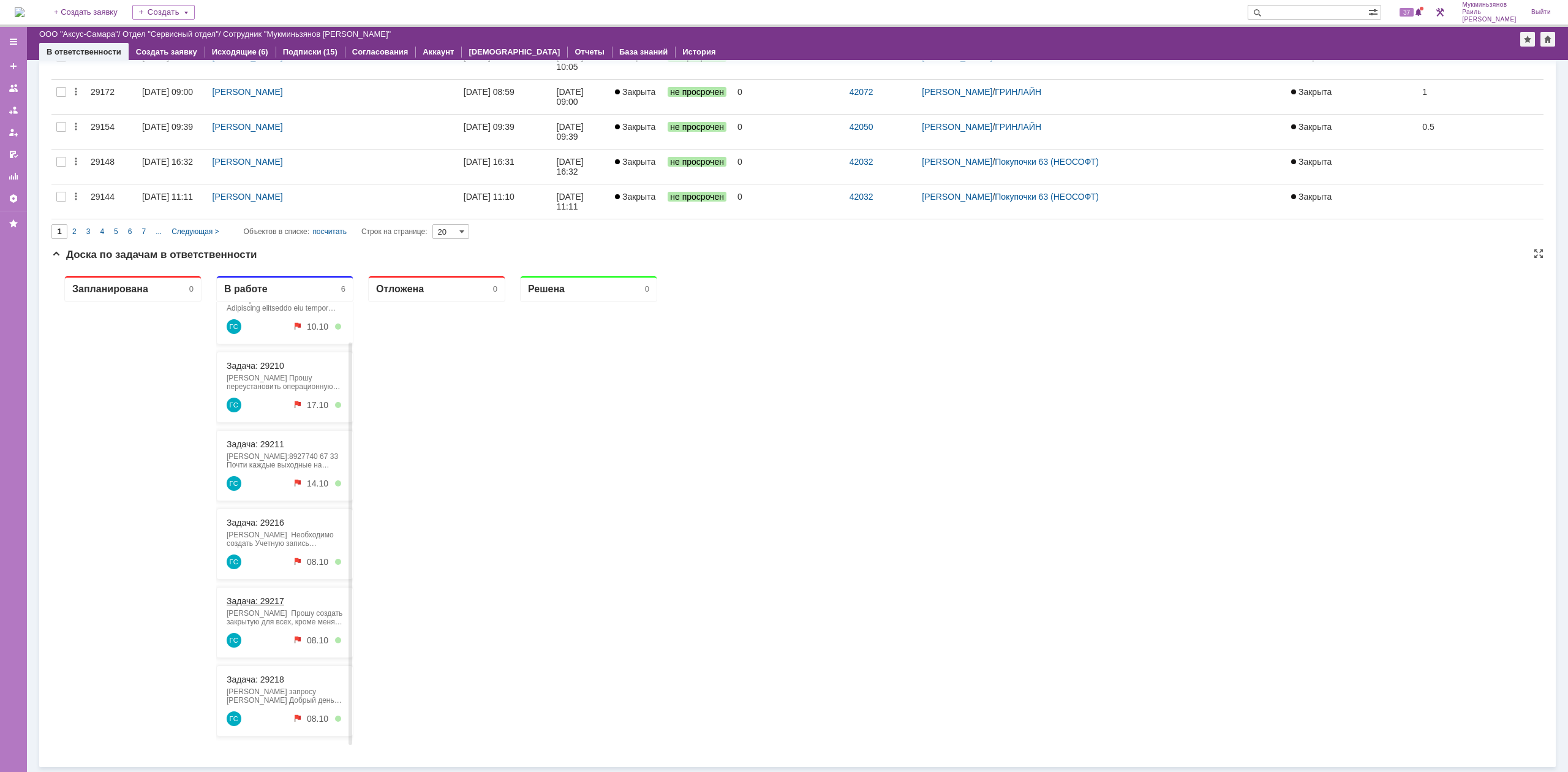
click at [258, 596] on link "Задача: 29217" at bounding box center [256, 600] width 58 height 10
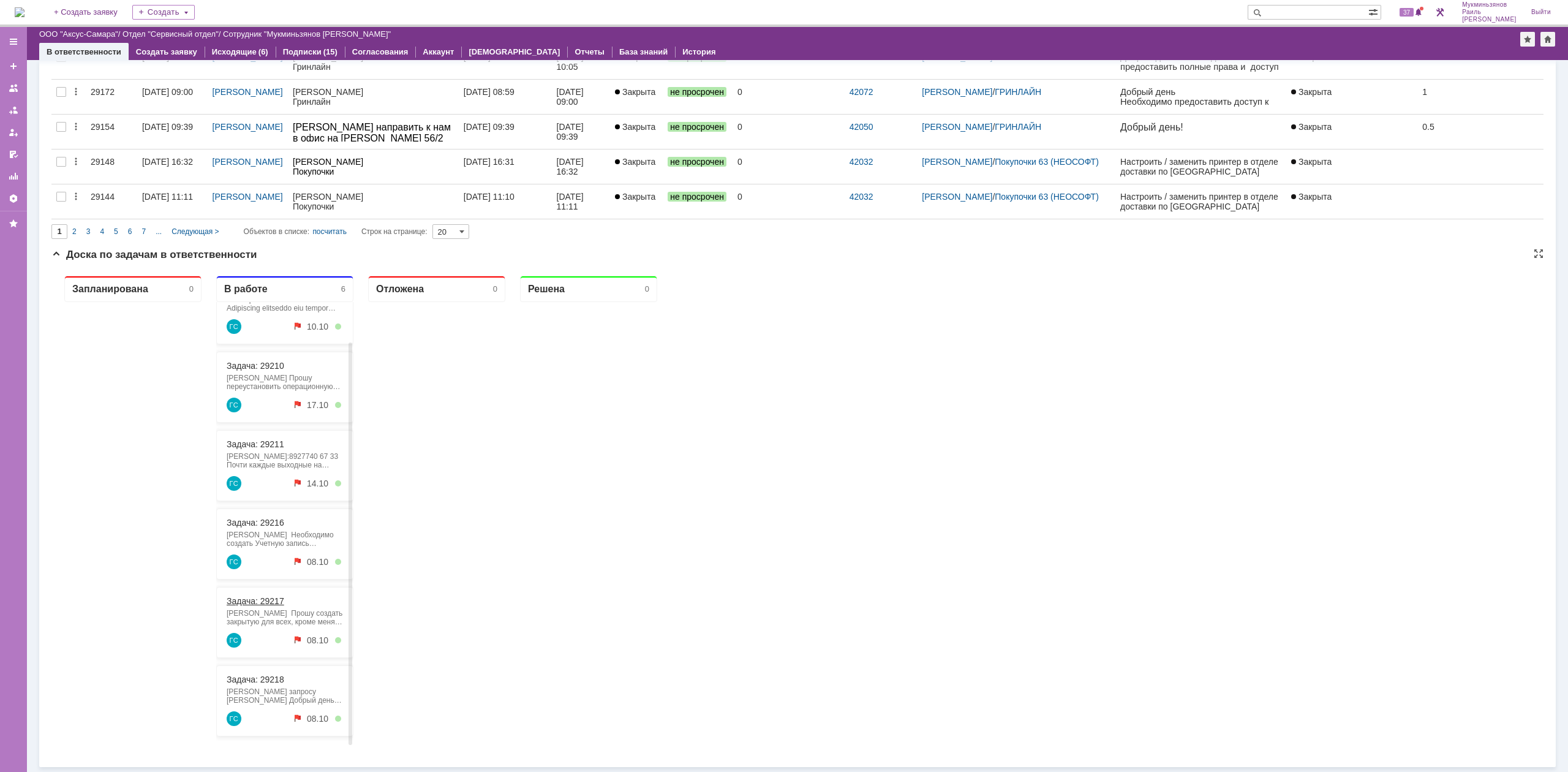
click at [262, 598] on link "Задача: 29217" at bounding box center [256, 600] width 58 height 10
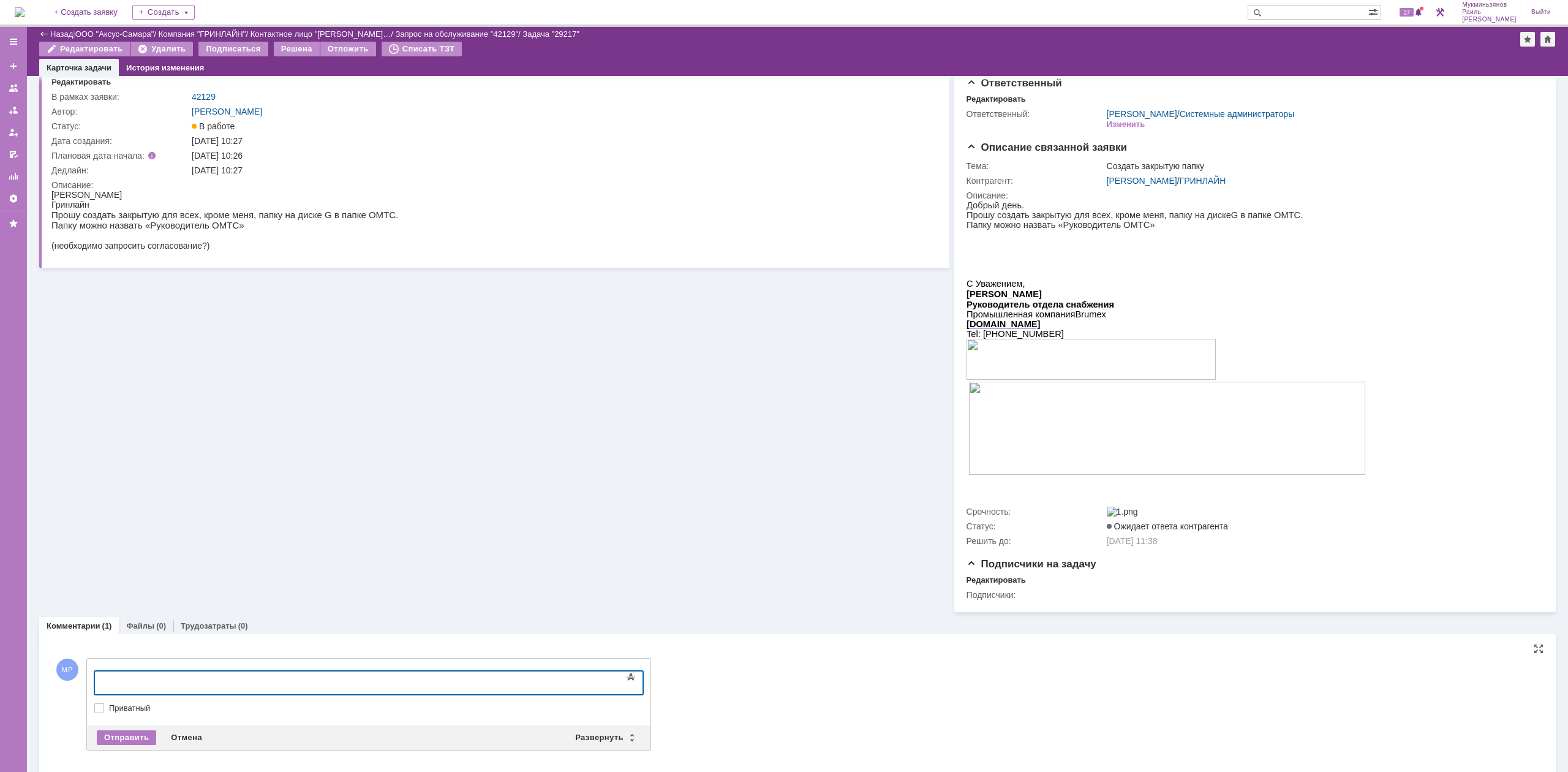
click at [201, 683] on div at bounding box center [193, 680] width 174 height 10
click at [130, 740] on div "Отправить" at bounding box center [127, 737] width 60 height 15
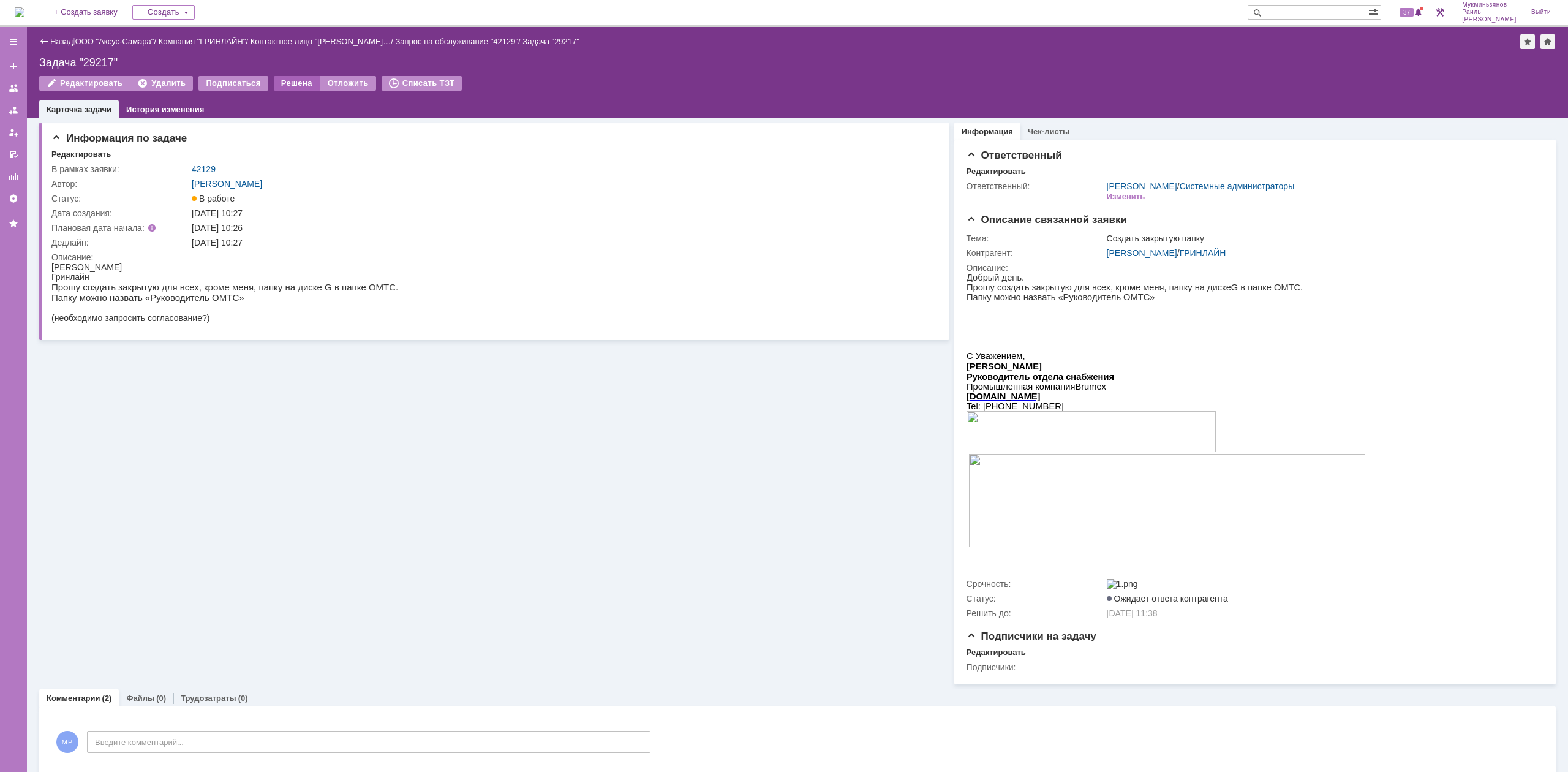
click at [286, 80] on div "Решена" at bounding box center [297, 83] width 46 height 15
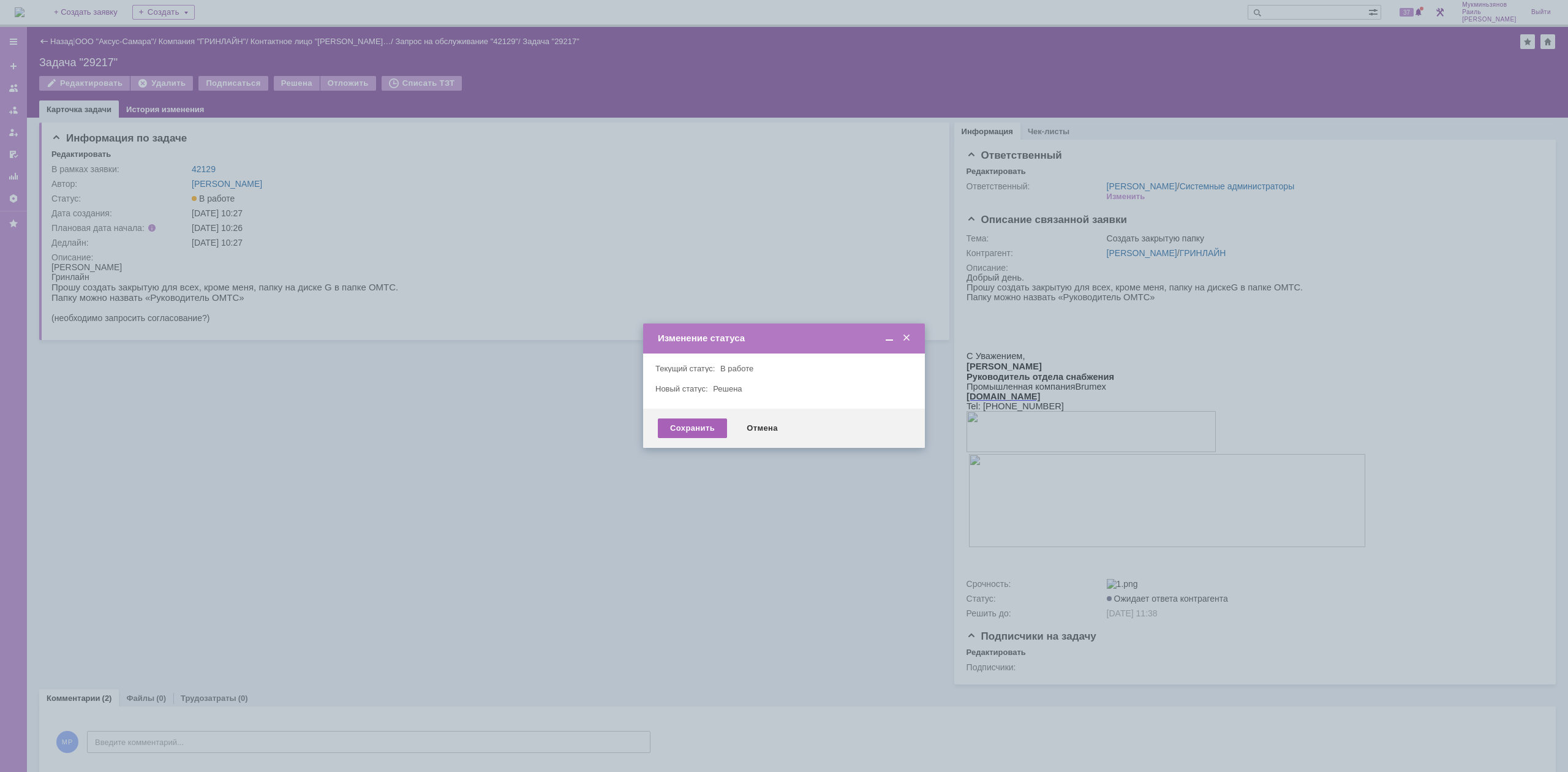
click at [694, 429] on div "Сохранить" at bounding box center [693, 428] width 69 height 19
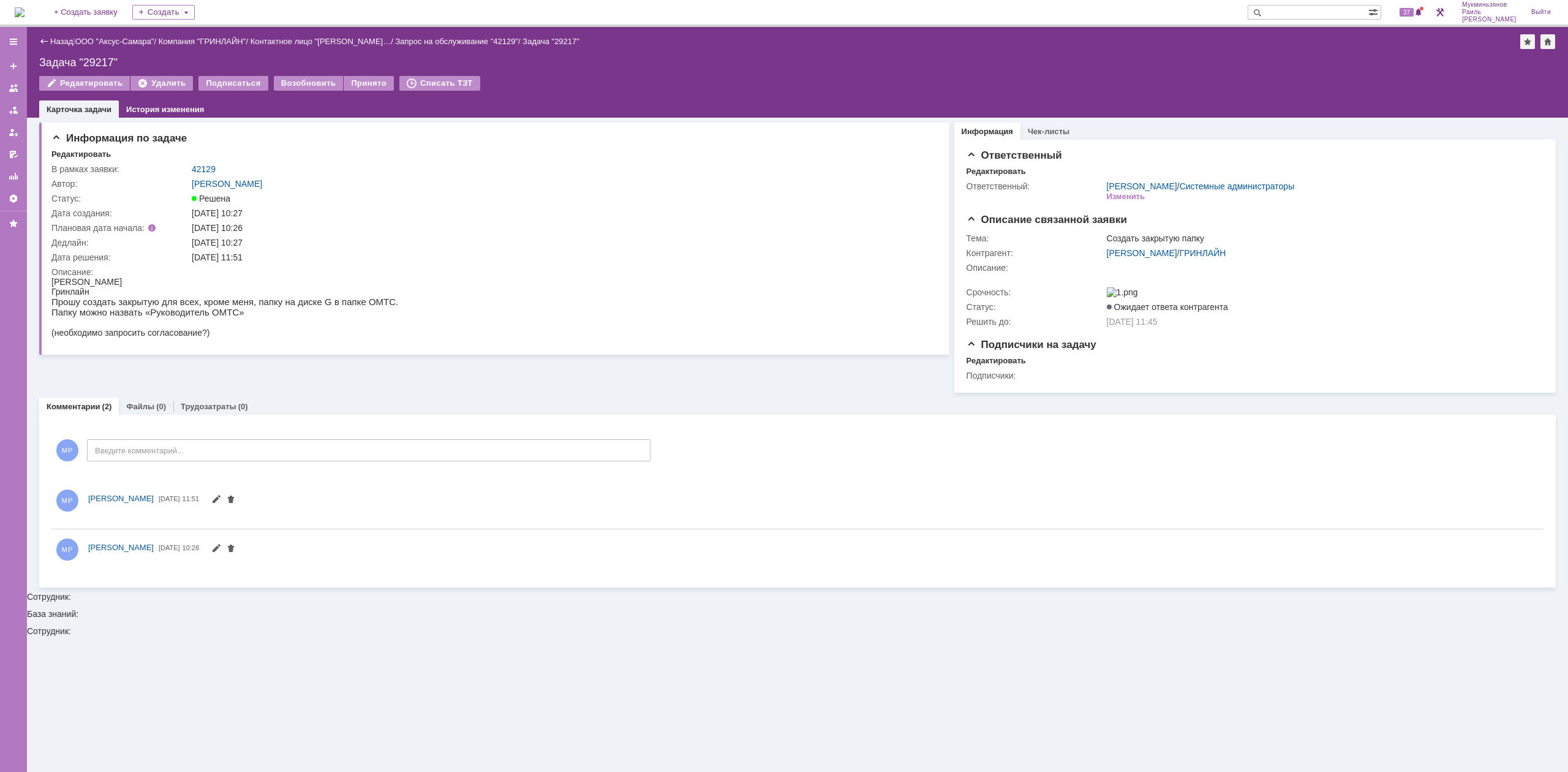
click at [22, 10] on img at bounding box center [19, 11] width 10 height 10
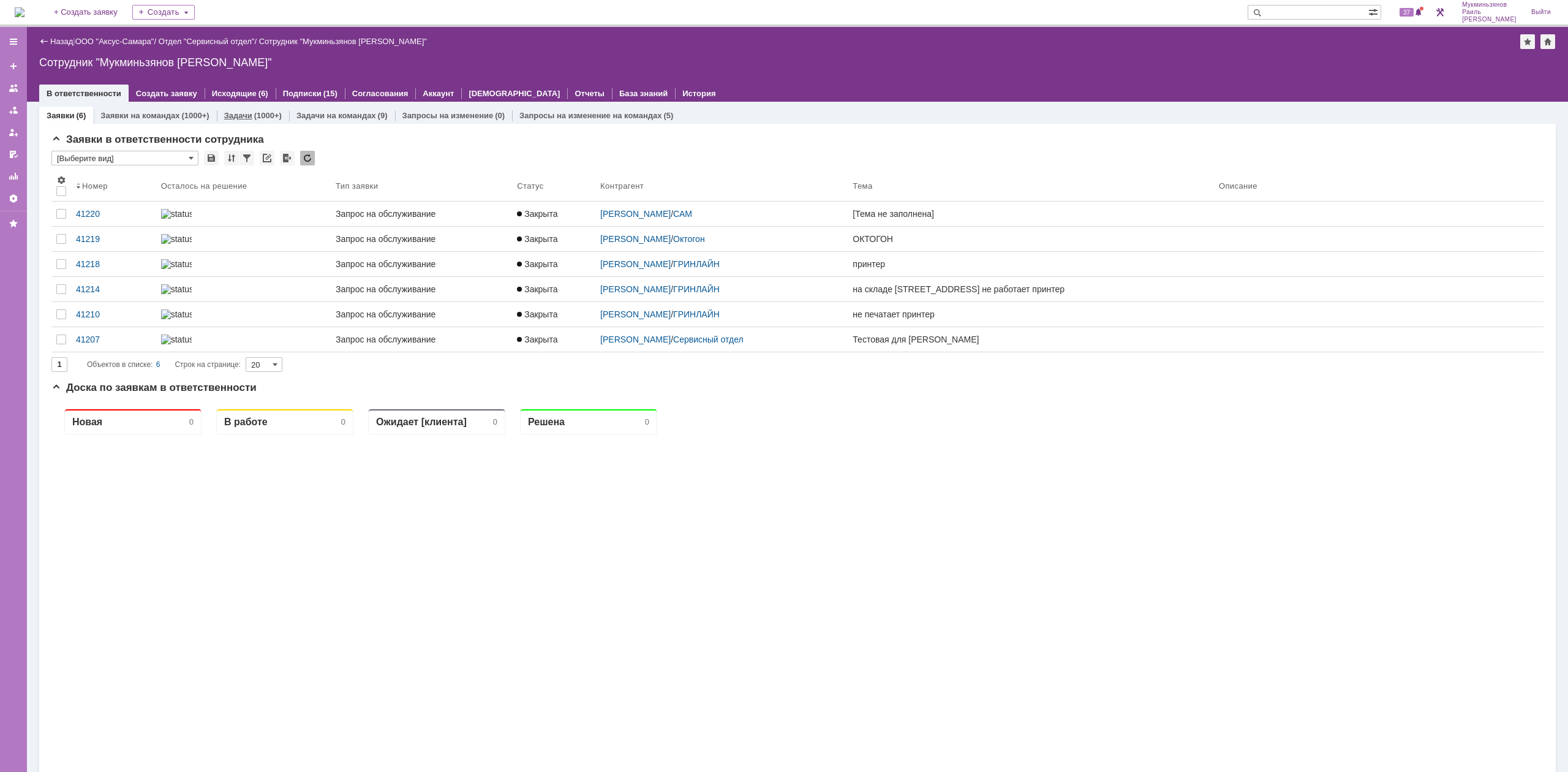
click at [264, 116] on div "(1000+)" at bounding box center [267, 116] width 27 height 9
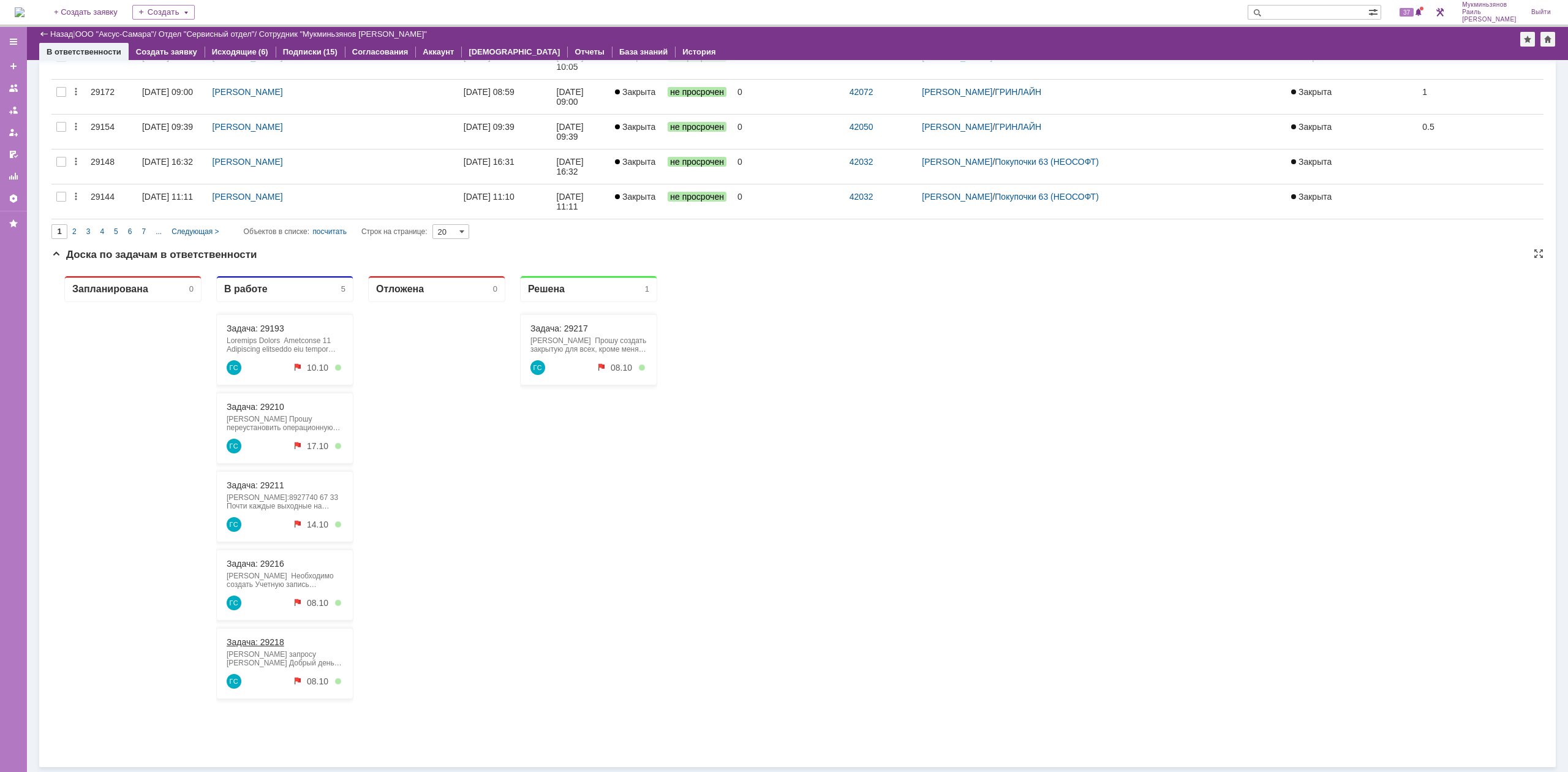
click at [276, 646] on link "Задача: 29218" at bounding box center [256, 642] width 58 height 10
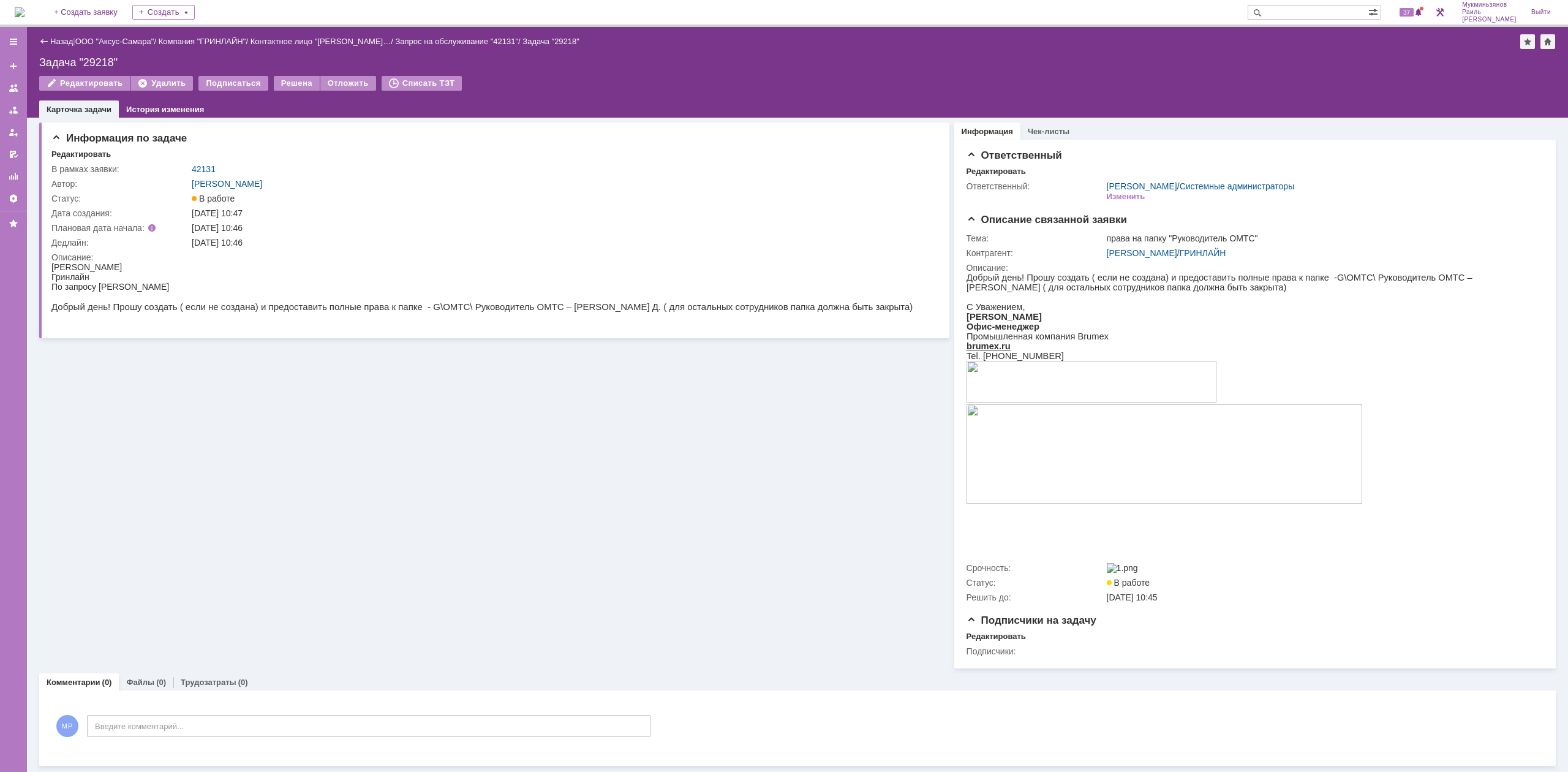
click at [275, 456] on div "Информация по задаче Редактировать В рамках заявки: 42131 Автор: Галстьян Степа…" at bounding box center [495, 392] width 911 height 551
click at [300, 716] on div "МР Введите комментарий..." at bounding box center [351, 726] width 599 height 57
drag, startPoint x: 209, startPoint y: 9, endPoint x: 307, endPoint y: 733, distance: 730.6
click at [307, 733] on div "Текст Жирный Курсив Подчеркнутый Зачеркнутый Нижний индекс Верхний индекс Форма…" at bounding box center [369, 740] width 549 height 36
click at [281, 737] on div at bounding box center [193, 737] width 174 height 10
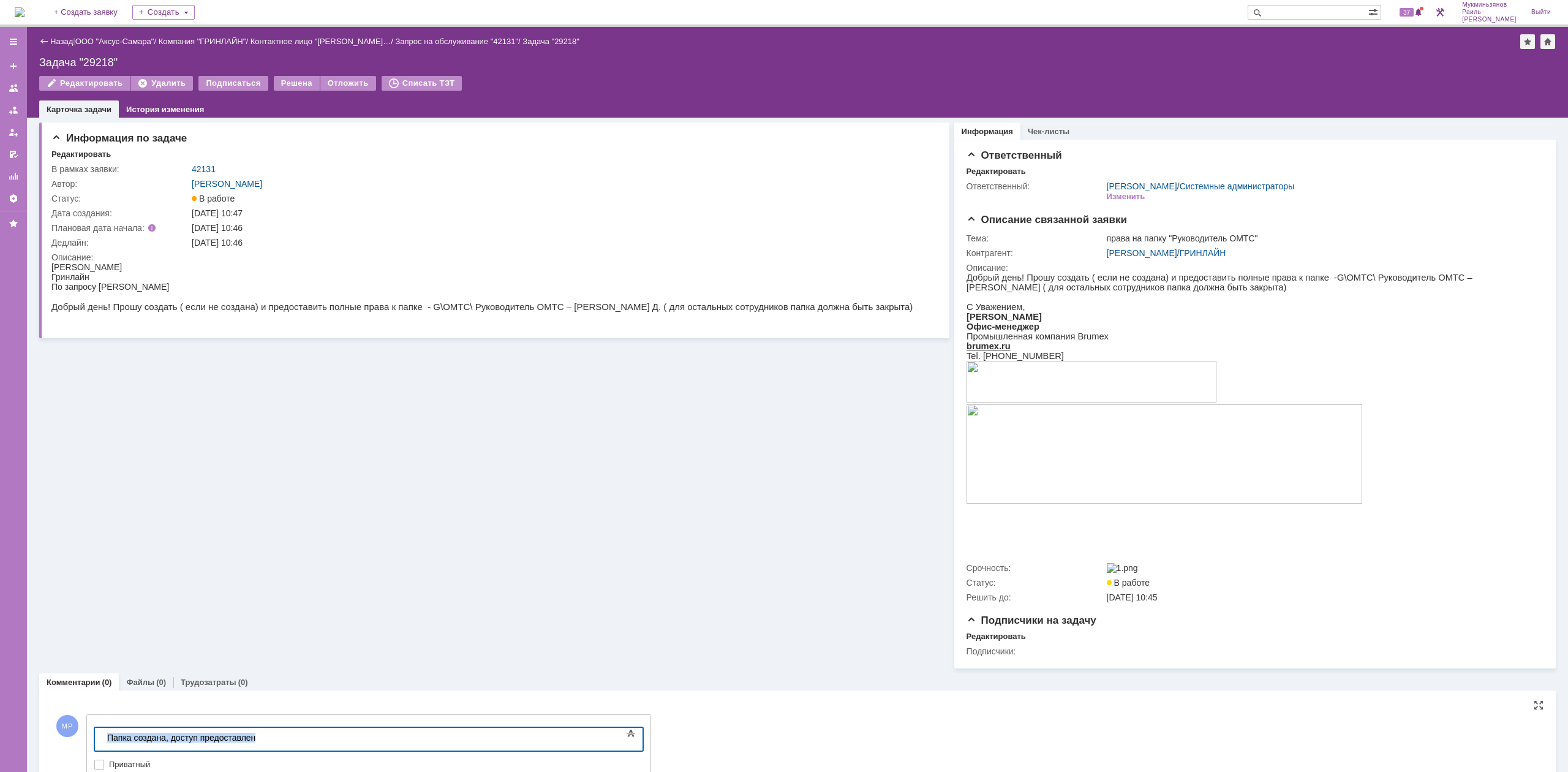
drag, startPoint x: 308, startPoint y: 736, endPoint x: 7, endPoint y: 680, distance: 306.2
click at [102, 727] on html "​Папка создана, доступ предоставлен" at bounding box center [194, 738] width 184 height 21
copy div "​Папка создана, доступ предоставлен"
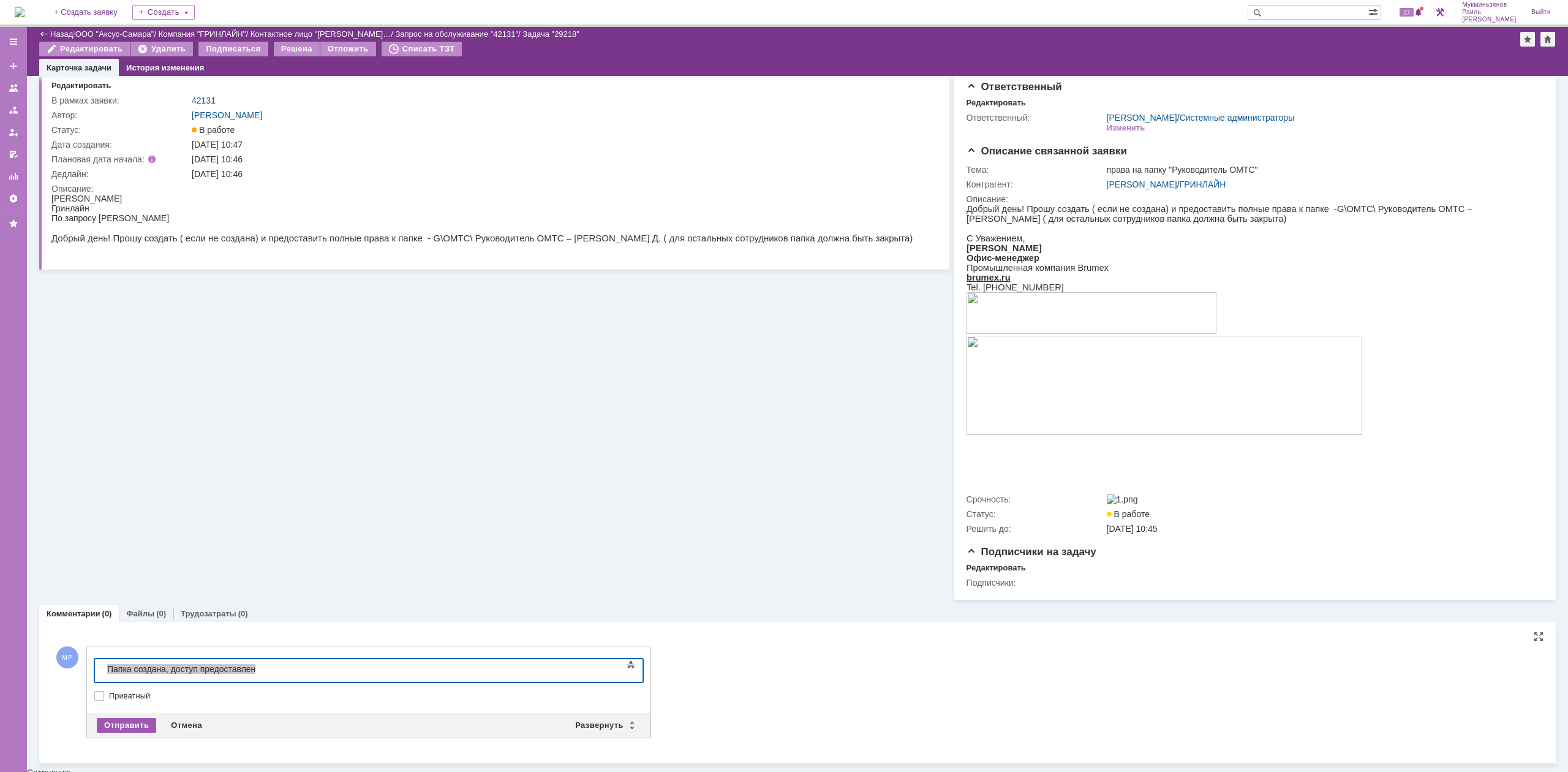
click at [123, 727] on div "Отправить" at bounding box center [127, 725] width 60 height 15
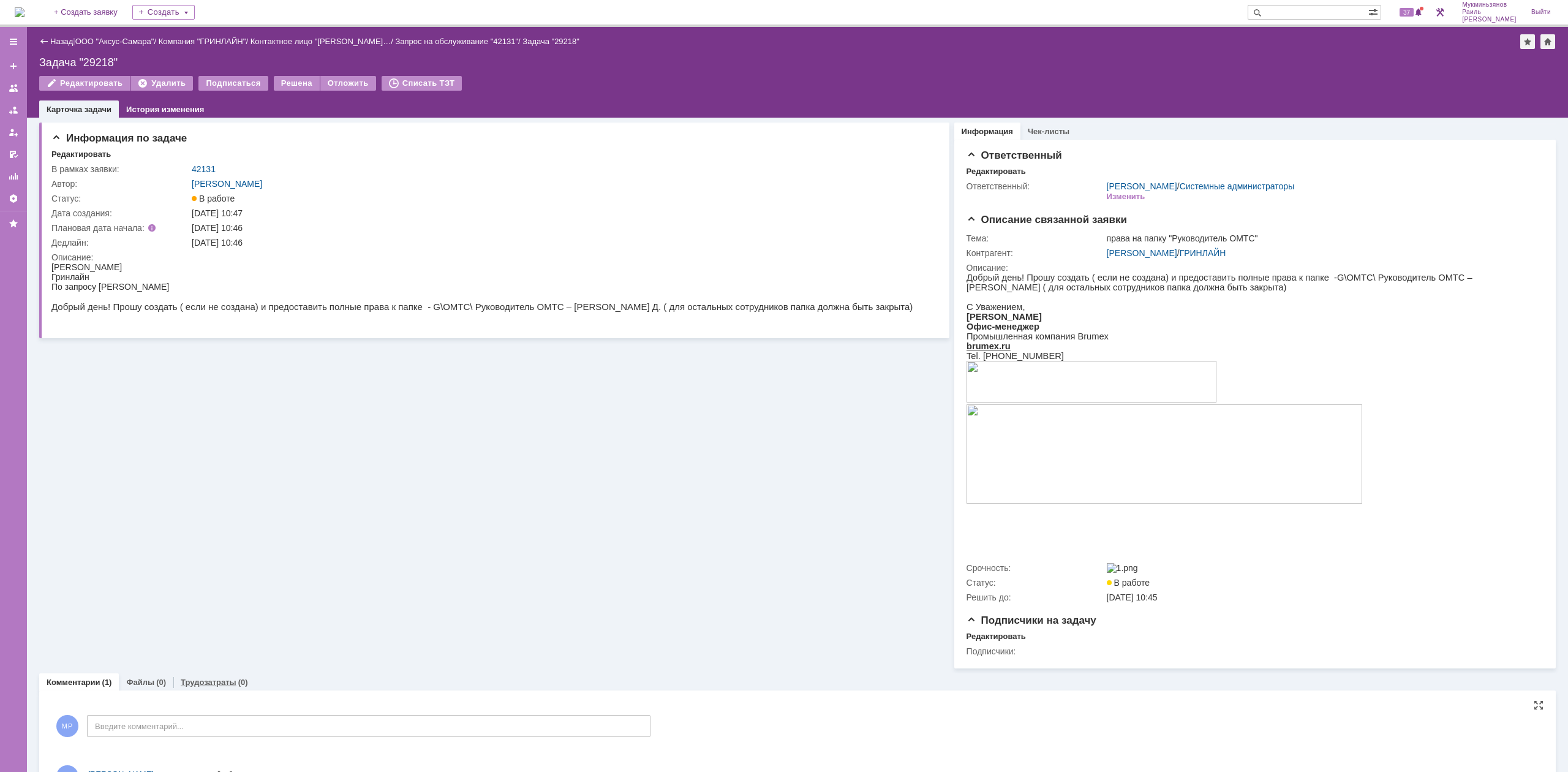
click at [201, 680] on div "Трудозатраты (0)" at bounding box center [214, 682] width 82 height 18
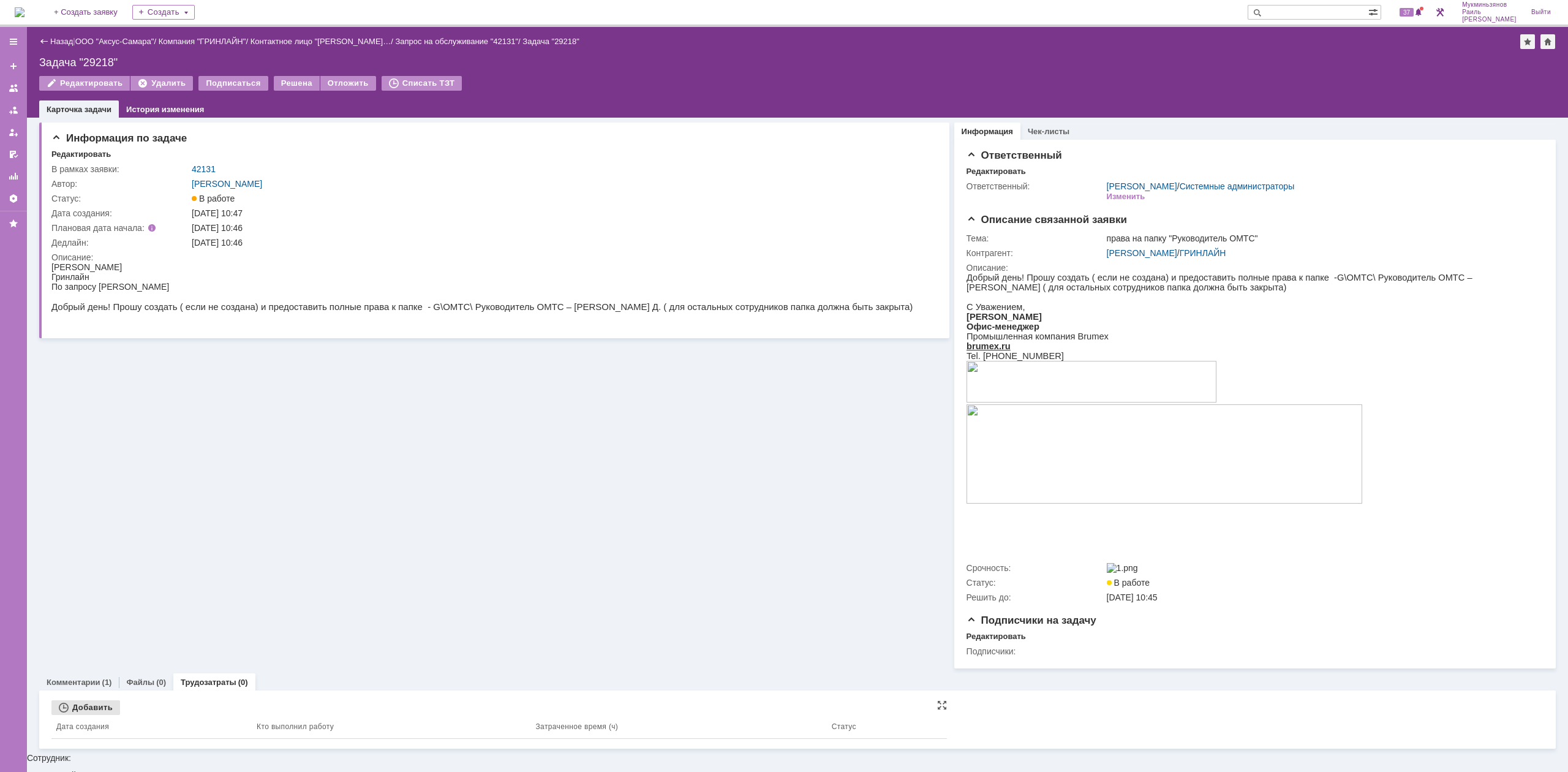
click at [99, 714] on div "Добавить" at bounding box center [86, 707] width 68 height 15
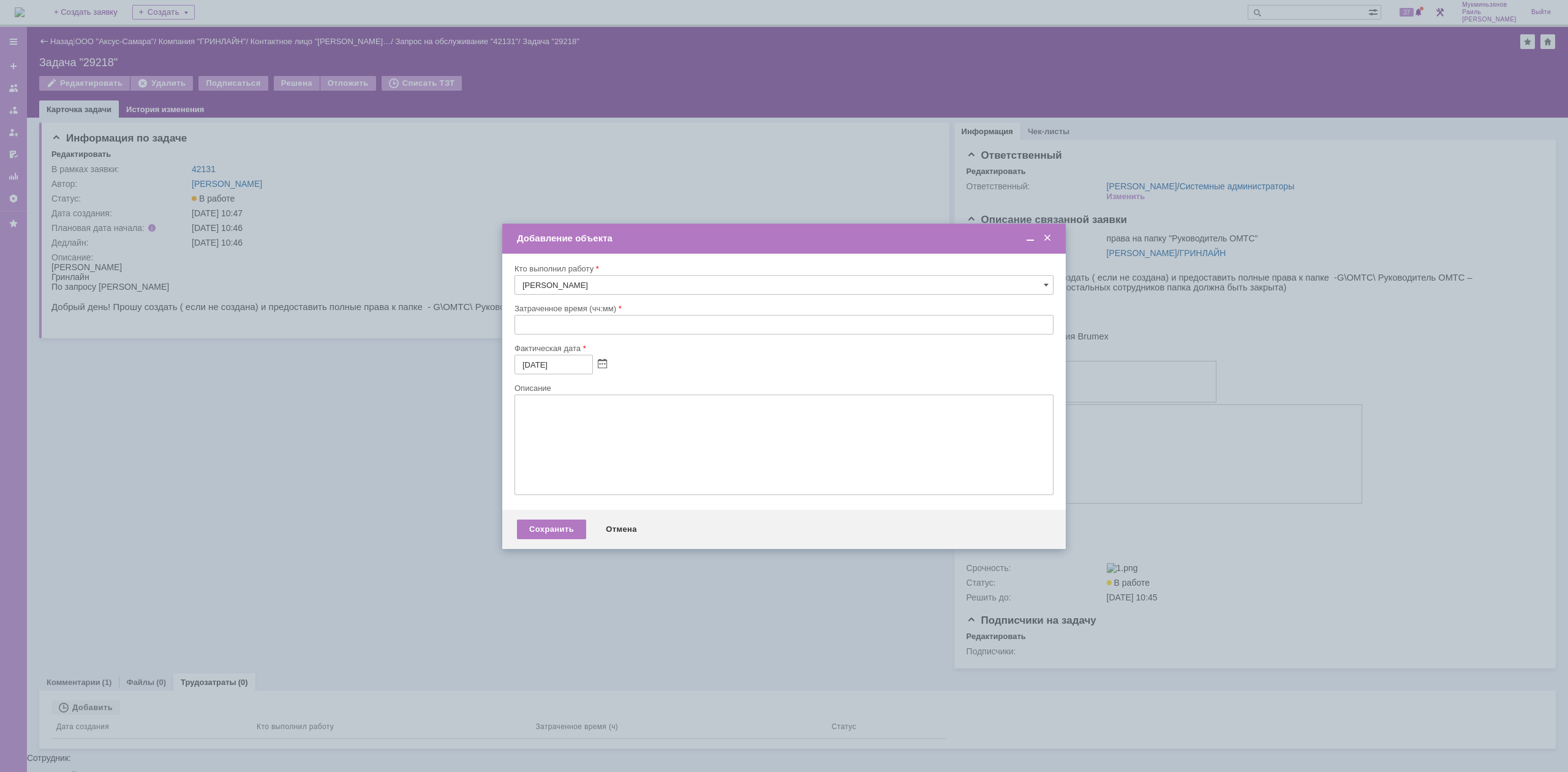
click at [530, 333] on input "text" at bounding box center [784, 325] width 539 height 19
type input "00:30"
drag, startPoint x: 571, startPoint y: 432, endPoint x: 576, endPoint y: 437, distance: 7.1
click at [572, 432] on textarea at bounding box center [784, 445] width 539 height 101
paste textarea "​Папка создана, доступ предоставлен"
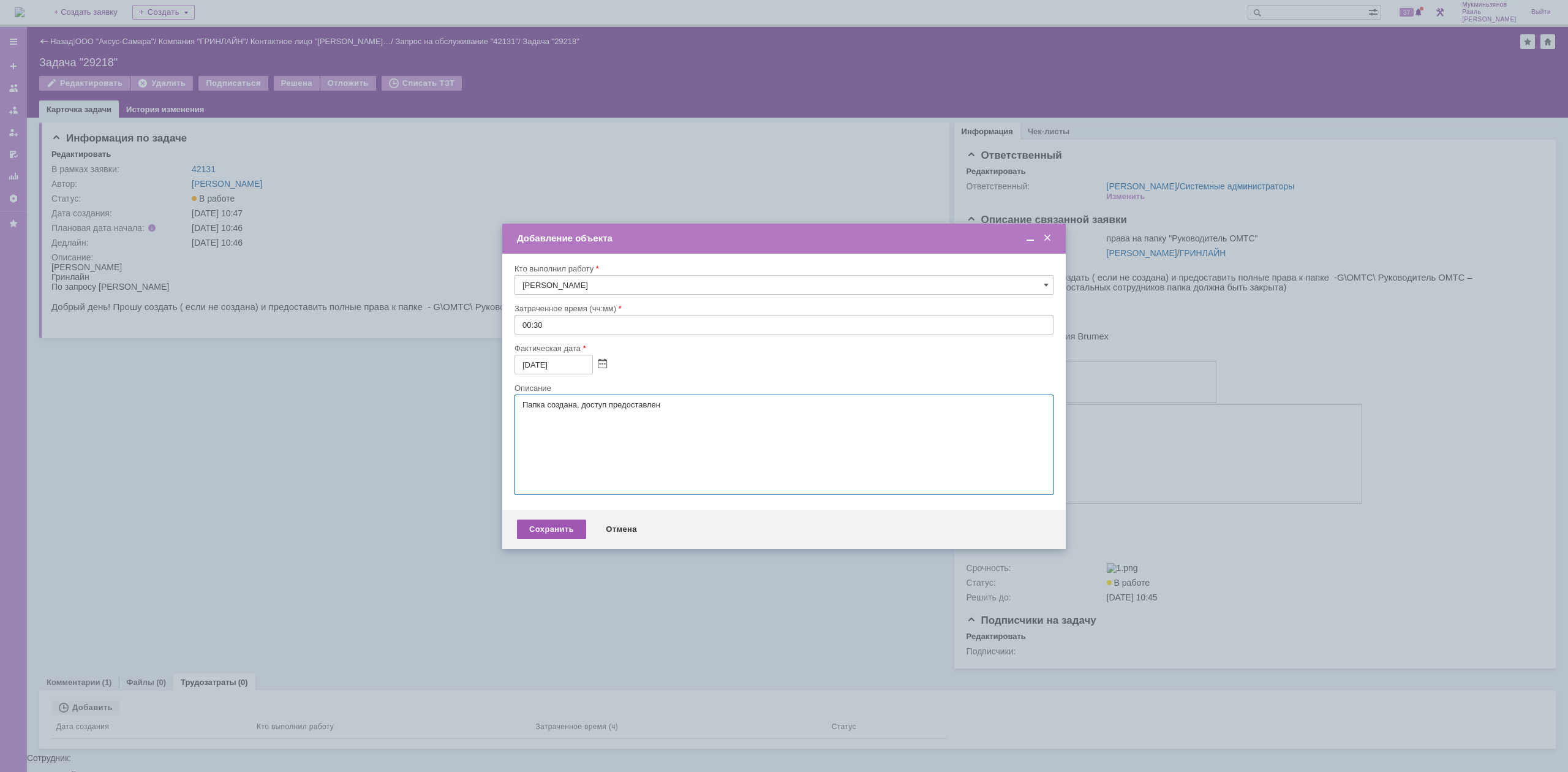
type textarea "​Папка создана, доступ предоставлен"
click at [552, 521] on div "Сохранить" at bounding box center [552, 529] width 69 height 19
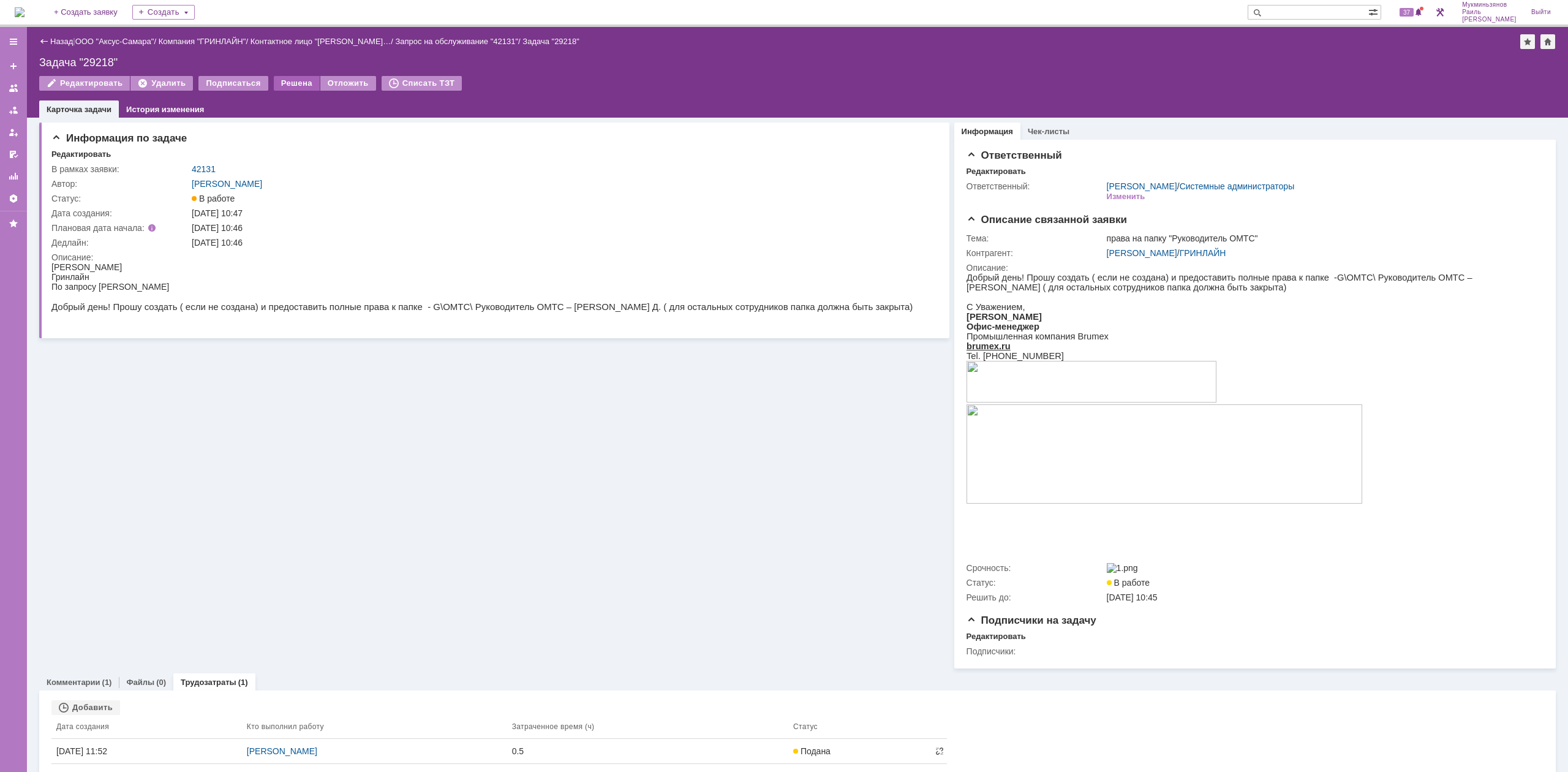
click at [297, 76] on div "Решена" at bounding box center [297, 83] width 46 height 15
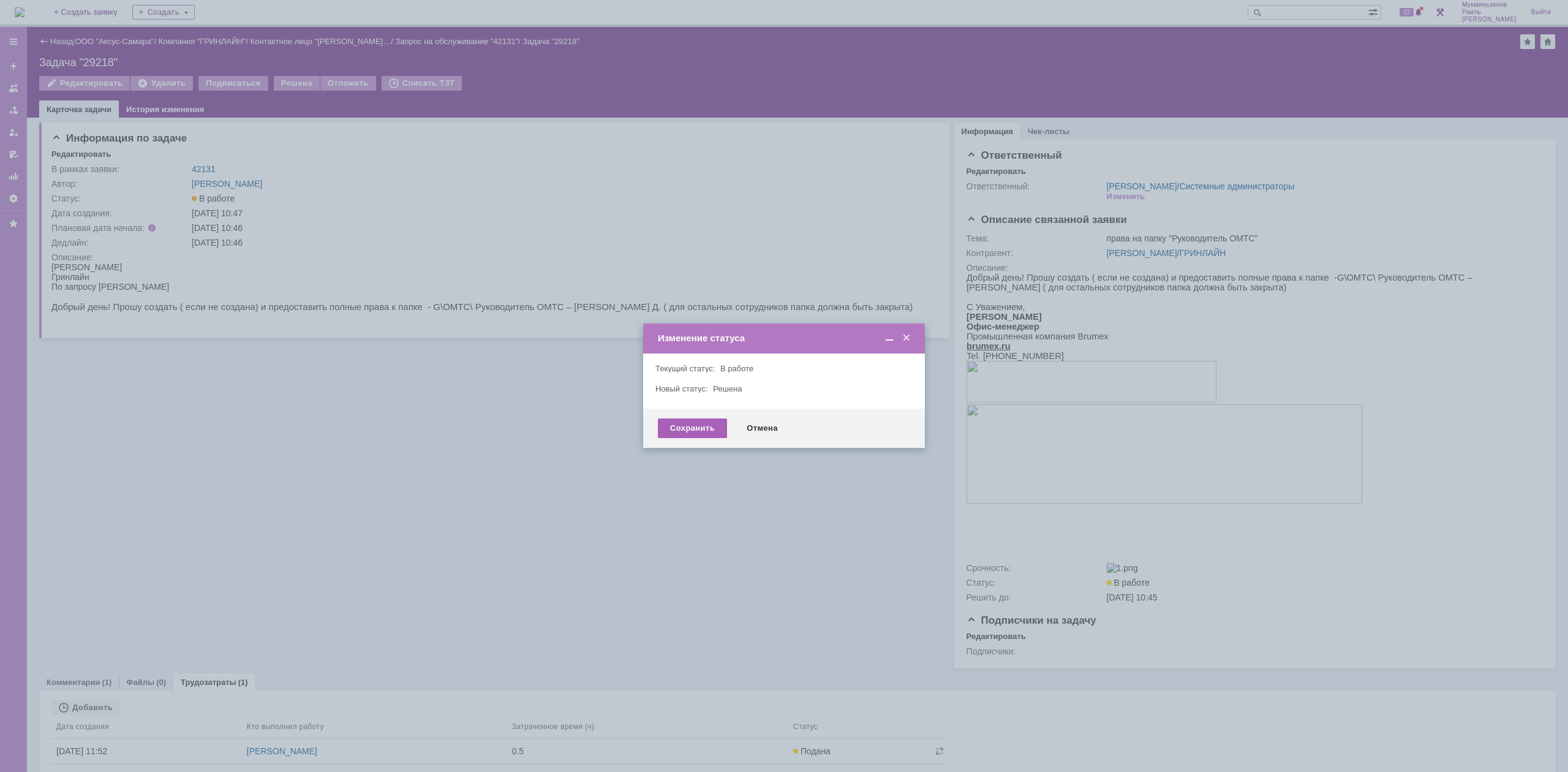
click at [674, 432] on div "Сохранить" at bounding box center [693, 428] width 69 height 19
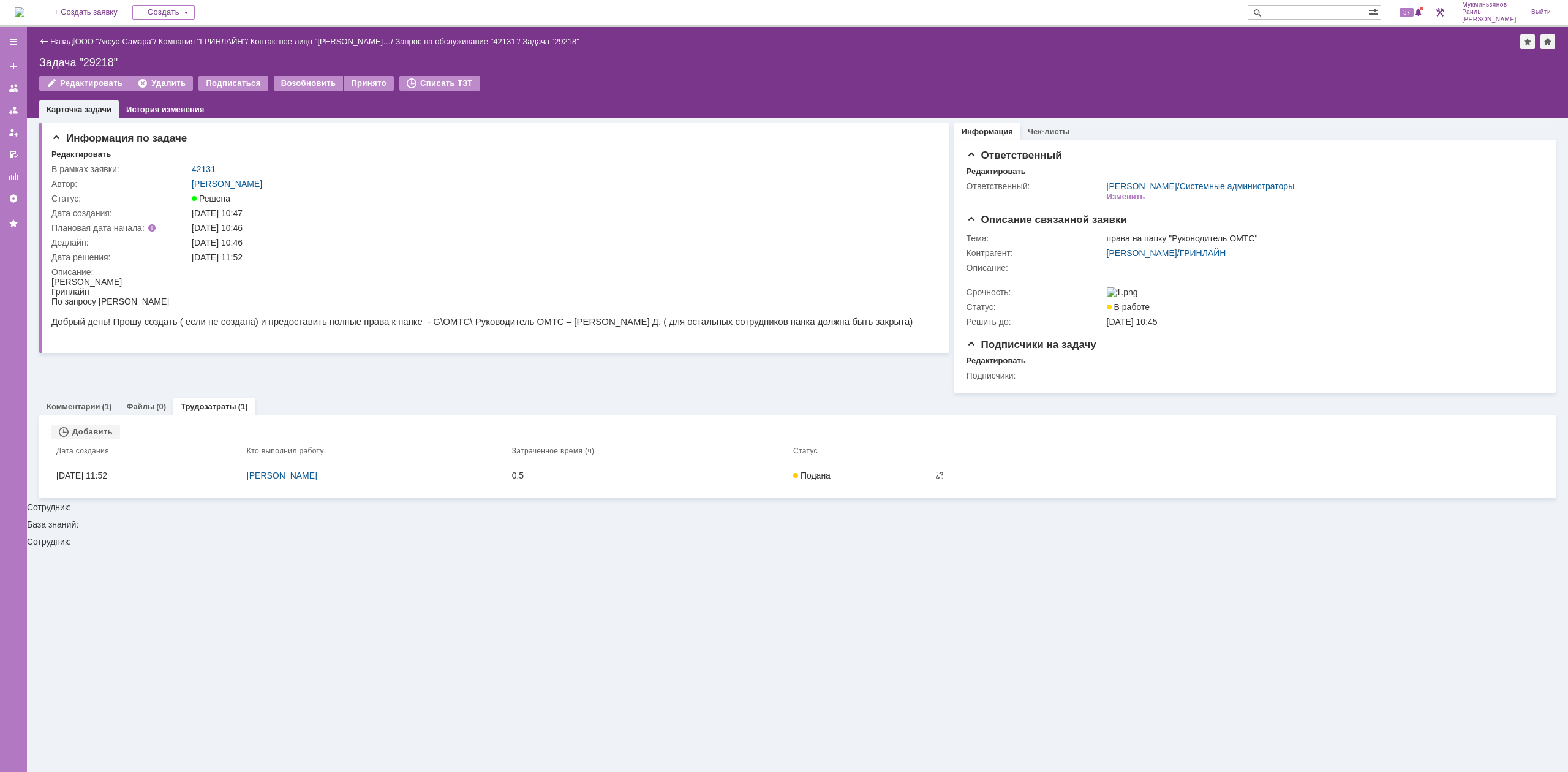
click at [25, 10] on img at bounding box center [19, 11] width 10 height 10
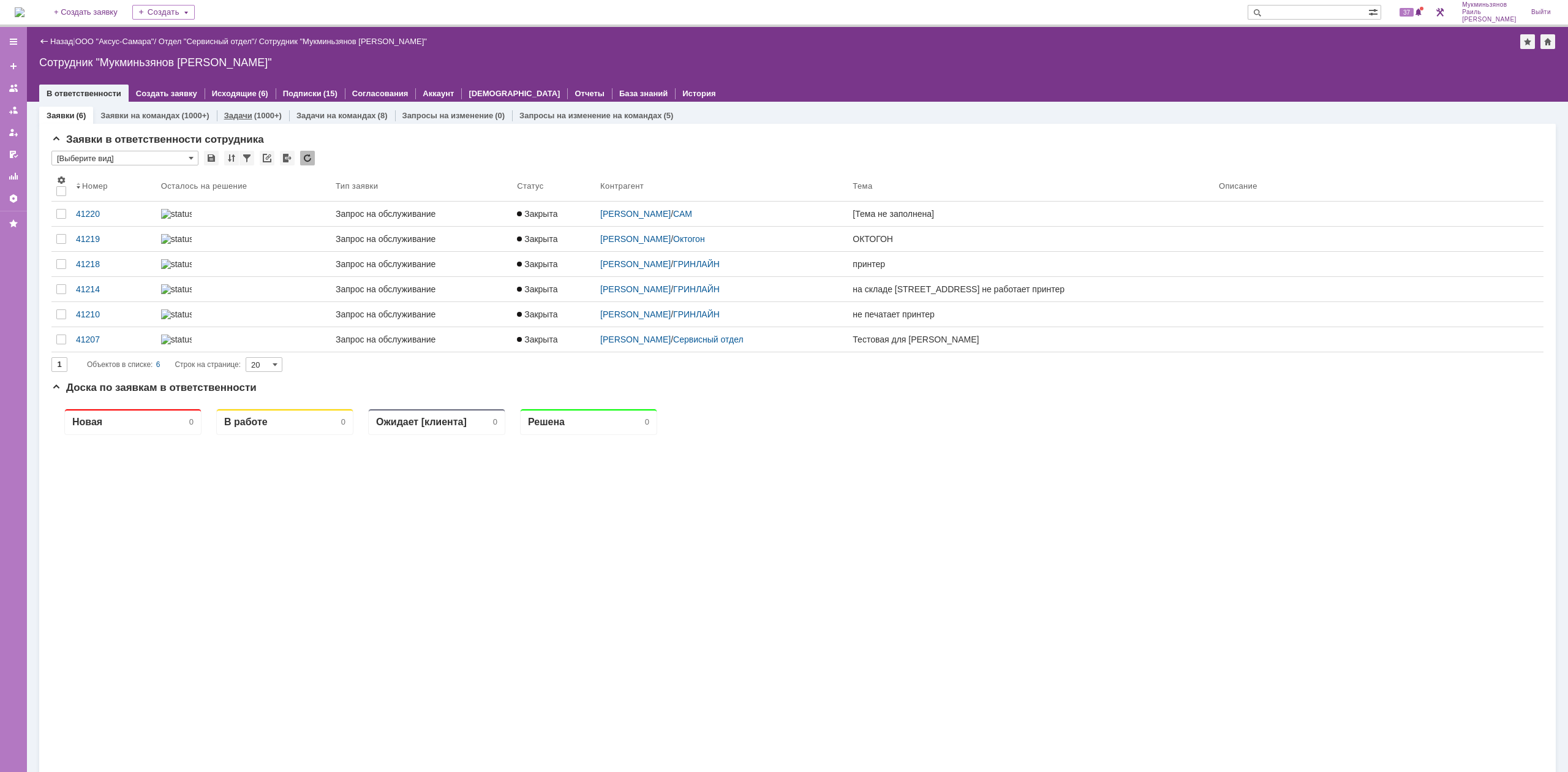
click at [242, 111] on link "Задачи" at bounding box center [238, 116] width 28 height 9
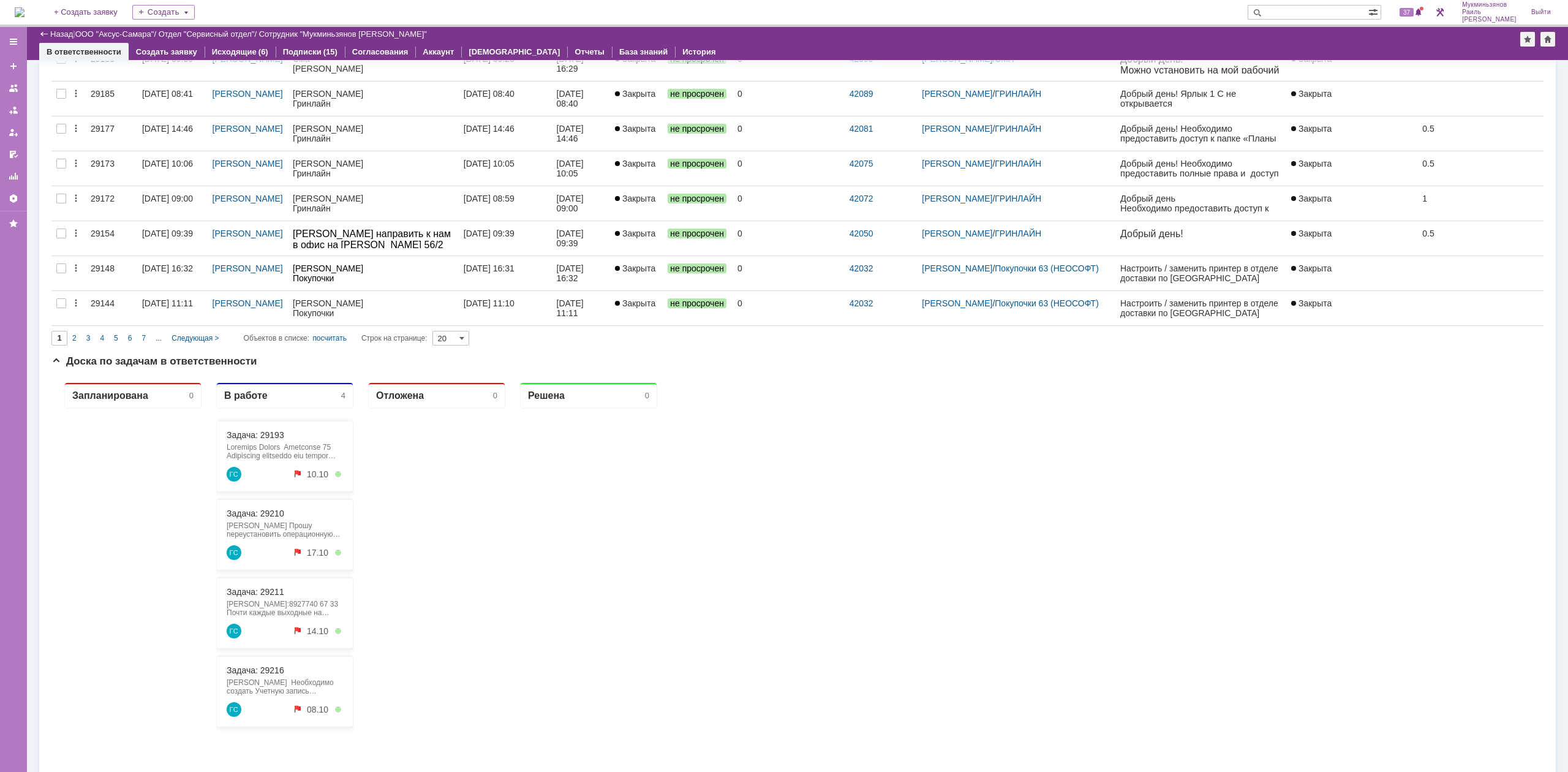
scroll to position [643, 0]
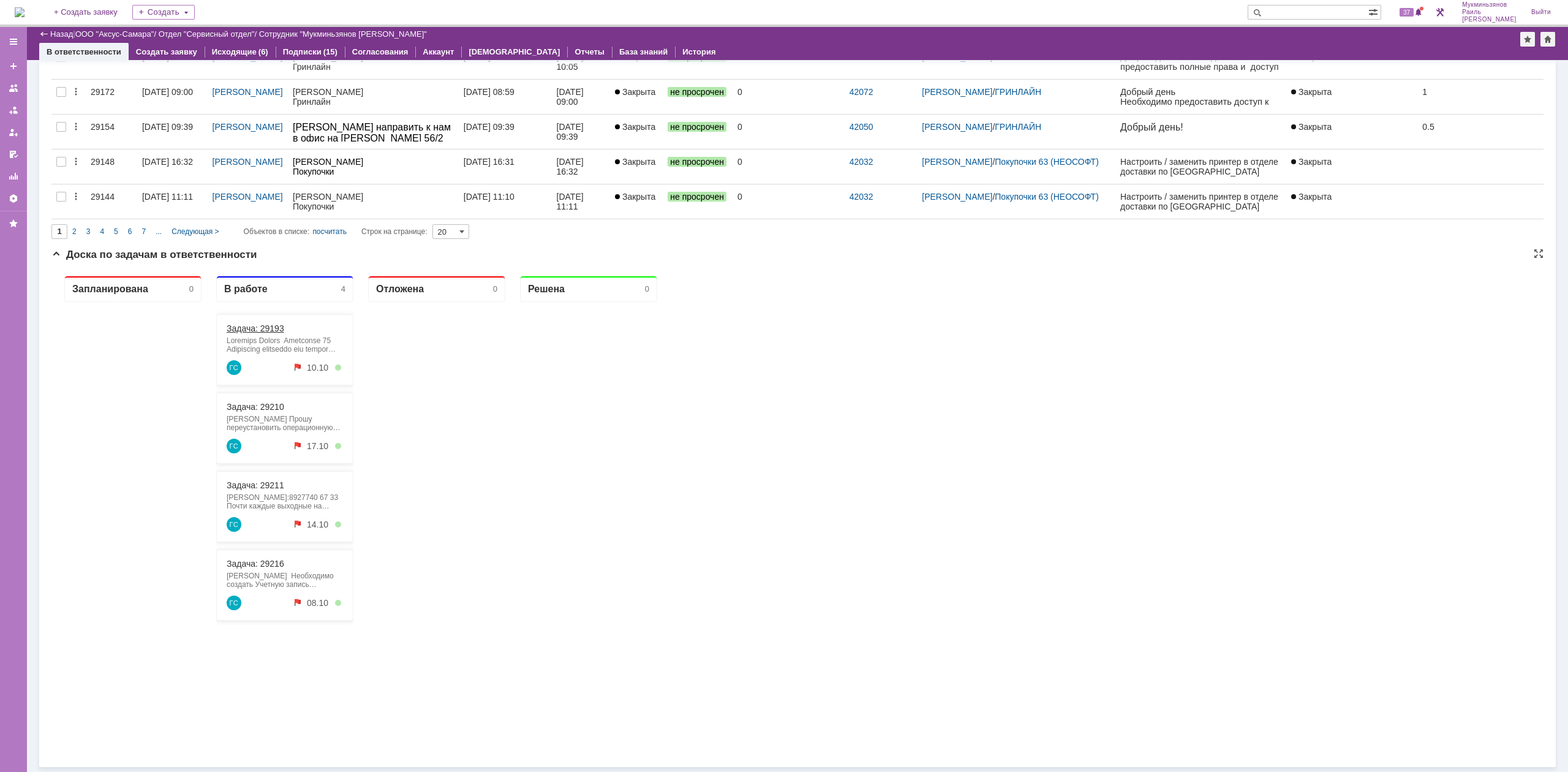
click at [267, 331] on link "Задача: 29193" at bounding box center [256, 327] width 58 height 10
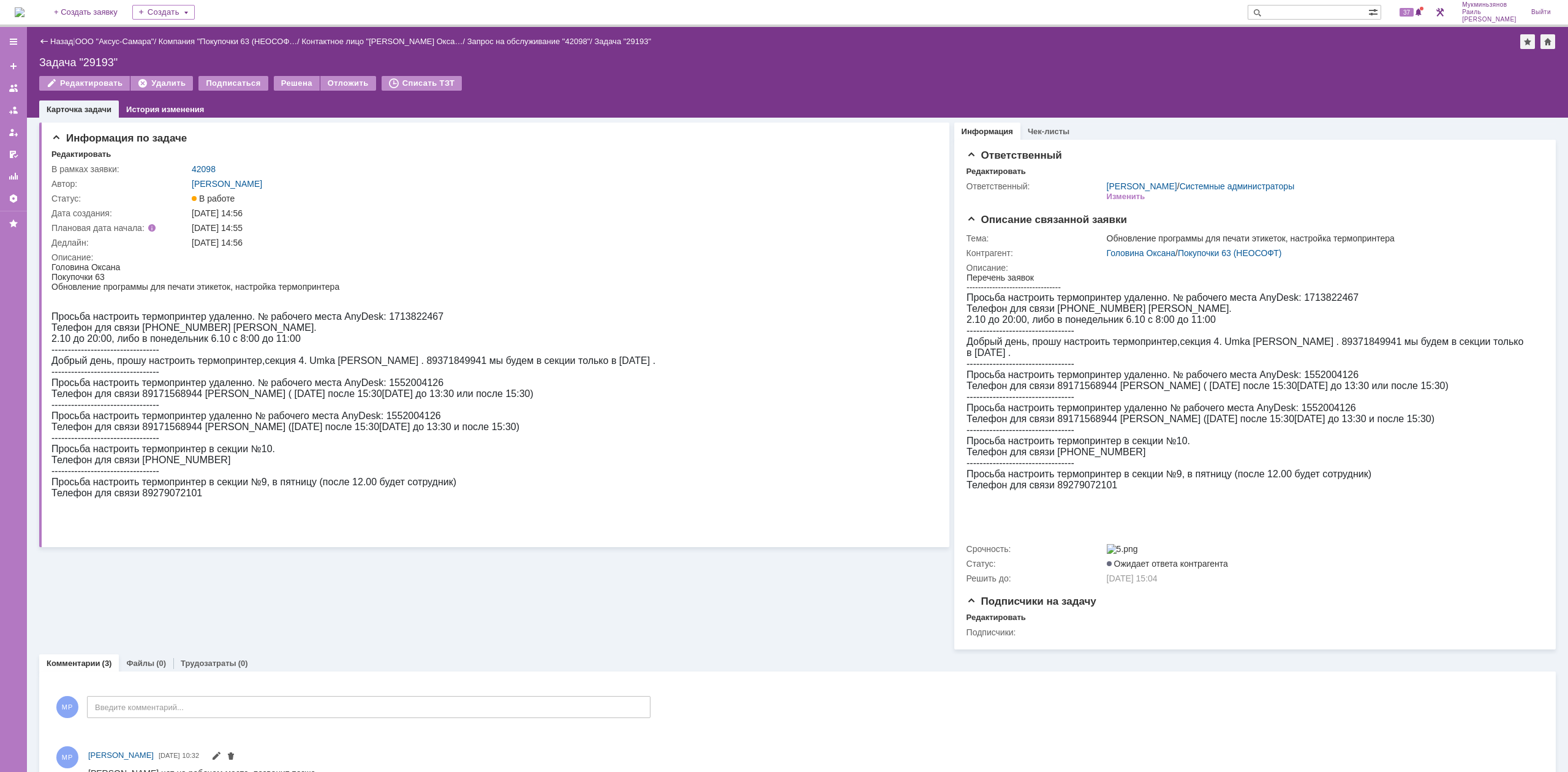
click at [25, 7] on img at bounding box center [19, 11] width 10 height 10
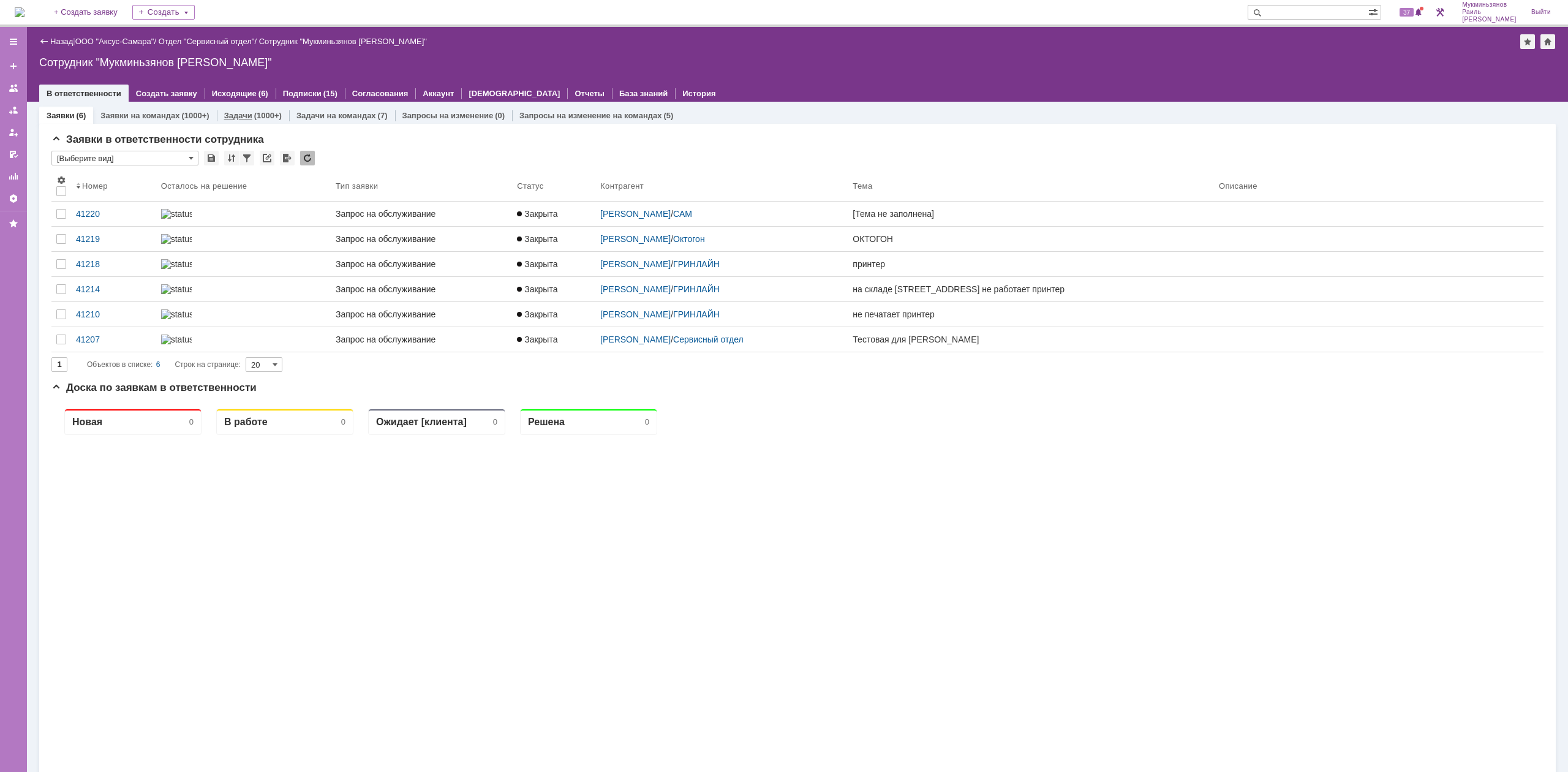
click at [274, 111] on div "(1000+)" at bounding box center [267, 116] width 27 height 9
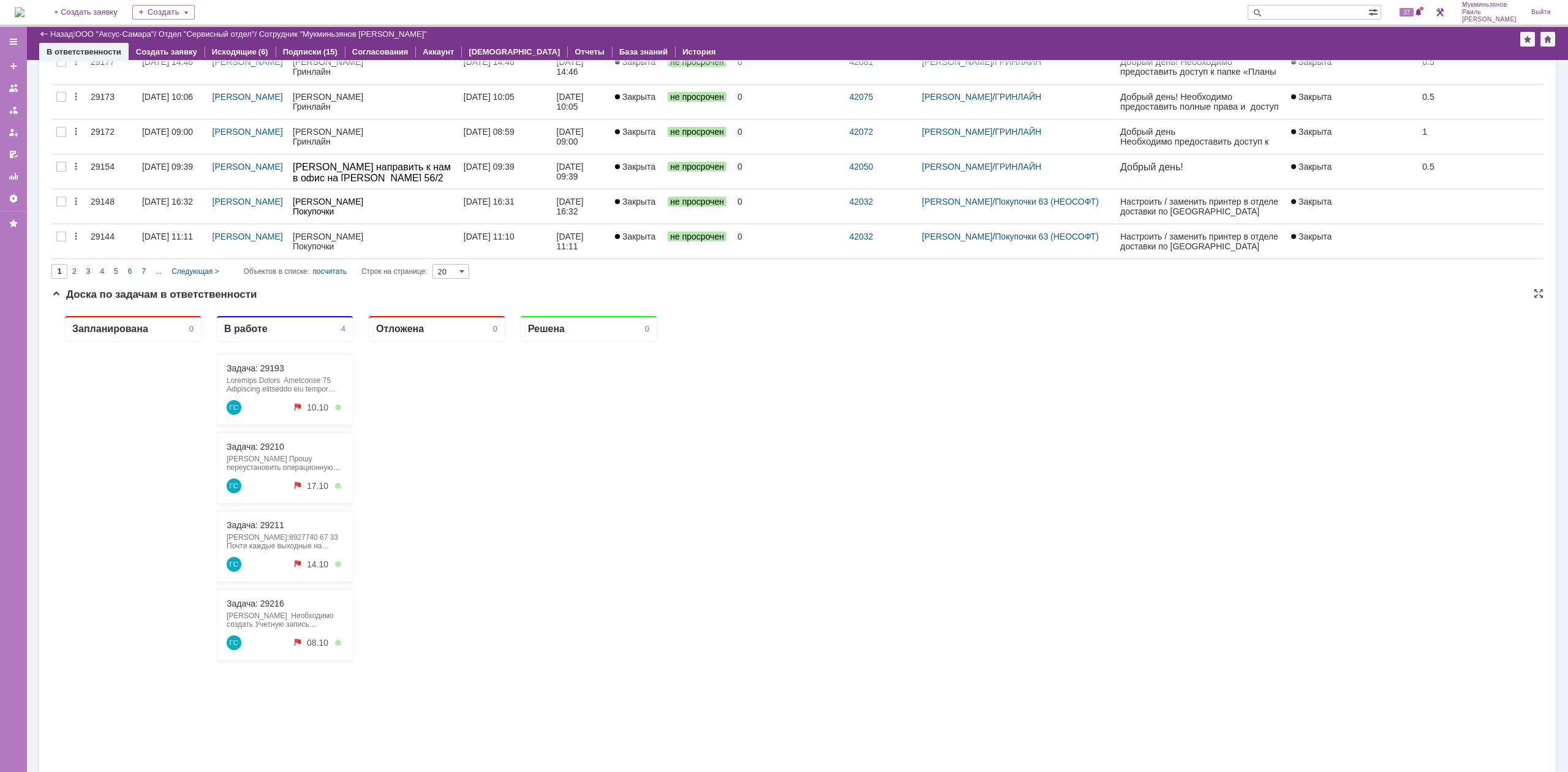
scroll to position [643, 0]
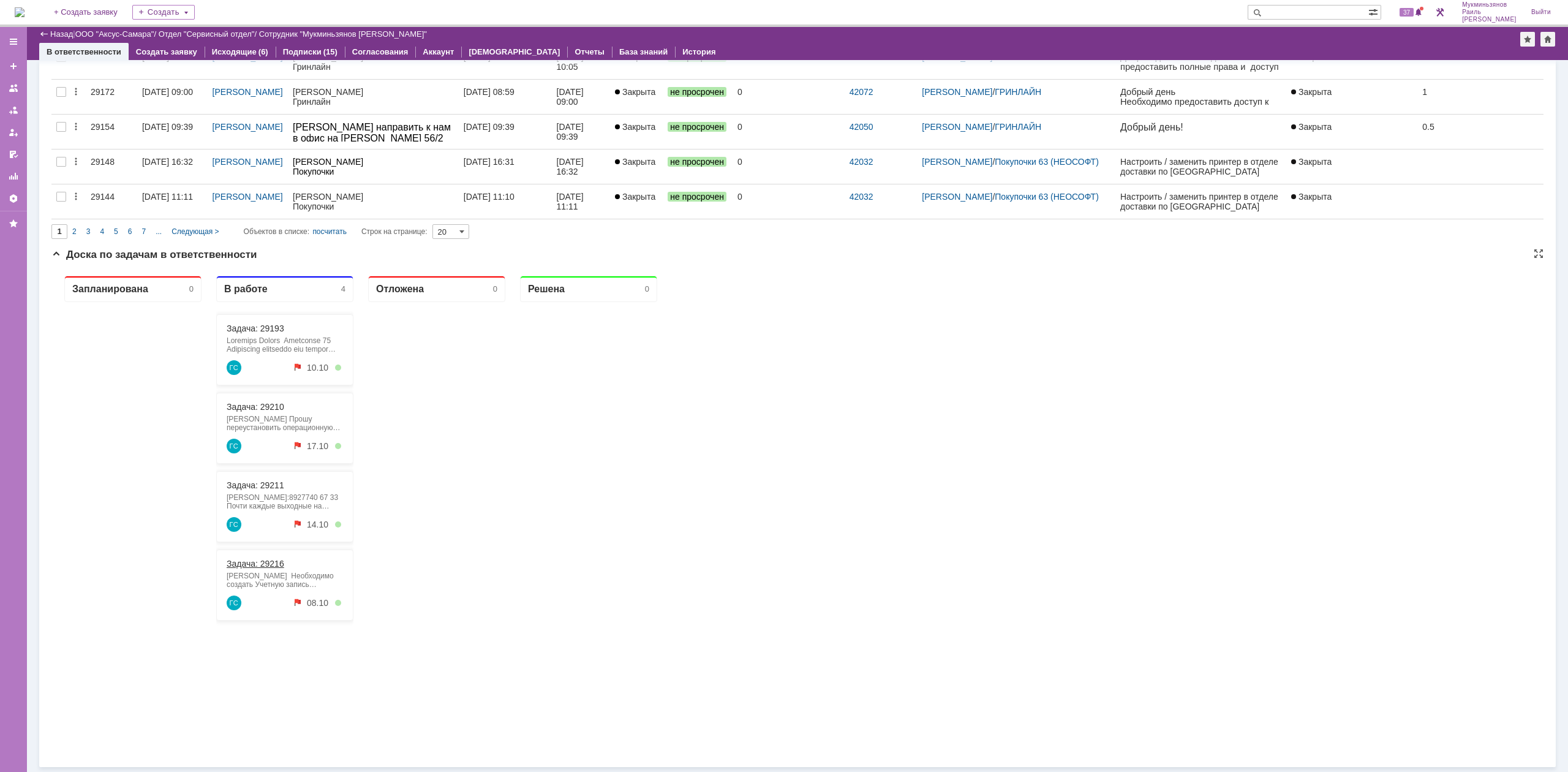
click at [275, 568] on link "Задача: 29216" at bounding box center [256, 563] width 58 height 10
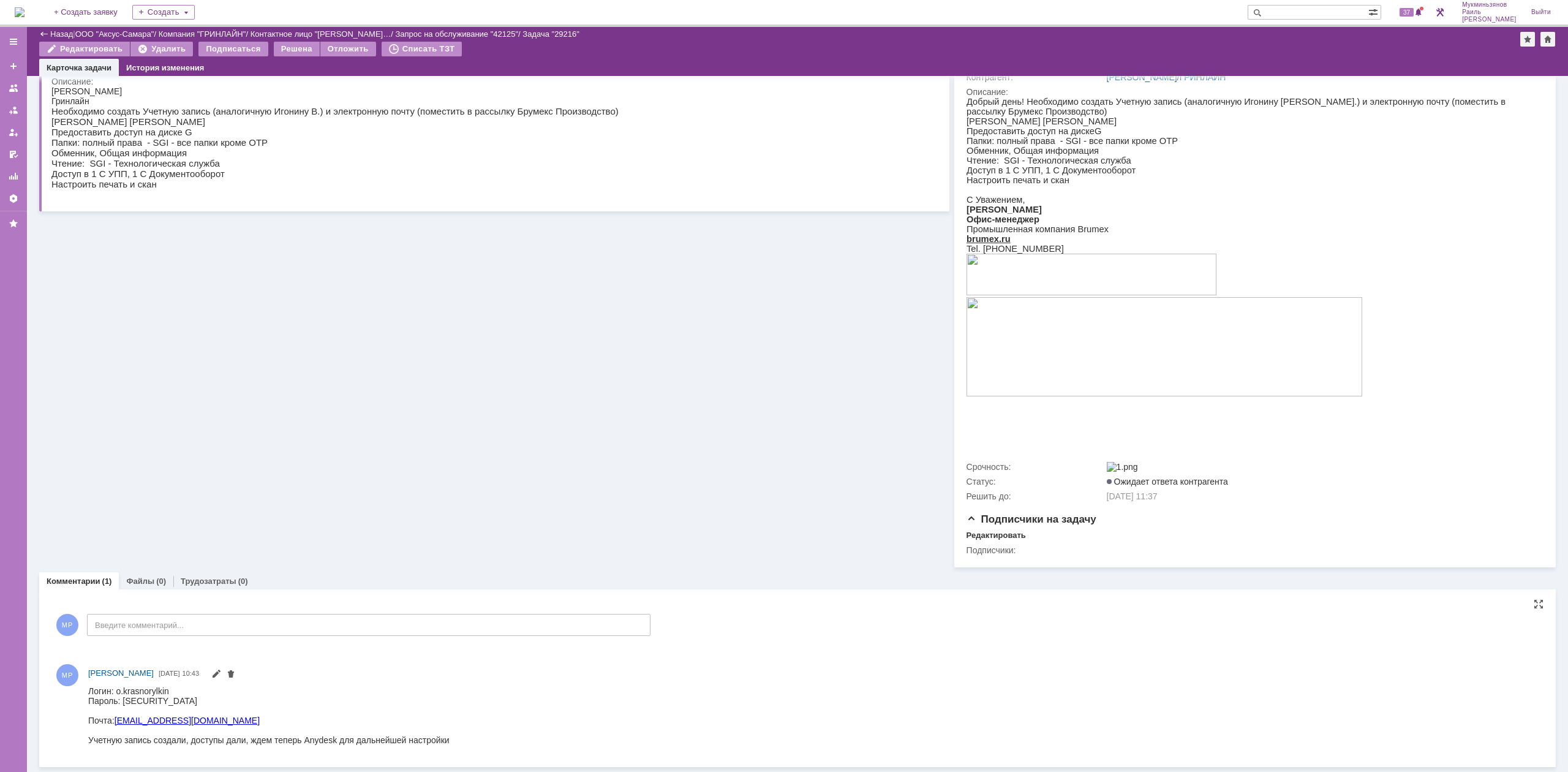
scroll to position [138, 0]
click at [205, 609] on div "МР Введите комментарий..." at bounding box center [351, 626] width 599 height 57
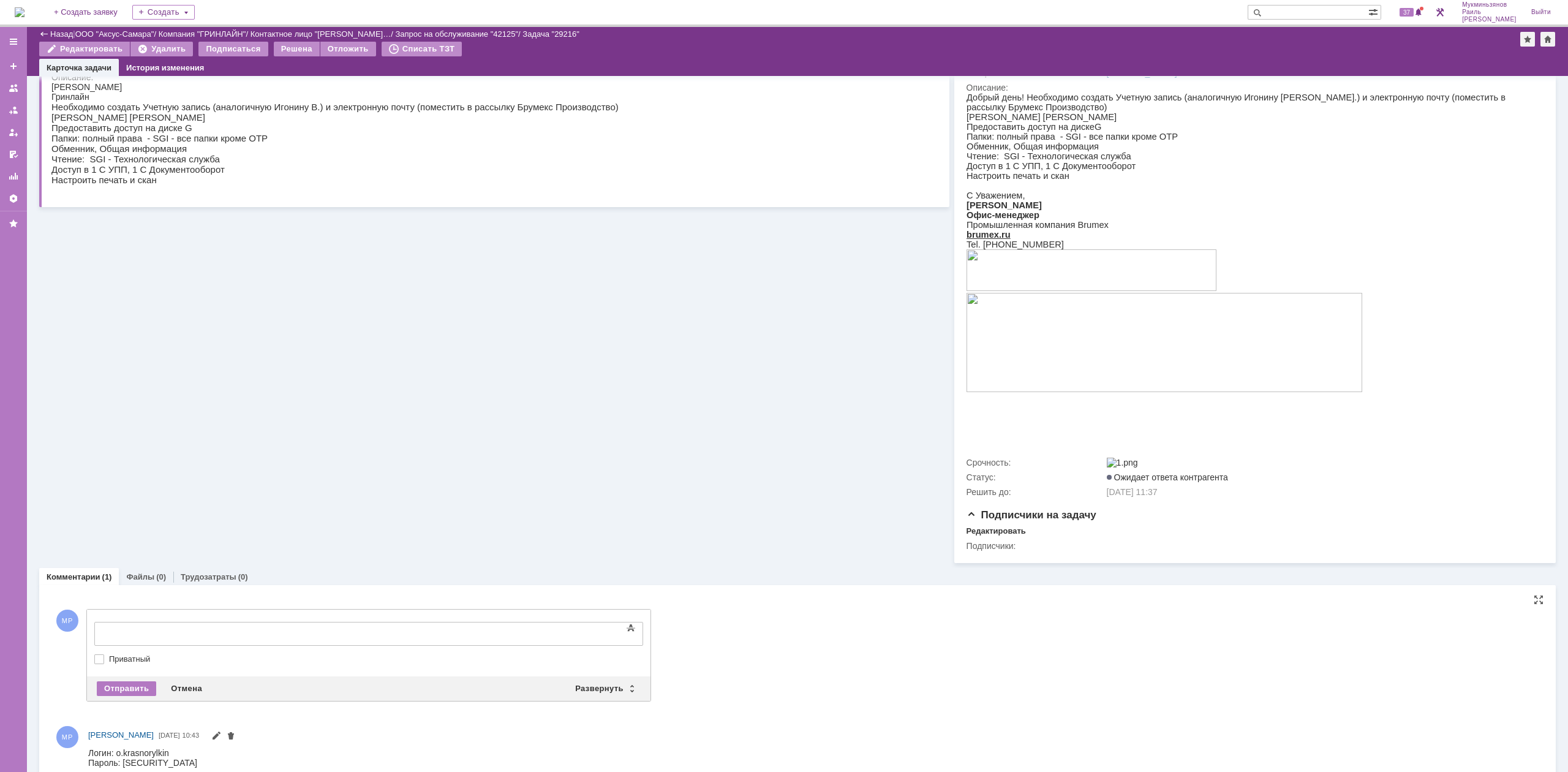
scroll to position [0, 0]
click at [221, 631] on div at bounding box center [193, 632] width 174 height 10
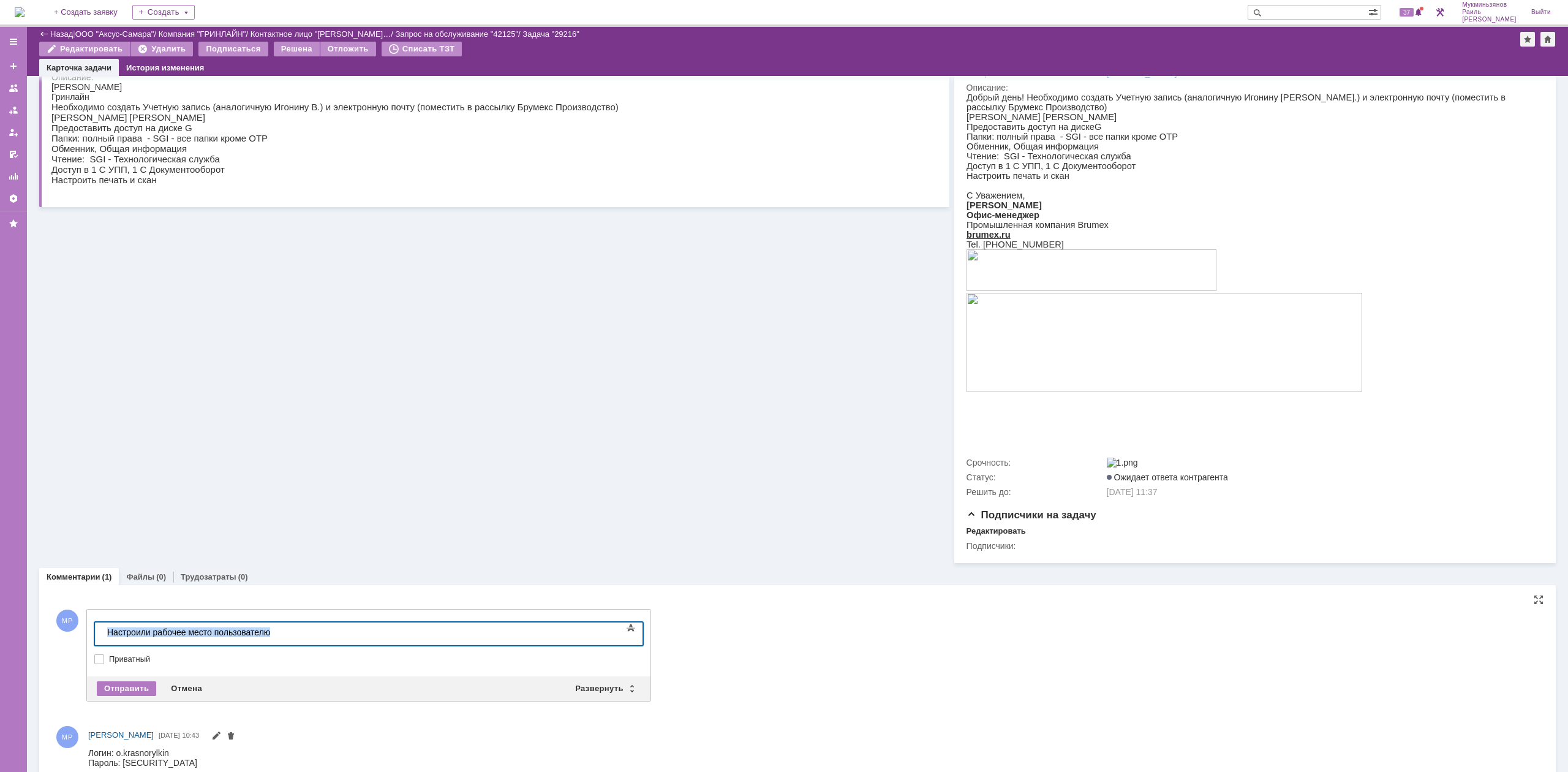
drag, startPoint x: 320, startPoint y: 632, endPoint x: 7, endPoint y: 613, distance: 313.6
click at [102, 622] on html "Настроили рабочее место пользователю" at bounding box center [194, 633] width 184 height 21
copy div "Настроили рабочее место пользователю"
click at [140, 692] on div "Отправить" at bounding box center [127, 688] width 60 height 15
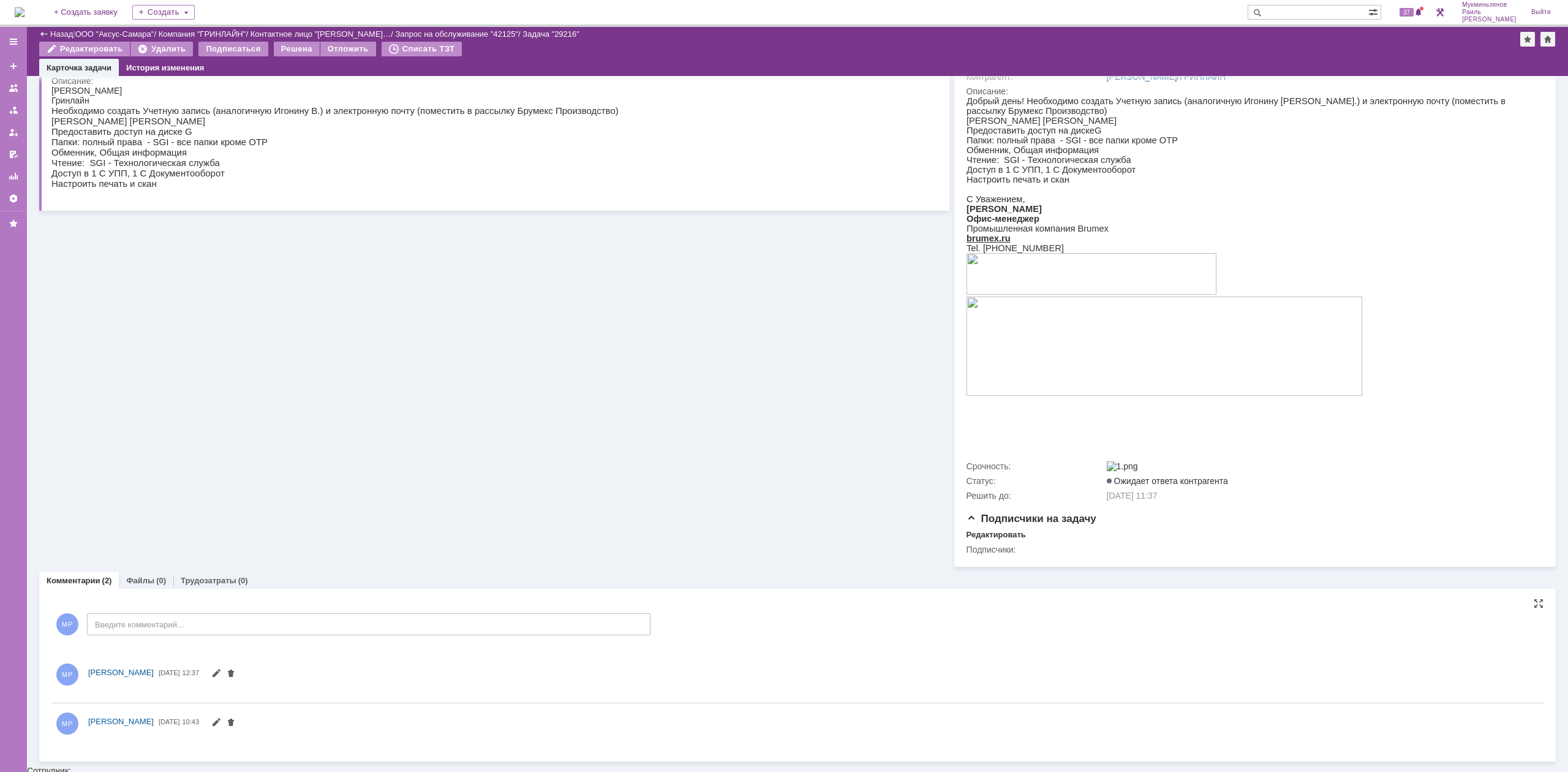
scroll to position [138, 0]
click at [214, 596] on div "Комментарии Добавить комментарий МР Введите комментарий... 1 Всего комментариев…" at bounding box center [798, 673] width 1517 height 178
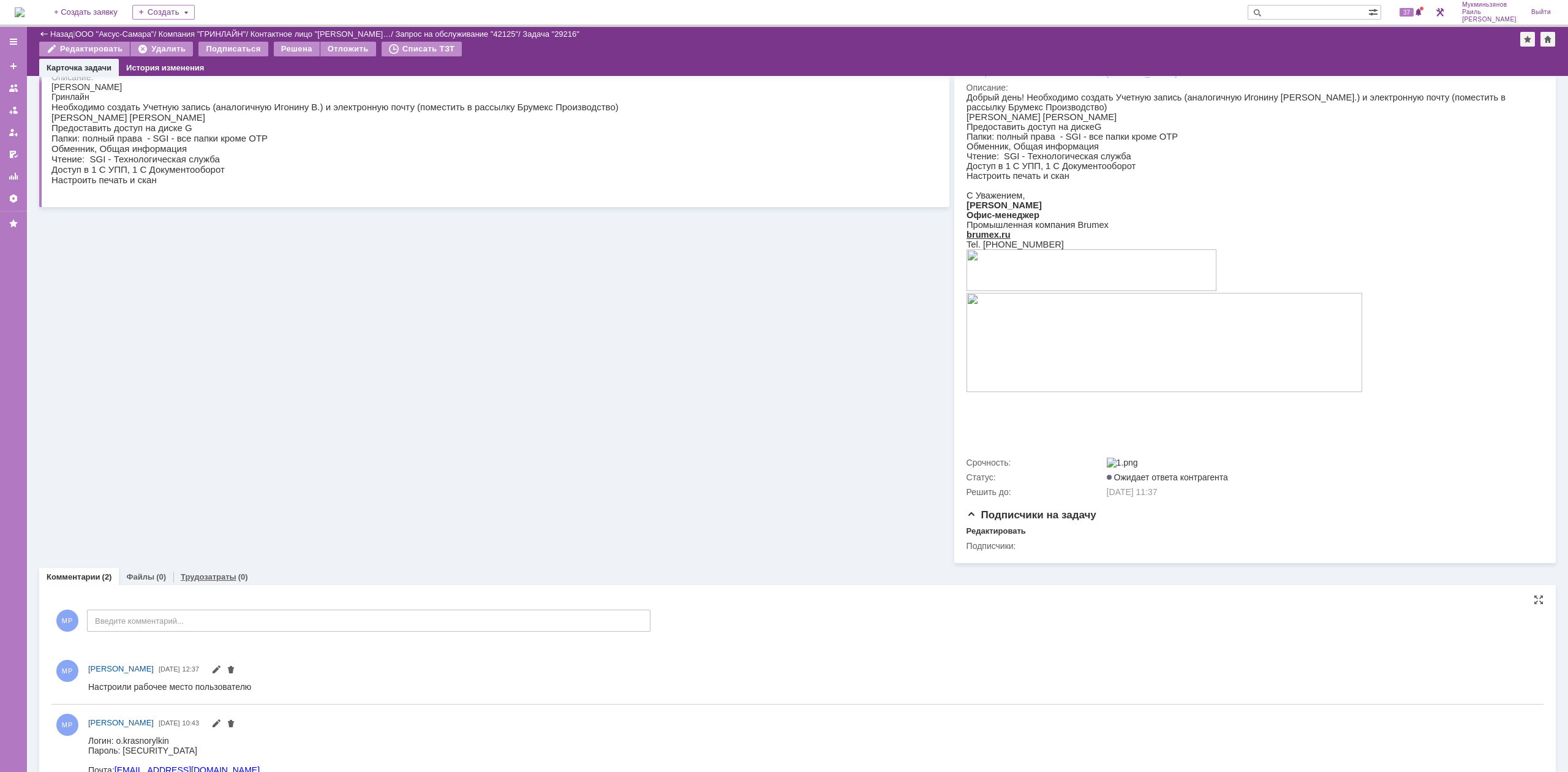
click at [209, 581] on link "Трудозатраты" at bounding box center [208, 577] width 56 height 9
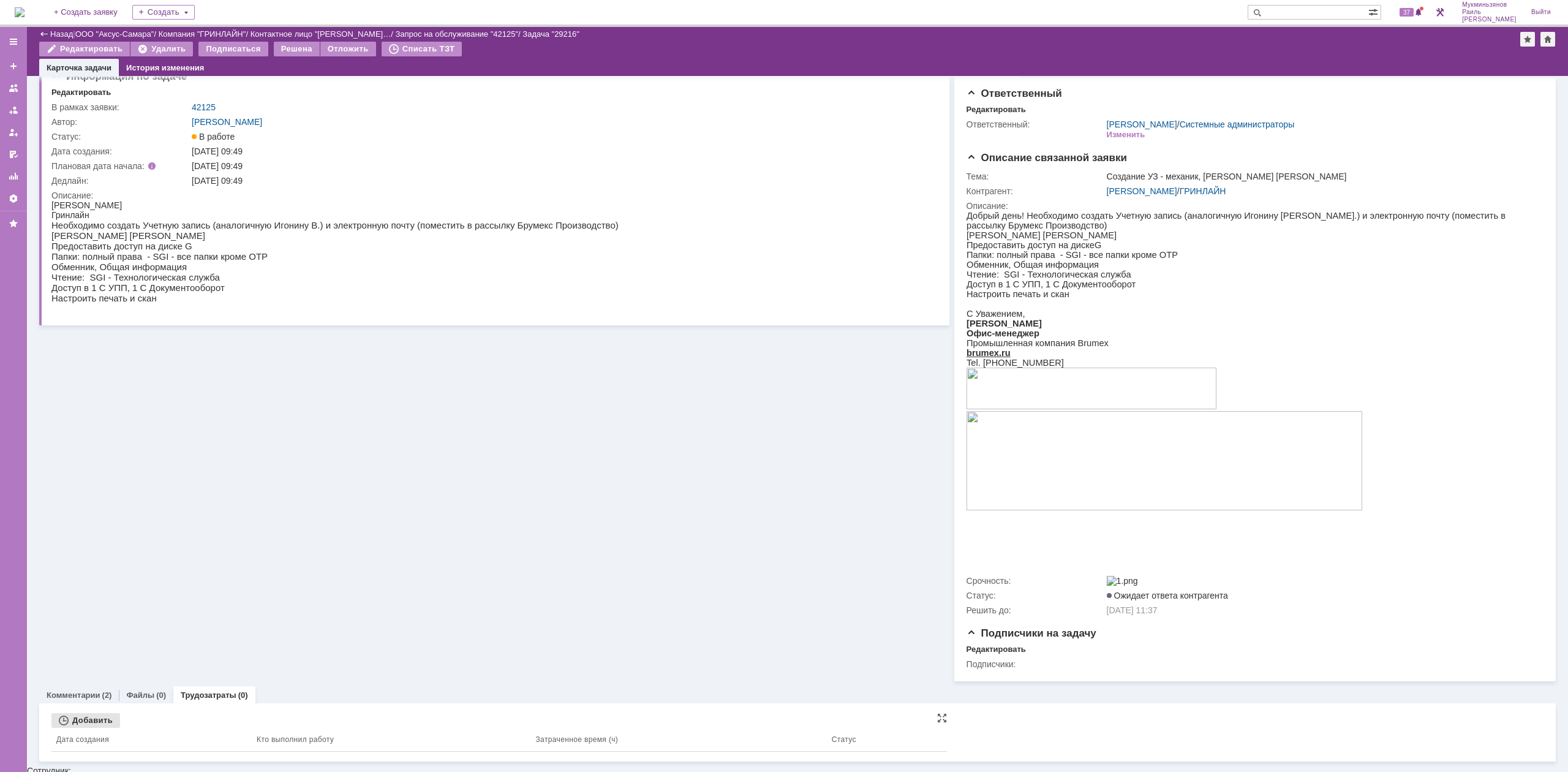
scroll to position [19, 0]
click at [95, 721] on div "Добавить" at bounding box center [86, 720] width 68 height 15
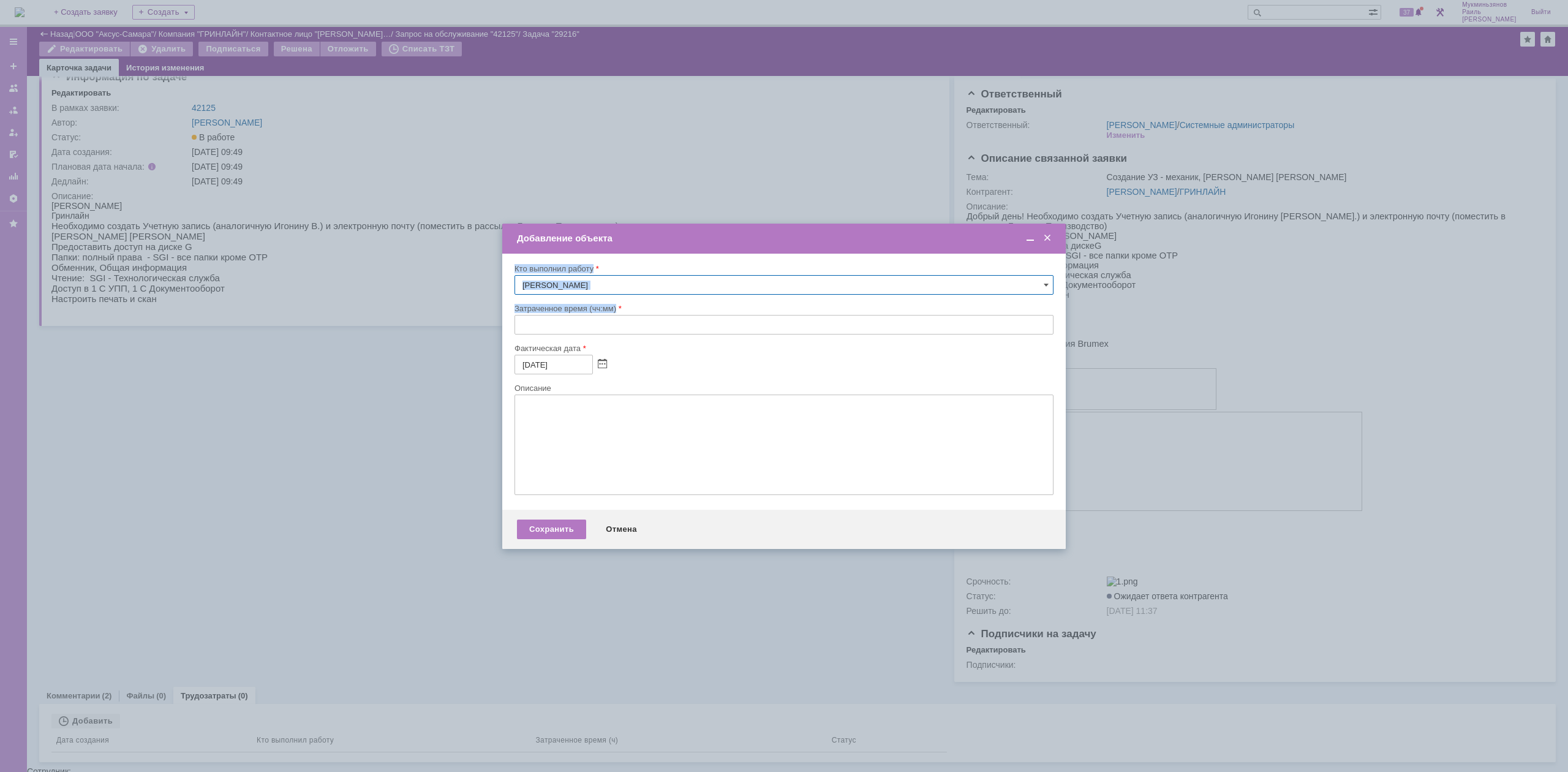
drag, startPoint x: 513, startPoint y: 319, endPoint x: 538, endPoint y: 340, distance: 32.6
click at [515, 319] on div "Внимание! Кто выполнил работу Мукминьзянов [PERSON_NAME] время (чч:мм) Фактичес…" at bounding box center [784, 382] width 564 height 256
click at [527, 315] on input "text" at bounding box center [784, 325] width 539 height 19
drag, startPoint x: 542, startPoint y: 323, endPoint x: 314, endPoint y: 307, distance: 228.6
click at [325, 307] on body "Идет загрузка, пожалуйста, подождите. На домашнюю + Создать заявку Создать 37 М…" at bounding box center [784, 386] width 1568 height 772
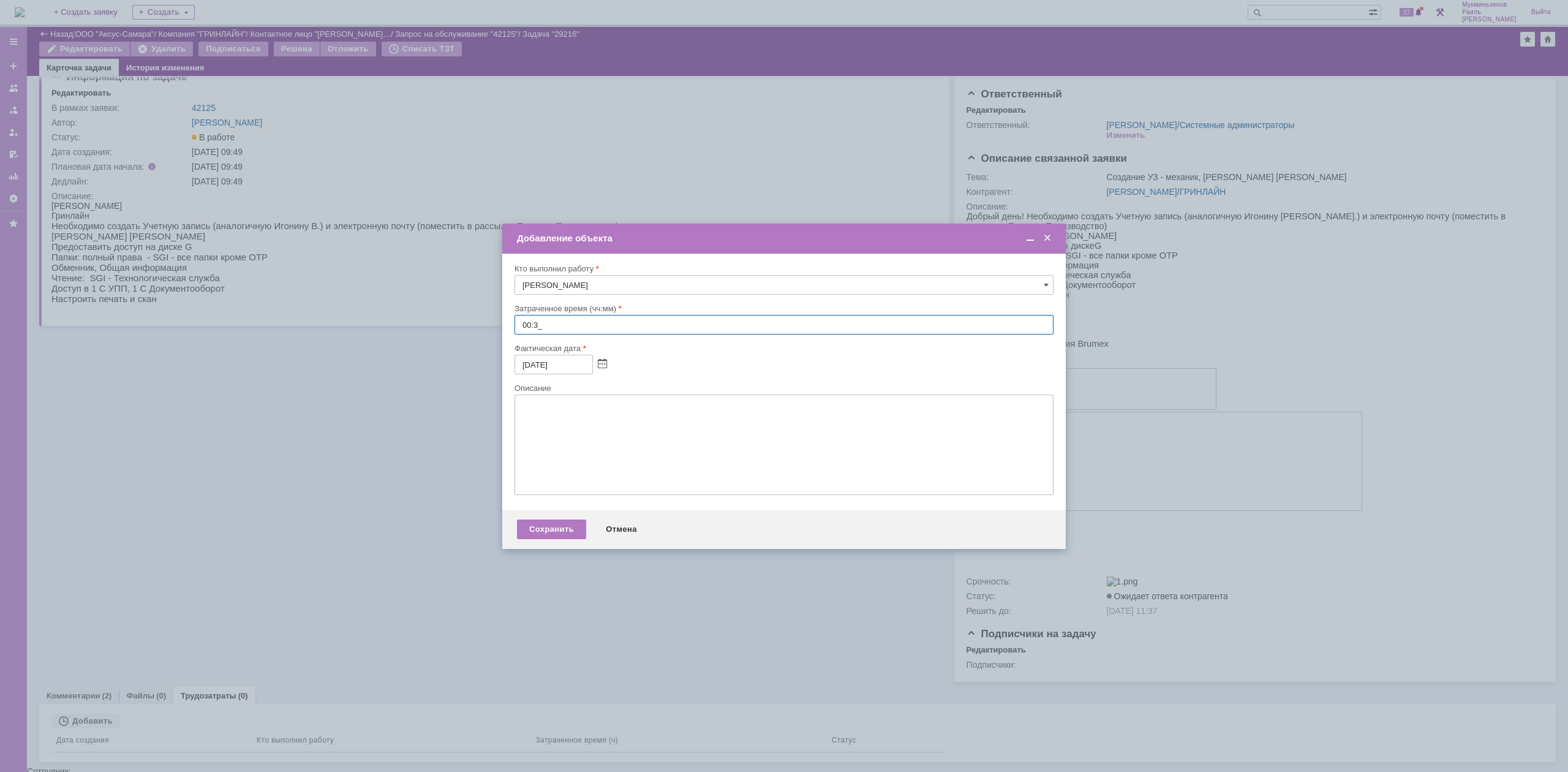
type input "00:30"
drag, startPoint x: 562, startPoint y: 418, endPoint x: 562, endPoint y: 502, distance: 84.0
click at [564, 419] on textarea at bounding box center [784, 445] width 539 height 101
paste textarea "Настроили рабочее место пользователю"
type textarea "Настроили рабочее место пользователю"
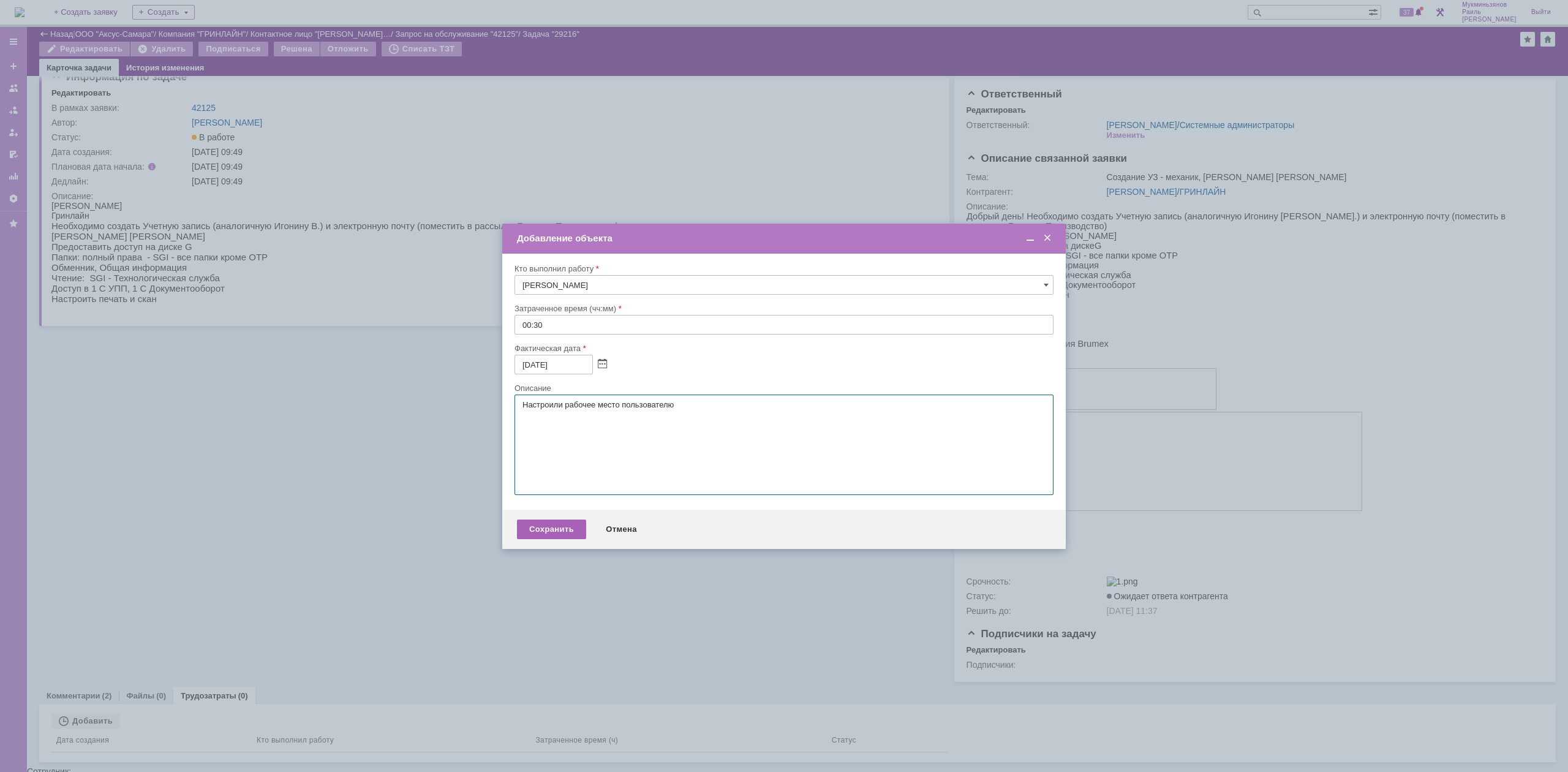
click at [548, 524] on div "Сохранить" at bounding box center [552, 529] width 69 height 19
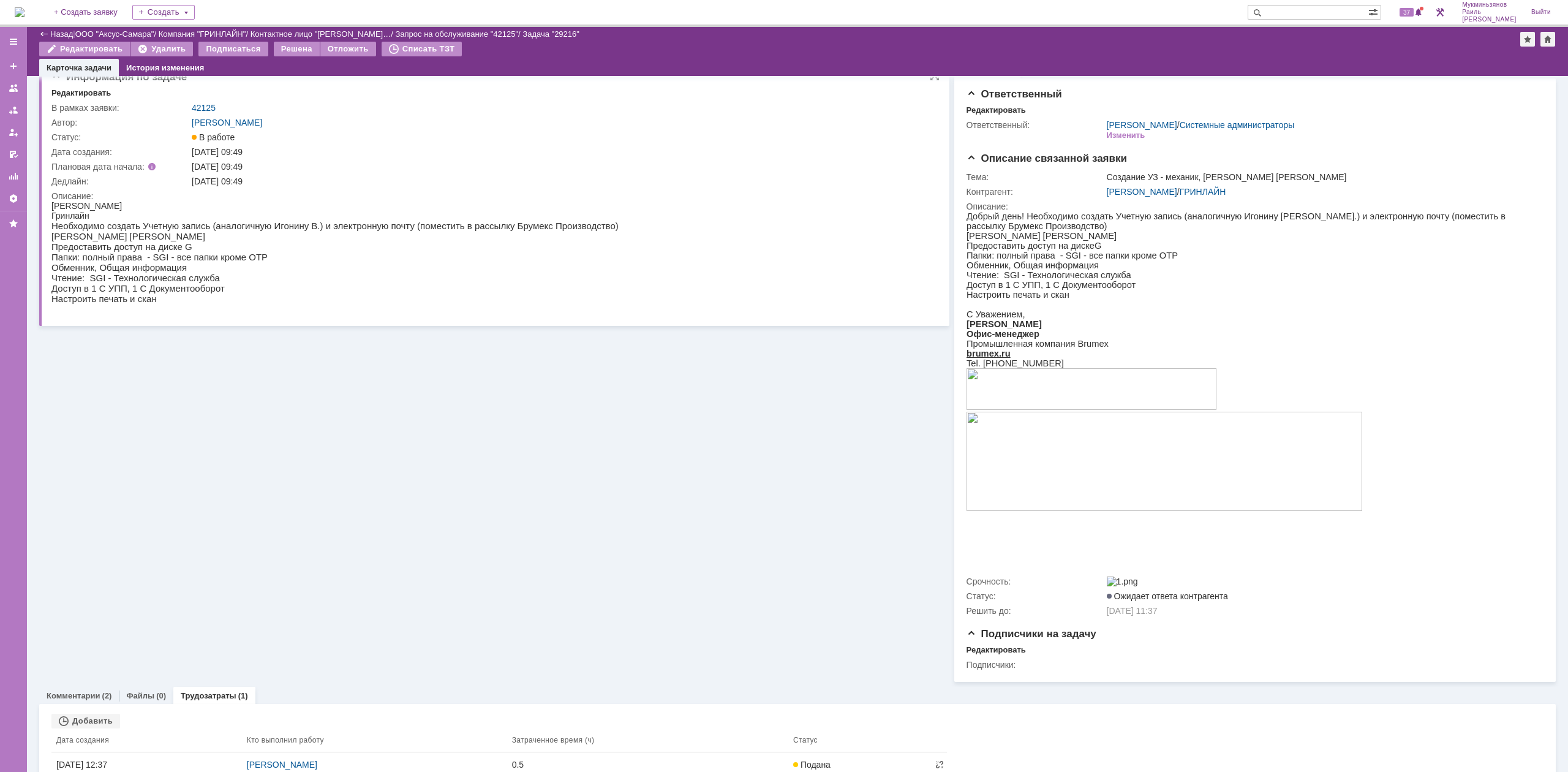
scroll to position [0, 0]
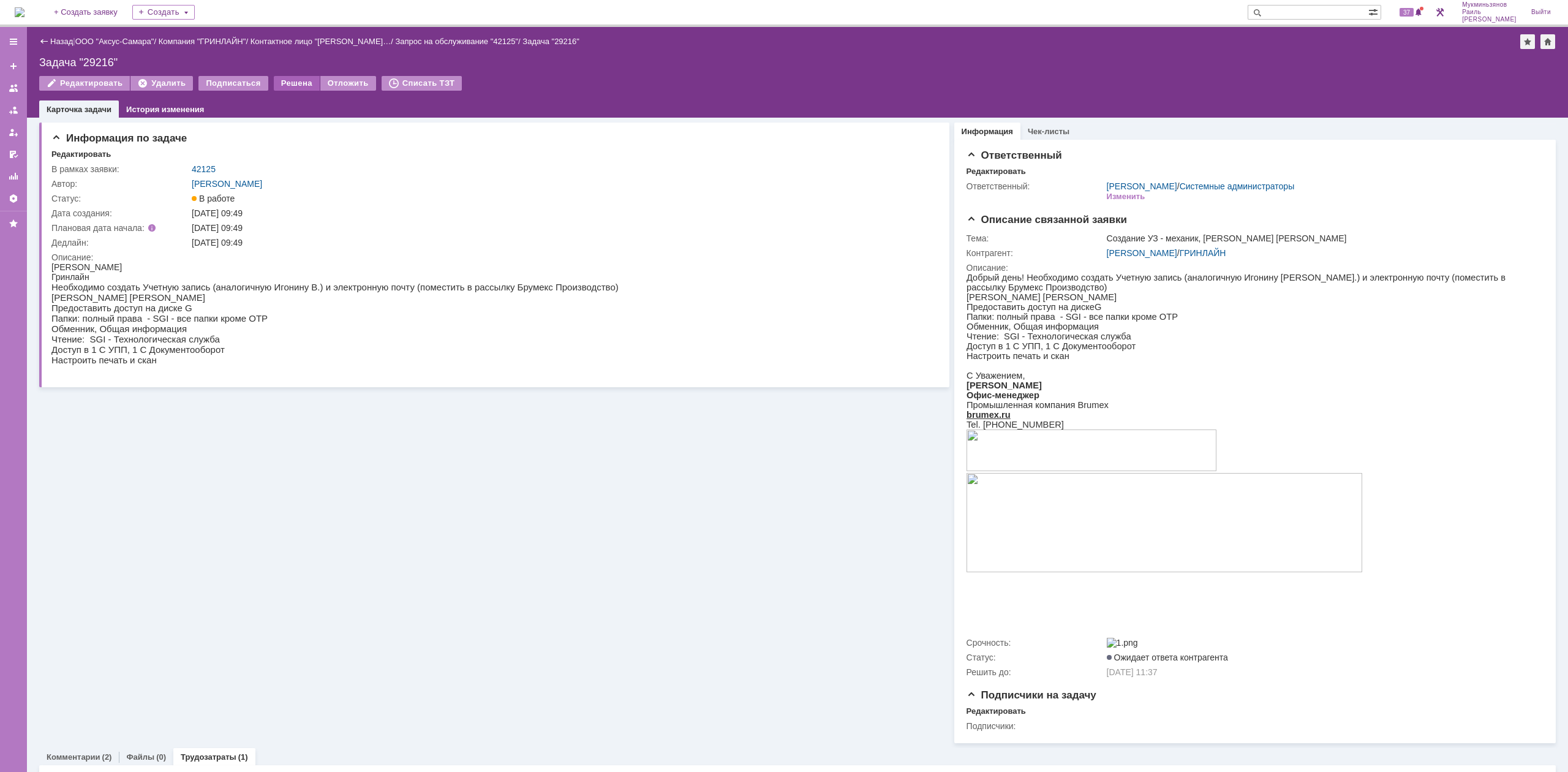
click at [299, 85] on div "Решена" at bounding box center [297, 83] width 46 height 15
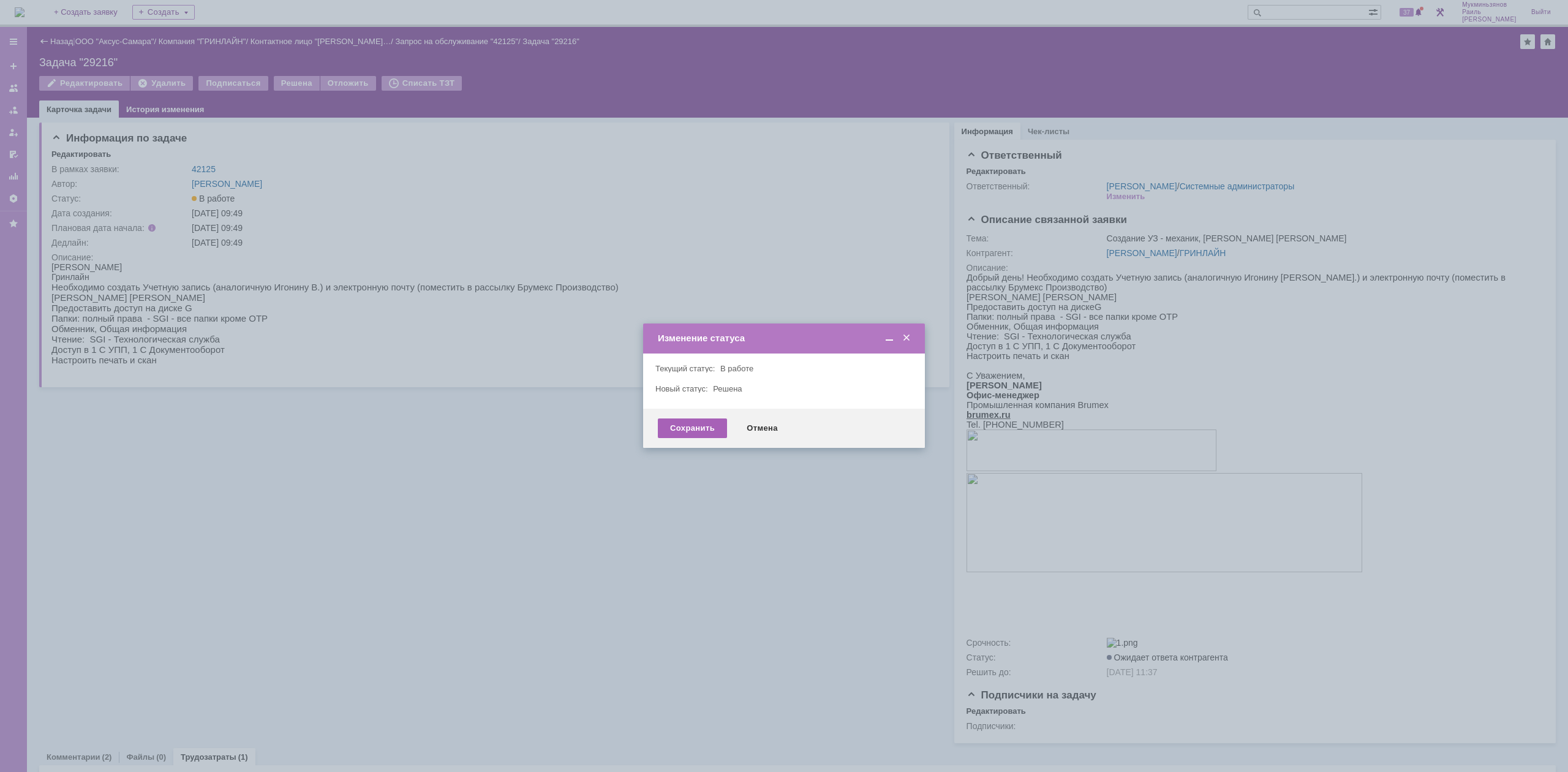
click at [675, 425] on div "Сохранить" at bounding box center [693, 428] width 69 height 19
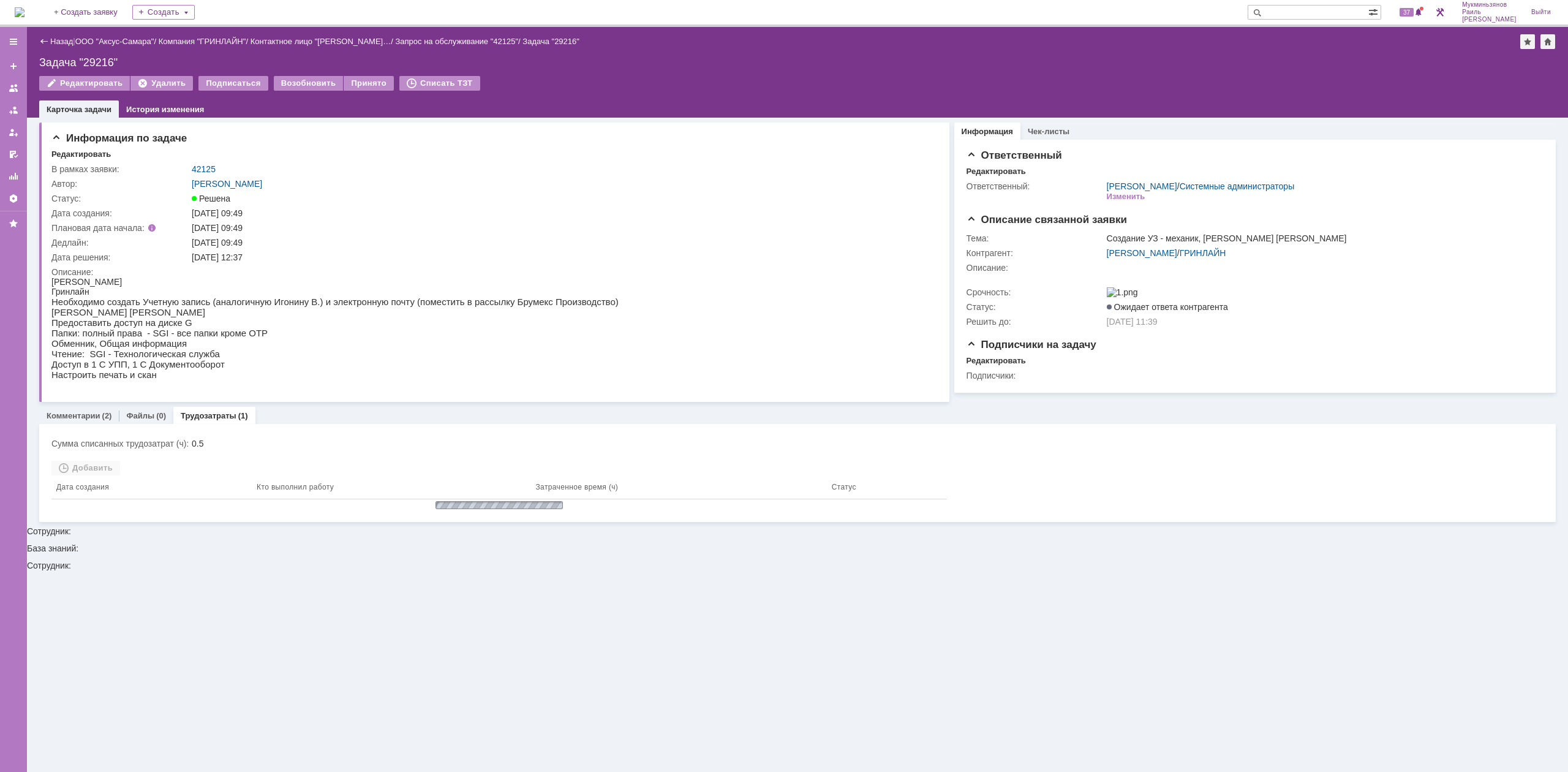
click at [25, 13] on img at bounding box center [19, 11] width 10 height 10
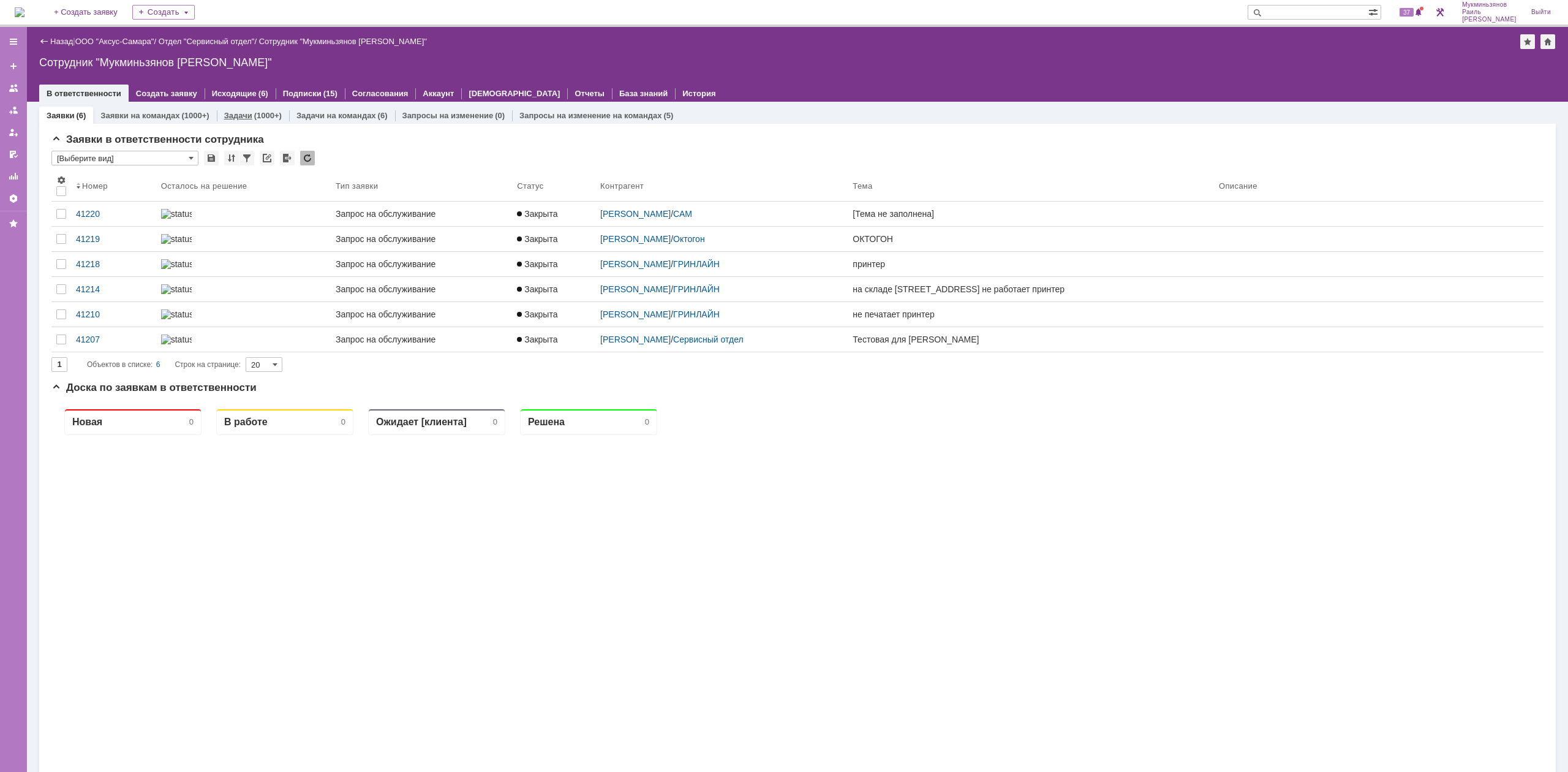
click at [255, 118] on div "(1000+)" at bounding box center [267, 116] width 27 height 9
